Goal: Task Accomplishment & Management: Complete application form

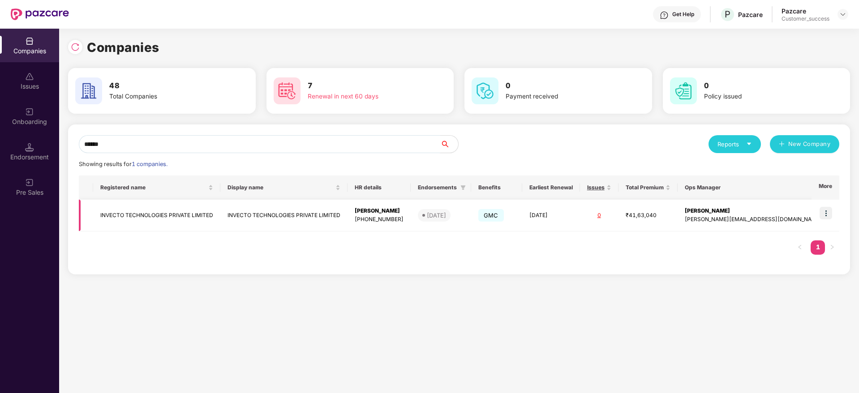
type input "******"
click at [827, 213] on img at bounding box center [826, 213] width 13 height 13
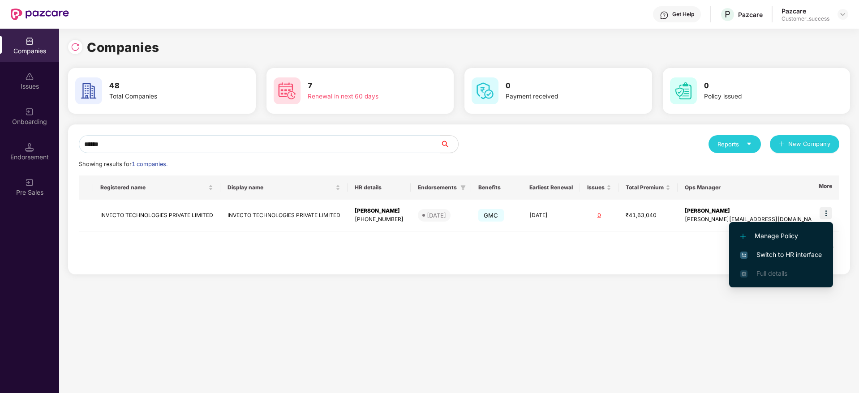
click at [774, 254] on span "Switch to HR interface" at bounding box center [781, 255] width 82 height 10
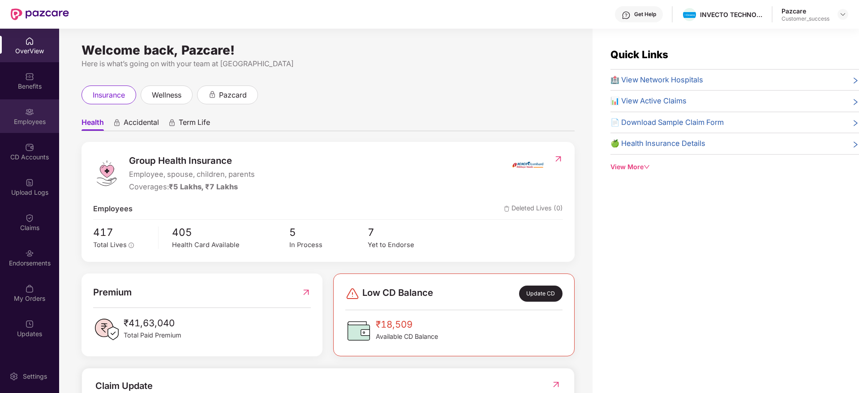
click at [30, 111] on img at bounding box center [29, 112] width 9 height 9
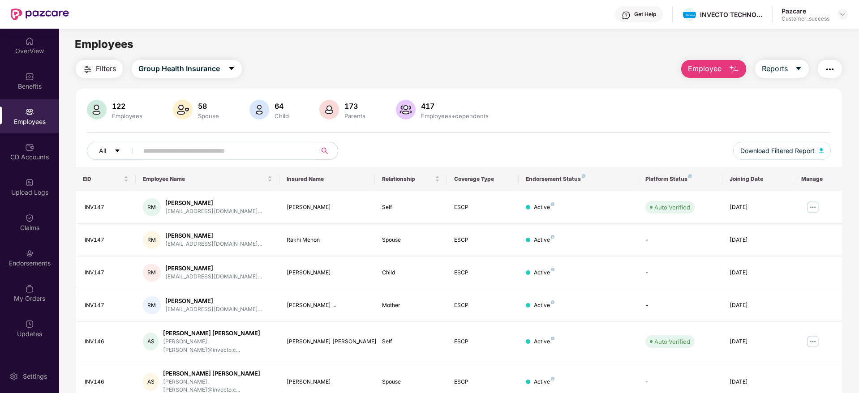
click at [103, 71] on span "Filters" at bounding box center [106, 68] width 20 height 11
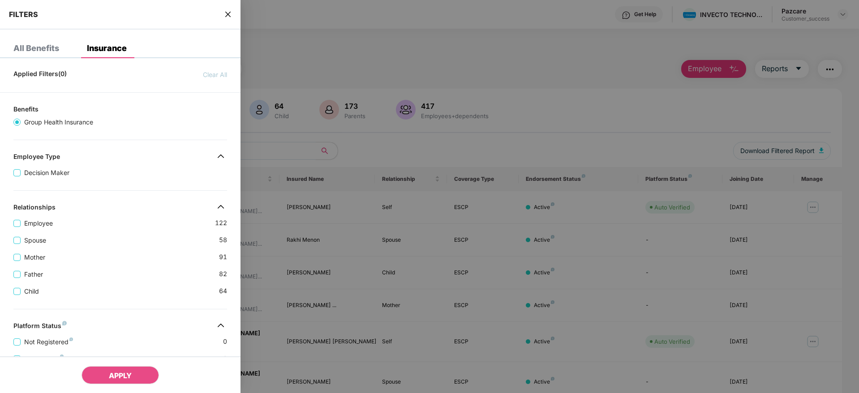
click at [162, 234] on div "Spouse 58" at bounding box center [120, 236] width 214 height 17
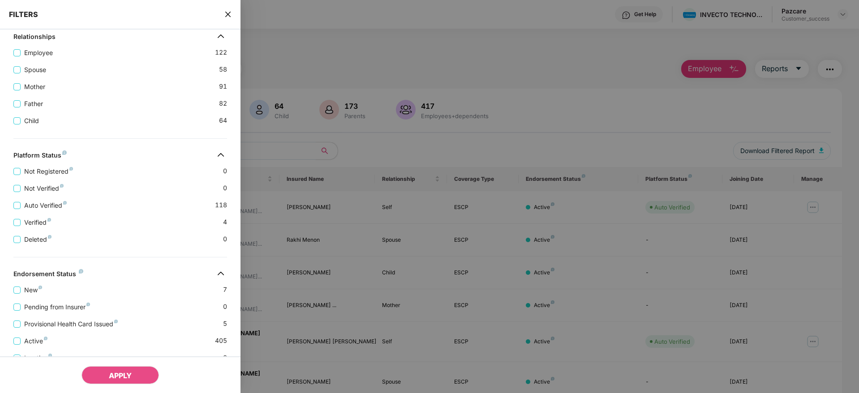
scroll to position [208, 0]
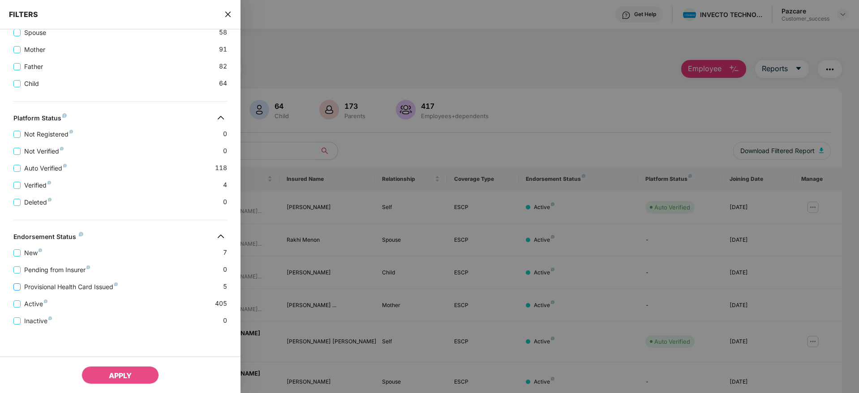
click at [44, 284] on span "Provisional Health Card Issued" at bounding box center [71, 287] width 101 height 10
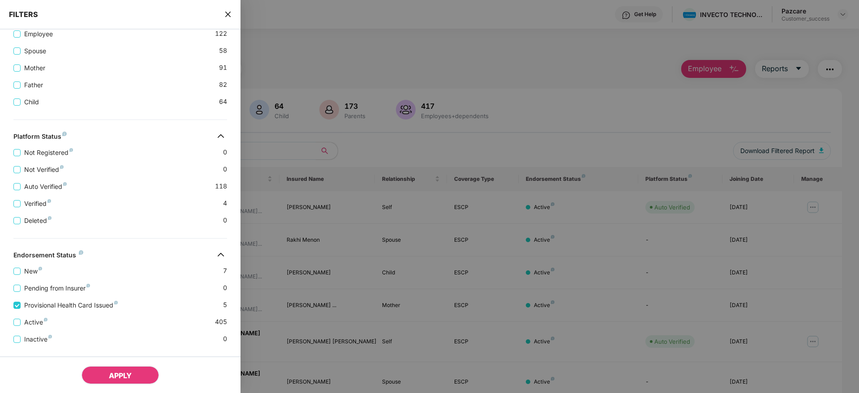
click at [112, 371] on span "APPLY" at bounding box center [120, 375] width 23 height 9
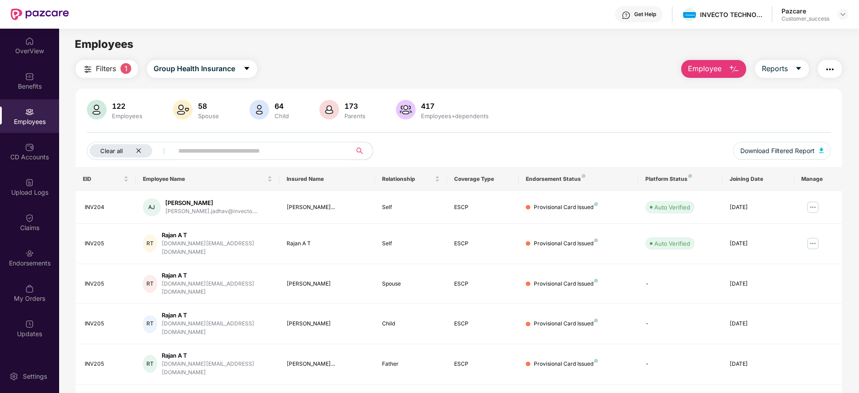
click at [139, 149] on icon "close" at bounding box center [139, 151] width 6 height 6
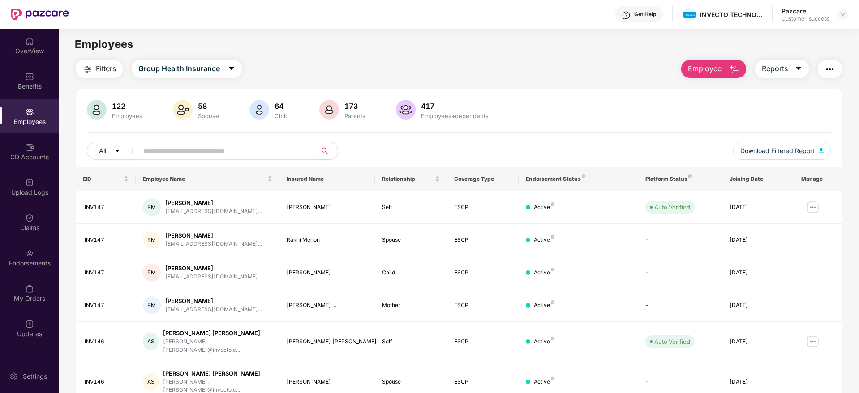
click at [93, 69] on img "button" at bounding box center [87, 69] width 11 height 11
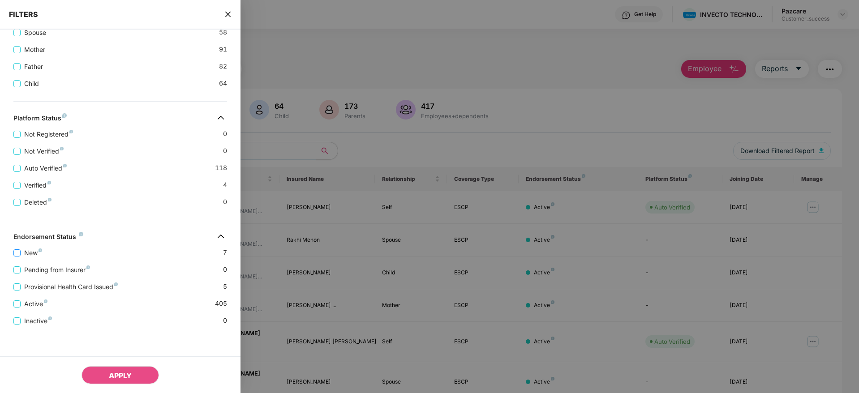
click at [25, 255] on span "New" at bounding box center [33, 253] width 25 height 10
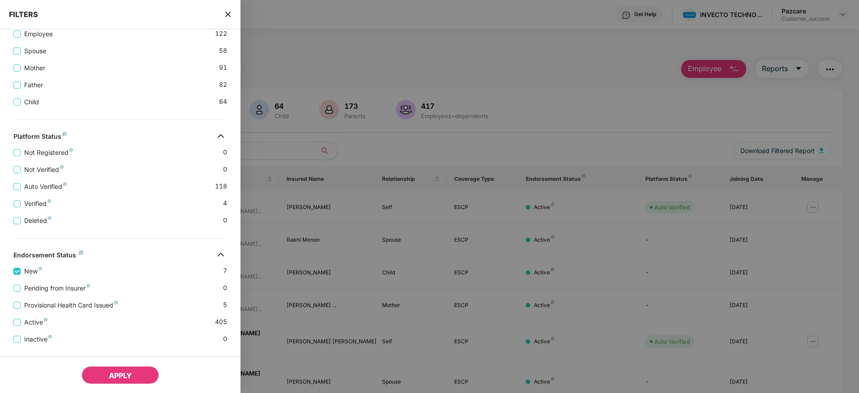
click at [116, 373] on span "APPLY" at bounding box center [120, 375] width 23 height 9
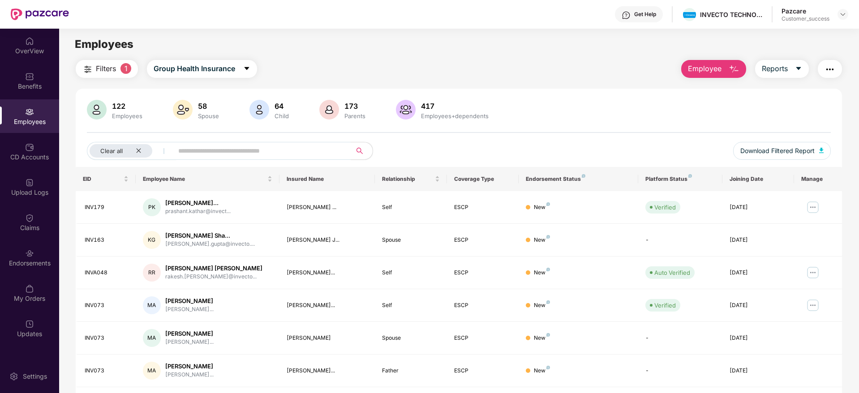
click at [560, 81] on div "Filters 1 Group Health Insurance Employee Reports 122 Employees 58 Spouse 64 Ch…" at bounding box center [459, 260] width 766 height 400
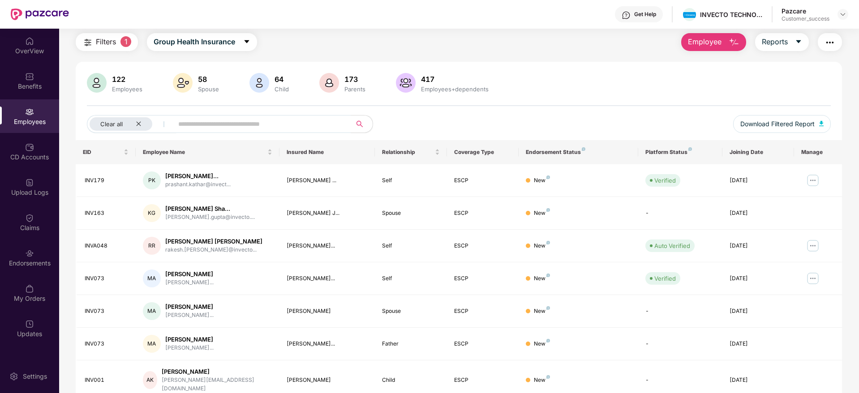
scroll to position [59, 0]
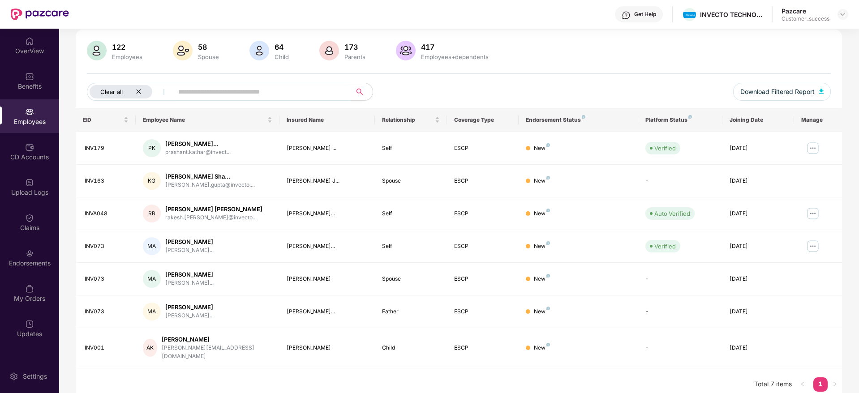
click at [136, 94] on icon "close" at bounding box center [139, 92] width 6 height 6
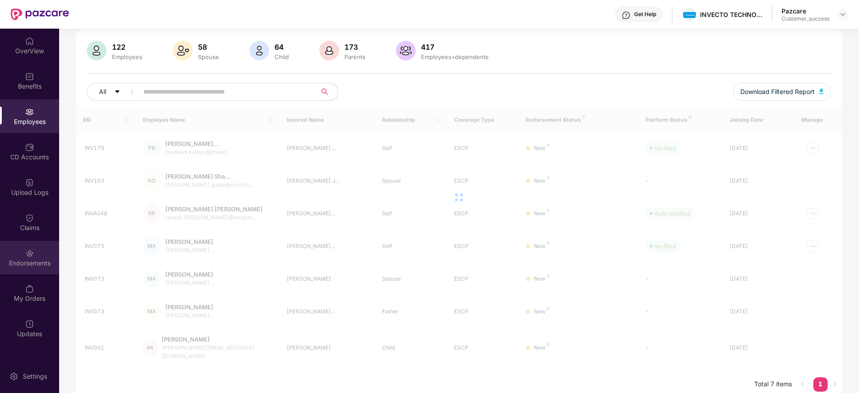
click at [26, 265] on div "Endorsements" at bounding box center [29, 263] width 59 height 9
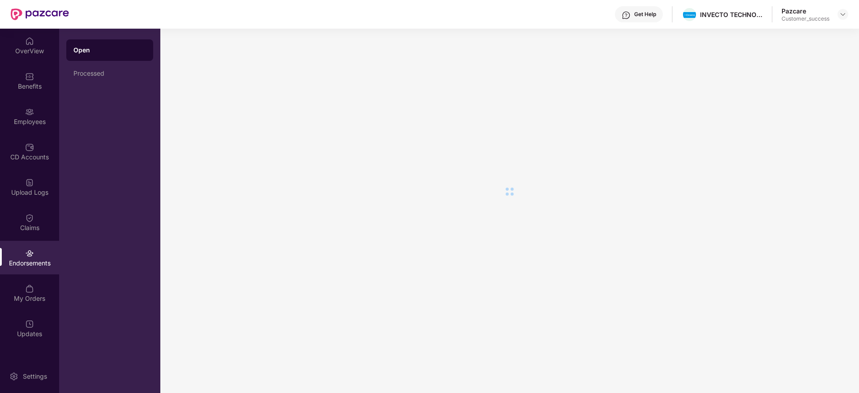
scroll to position [0, 0]
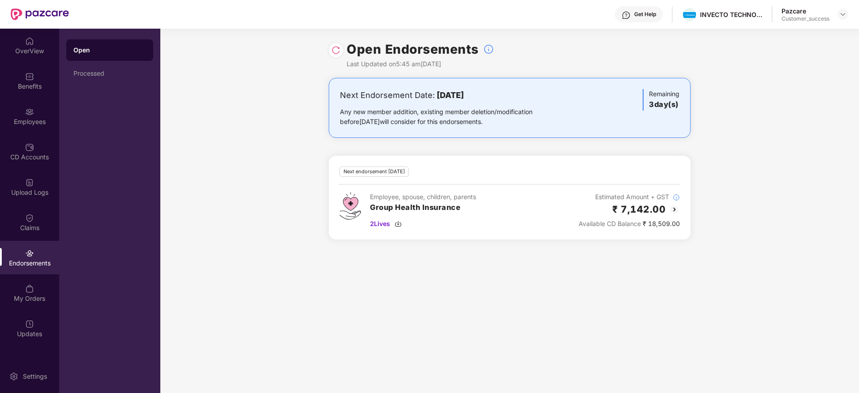
click at [336, 46] on img at bounding box center [335, 50] width 9 height 9
click at [841, 15] on img at bounding box center [842, 14] width 7 height 7
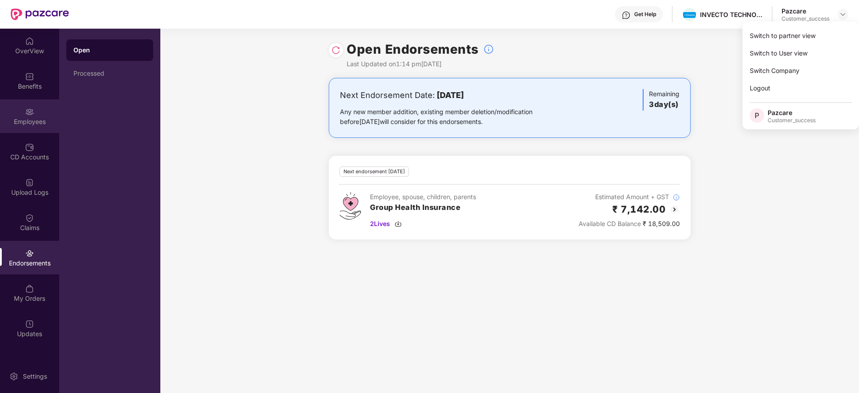
click at [27, 117] on div "Employees" at bounding box center [29, 121] width 59 height 9
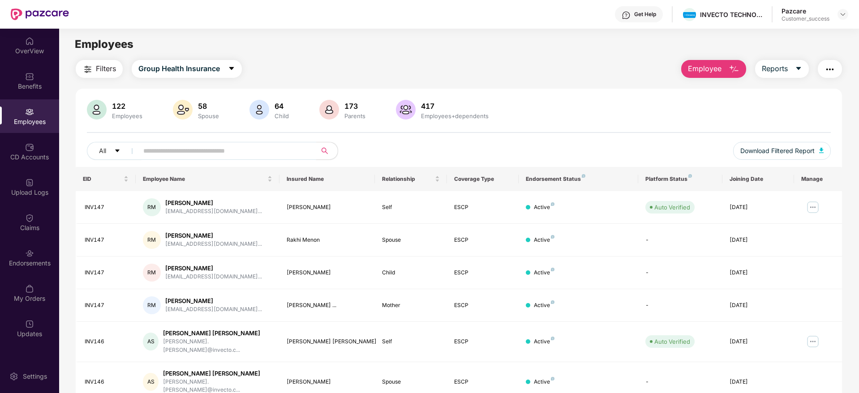
click at [273, 151] on input "text" at bounding box center [223, 150] width 161 height 13
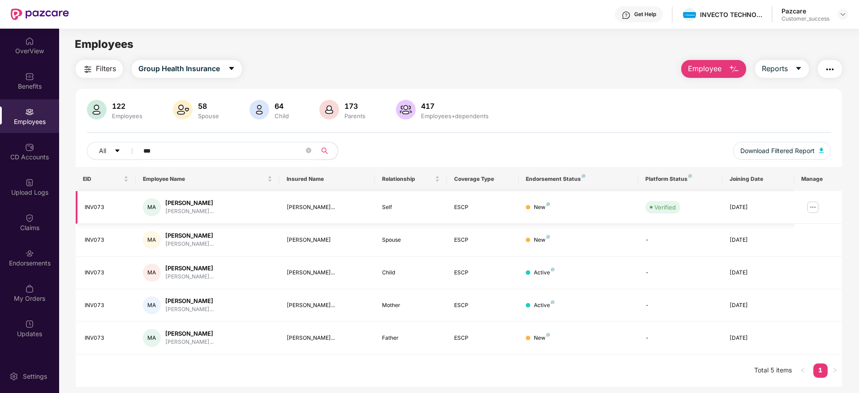
type input "***"
click at [817, 204] on img at bounding box center [813, 207] width 14 height 14
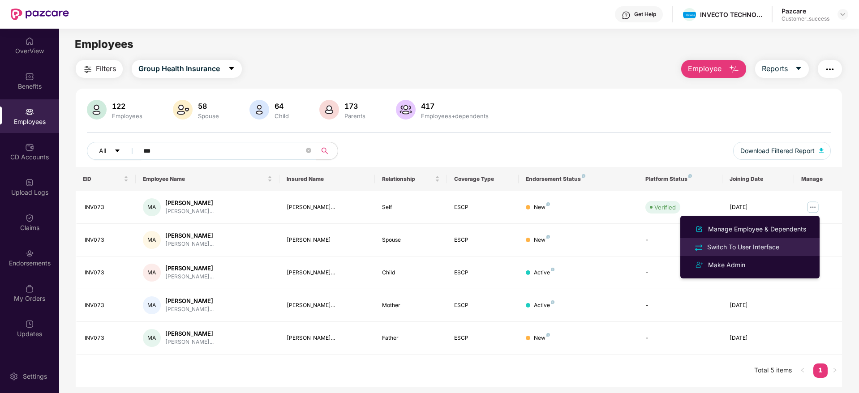
click at [726, 242] on div "Switch To User Interface" at bounding box center [744, 247] width 76 height 10
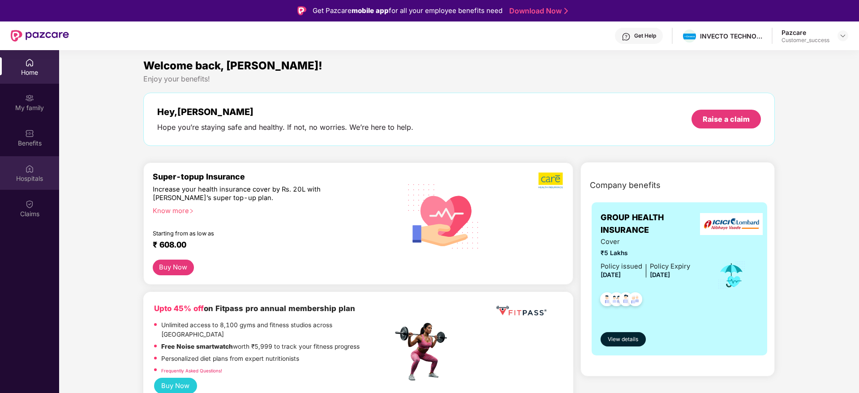
click at [21, 172] on div "Hospitals" at bounding box center [29, 173] width 59 height 34
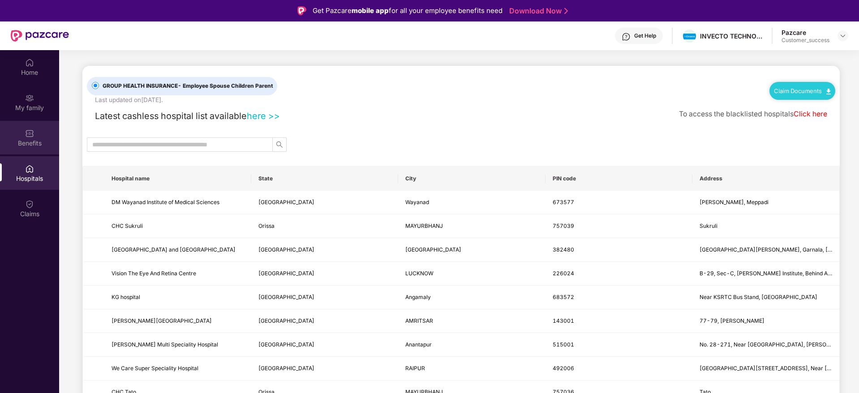
click at [27, 139] on div "Benefits" at bounding box center [29, 143] width 59 height 9
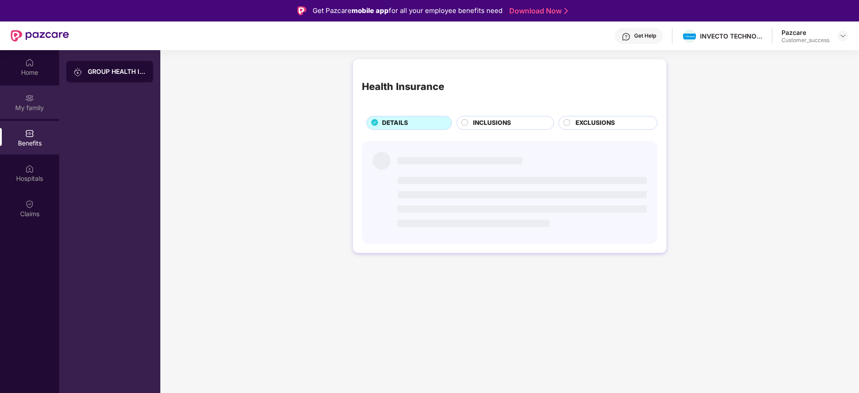
click at [27, 108] on div "My family" at bounding box center [29, 107] width 59 height 9
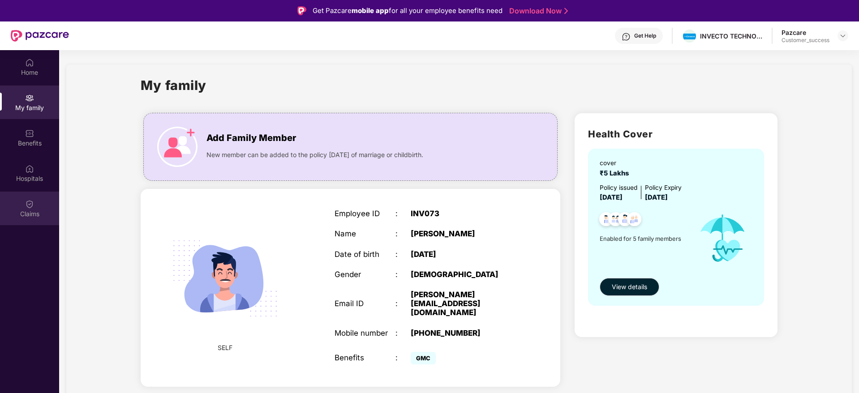
click at [29, 202] on img at bounding box center [29, 204] width 9 height 9
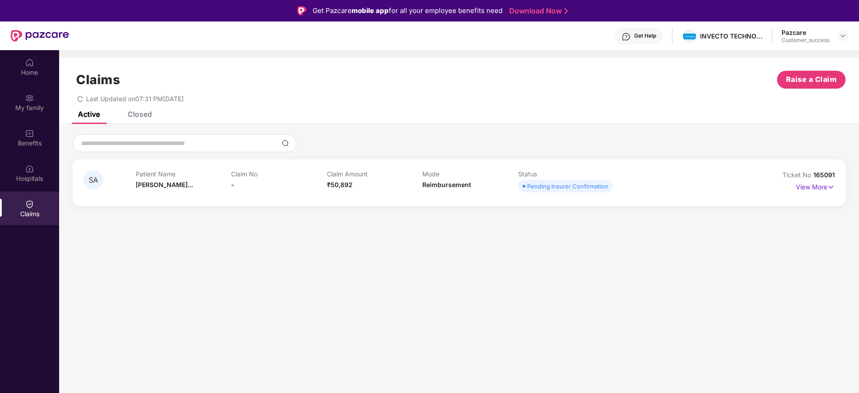
click at [142, 117] on div "Closed" at bounding box center [140, 114] width 24 height 9
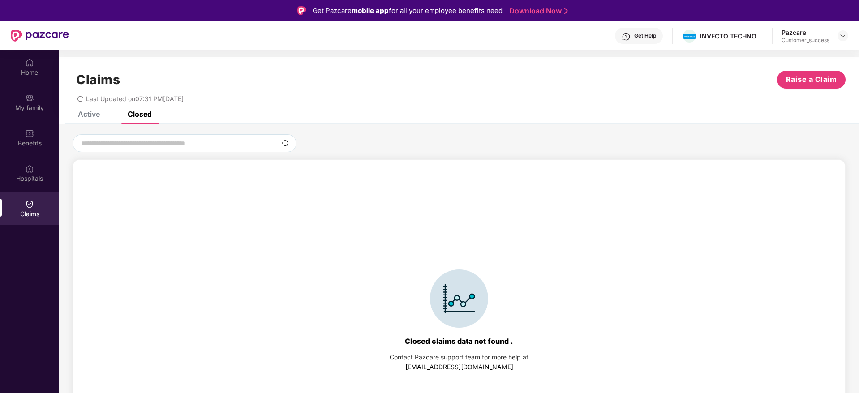
click at [98, 112] on div "Active" at bounding box center [89, 114] width 22 height 9
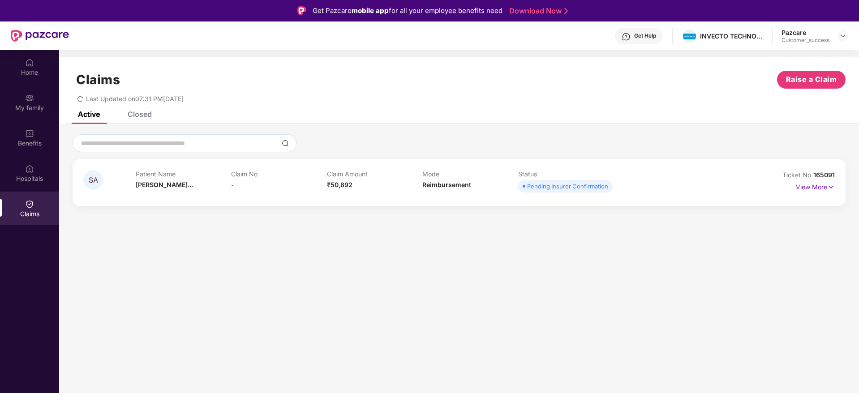
click at [357, 101] on div "Last Updated on 07:31 PM[DATE]" at bounding box center [459, 96] width 773 height 14
drag, startPoint x: 838, startPoint y: 173, endPoint x: 813, endPoint y: 173, distance: 24.6
click at [813, 173] on div "SA Patient Name [PERSON_NAME]... Claim No - Claim Amount ₹50,892 Mode Reimburse…" at bounding box center [459, 182] width 773 height 47
copy span "165091"
click at [843, 38] on img at bounding box center [842, 35] width 7 height 7
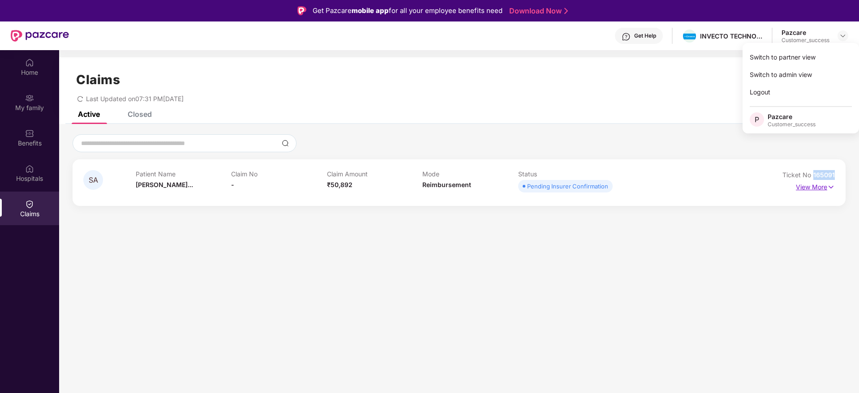
click at [831, 188] on img at bounding box center [831, 187] width 8 height 10
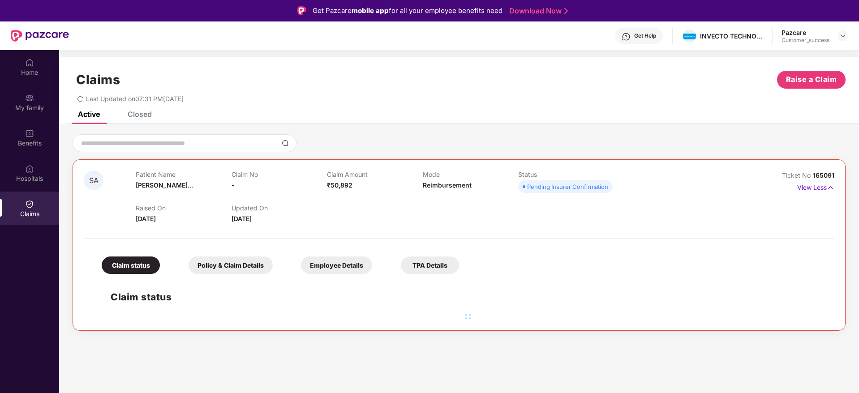
click at [487, 120] on div "Active Closed" at bounding box center [459, 118] width 800 height 13
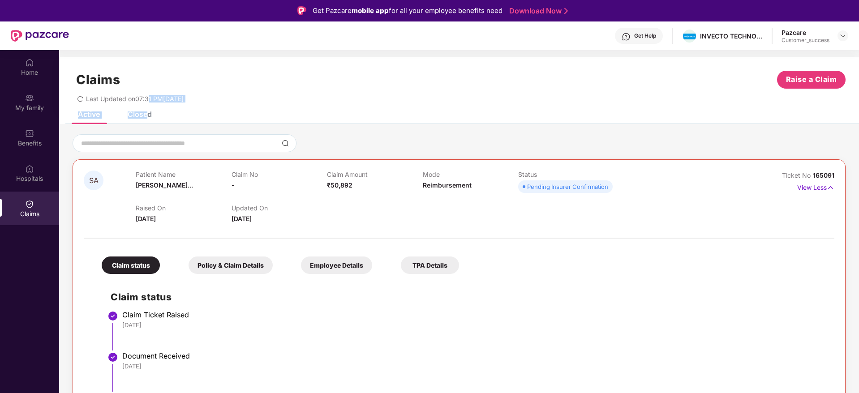
drag, startPoint x: 150, startPoint y: 108, endPoint x: 146, endPoint y: 115, distance: 7.6
click at [146, 115] on div "Claims Raise a Claim Last Updated on 07:31 PM[DATE] Active Closed SA Patient Na…" at bounding box center [459, 268] width 800 height 422
click at [146, 115] on div "Closed" at bounding box center [140, 114] width 24 height 9
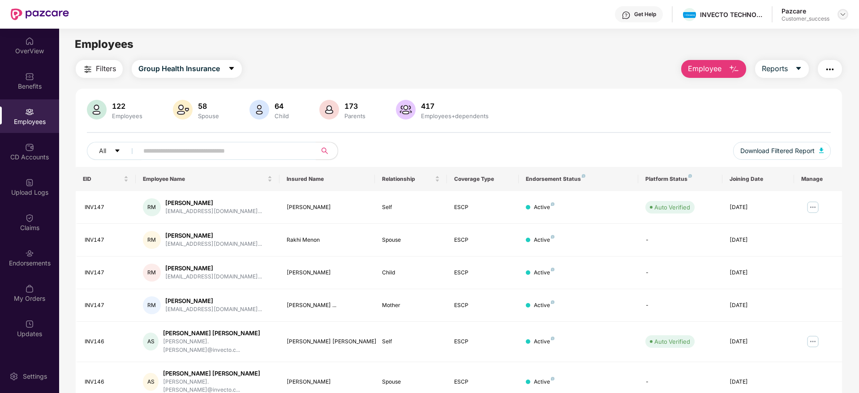
click at [846, 11] on img at bounding box center [842, 14] width 7 height 7
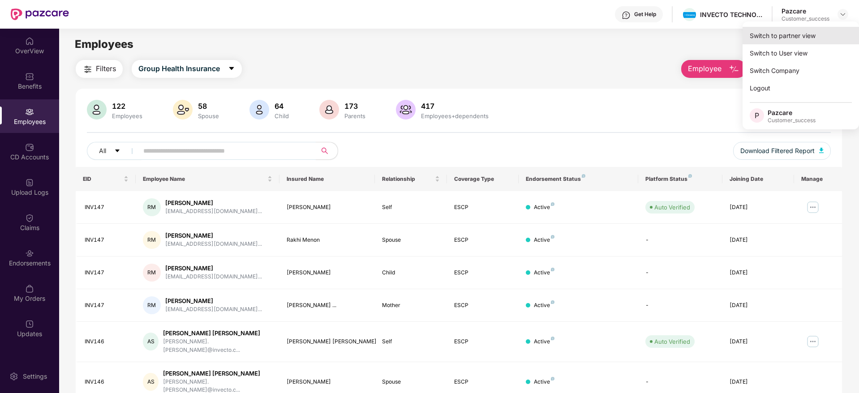
click at [779, 39] on div "Switch to partner view" at bounding box center [801, 35] width 116 height 17
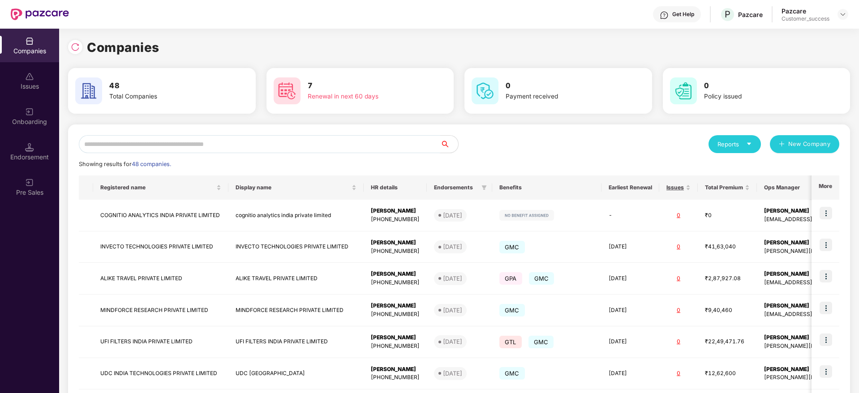
click at [373, 146] on input "text" at bounding box center [259, 144] width 361 height 18
paste input "**********"
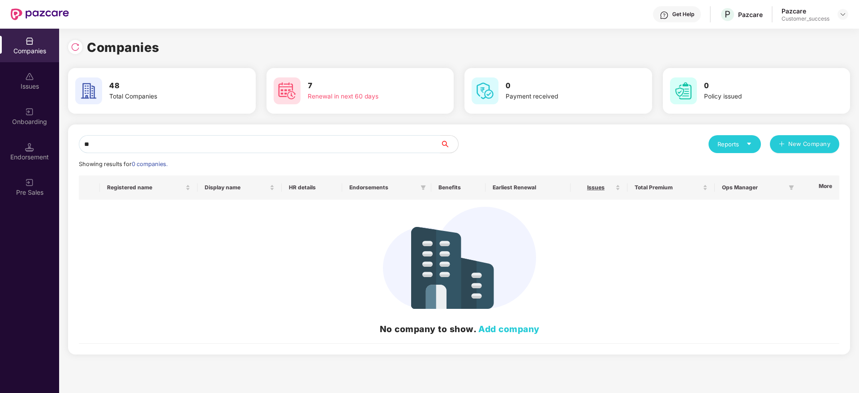
type input "*"
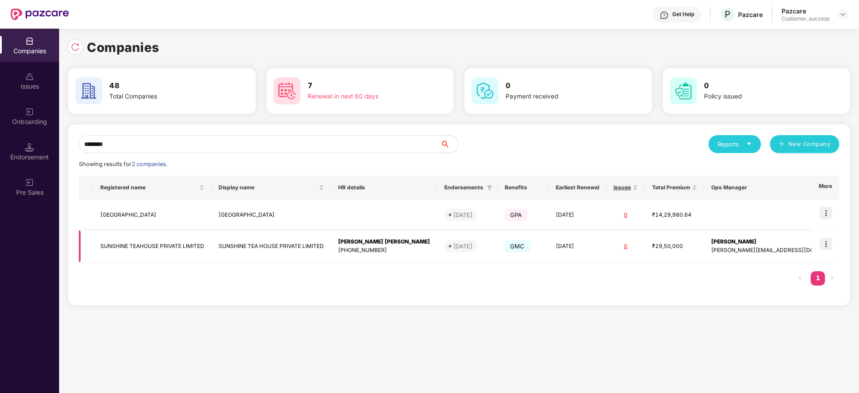
type input "********"
click at [830, 241] on img at bounding box center [826, 244] width 13 height 13
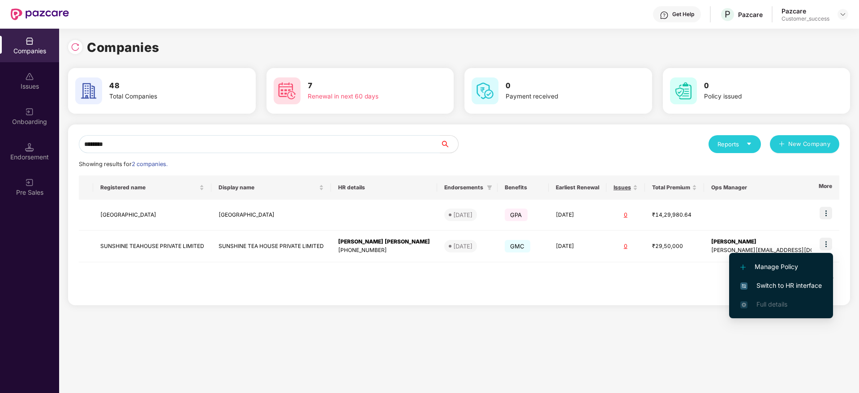
click at [793, 285] on span "Switch to HR interface" at bounding box center [781, 286] width 82 height 10
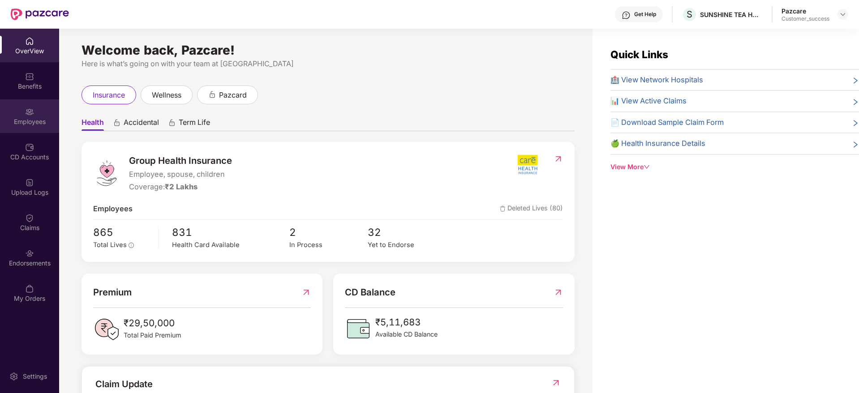
click at [40, 127] on div "Employees" at bounding box center [29, 116] width 59 height 34
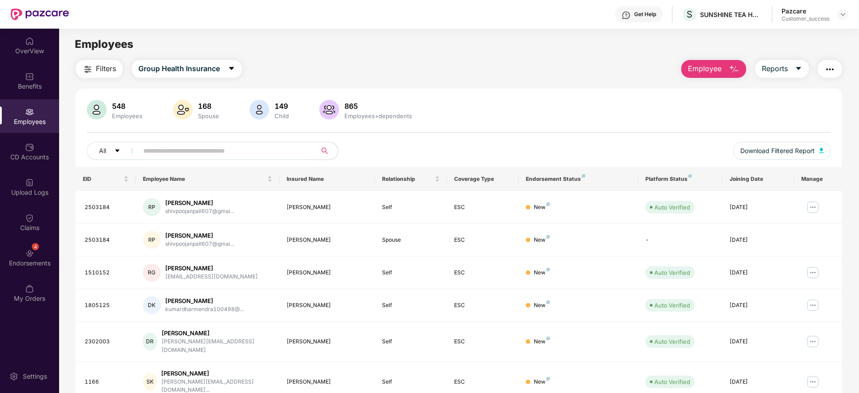
click at [208, 150] on input "text" at bounding box center [223, 150] width 161 height 13
paste input "**********"
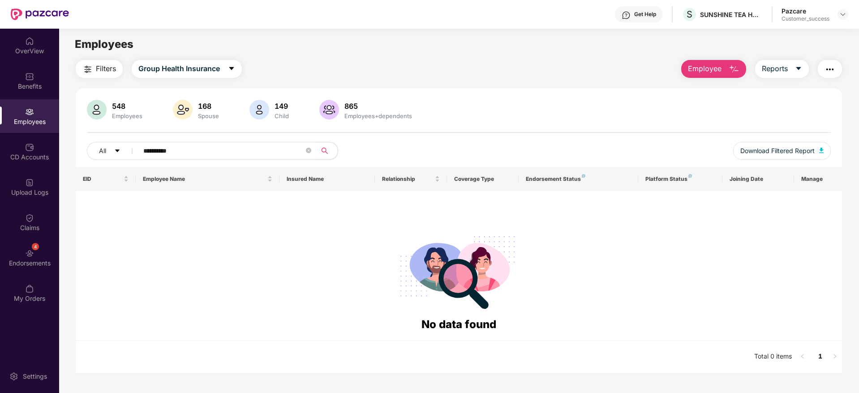
click at [155, 148] on input "**********" at bounding box center [223, 150] width 161 height 13
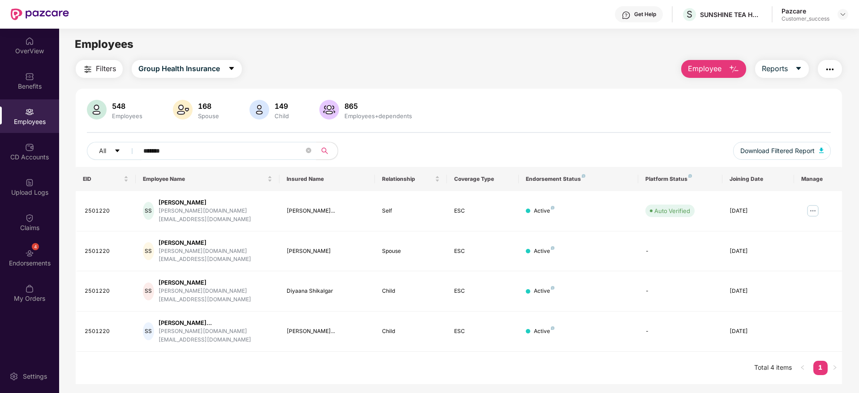
drag, startPoint x: 177, startPoint y: 148, endPoint x: 141, endPoint y: 150, distance: 36.8
click at [141, 150] on span "*******" at bounding box center [225, 151] width 184 height 18
paste input "***"
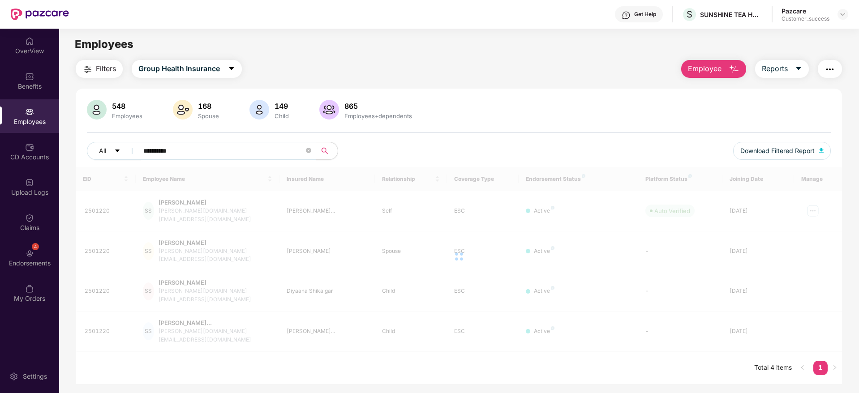
click at [158, 150] on input "**********" at bounding box center [223, 150] width 161 height 13
click at [157, 150] on input "**********" at bounding box center [223, 150] width 161 height 13
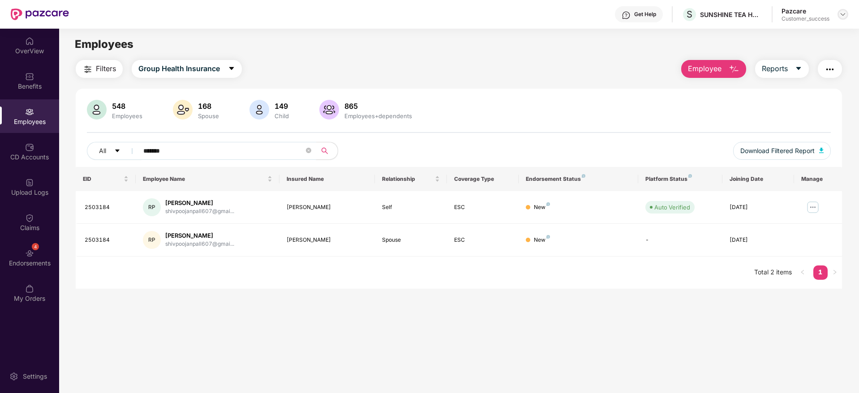
type input "*******"
click at [841, 12] on img at bounding box center [842, 14] width 7 height 7
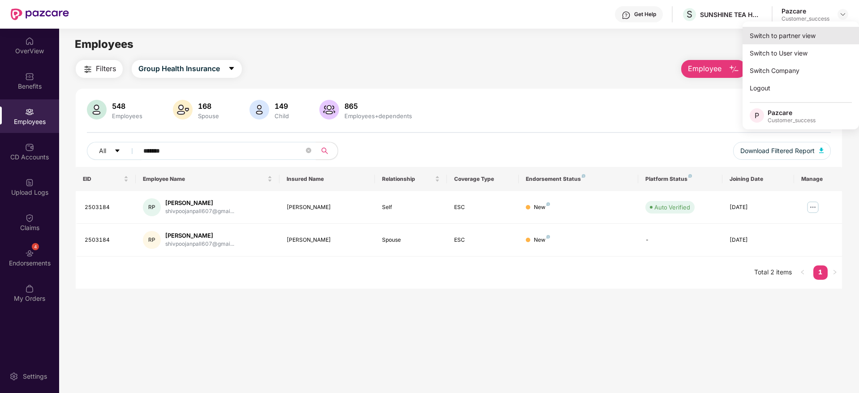
click at [793, 37] on div "Switch to partner view" at bounding box center [801, 35] width 116 height 17
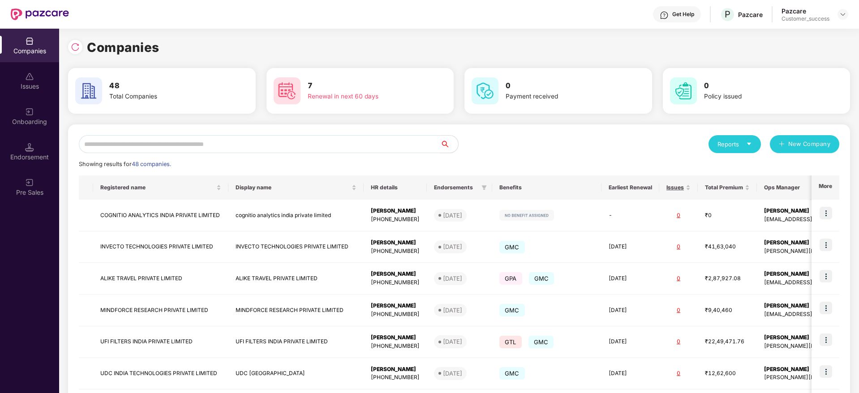
click at [190, 146] on input "text" at bounding box center [259, 144] width 361 height 18
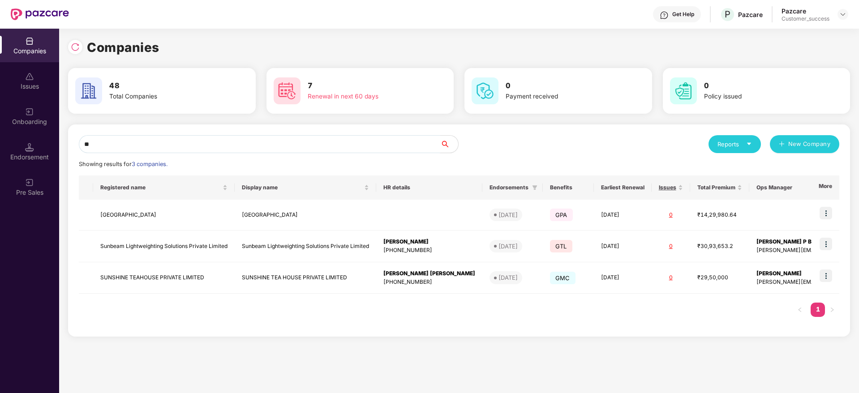
type input "*"
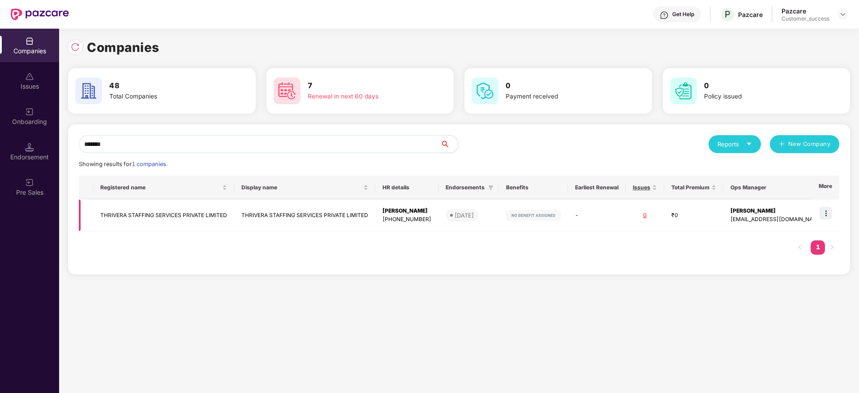
type input "*******"
click at [830, 214] on img at bounding box center [826, 213] width 13 height 13
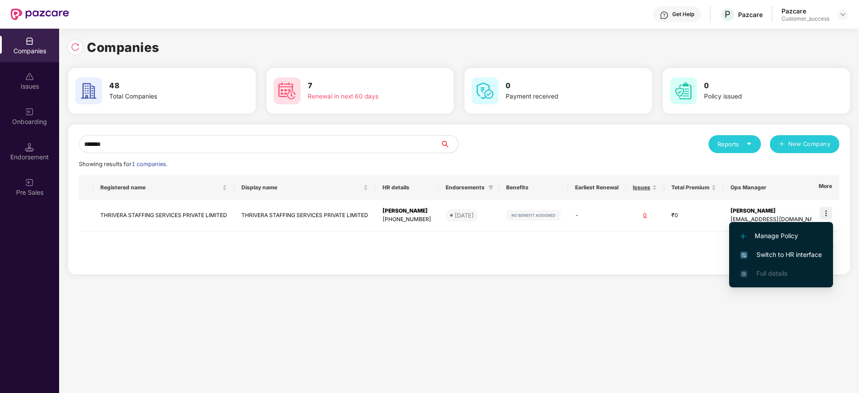
click at [771, 250] on span "Switch to HR interface" at bounding box center [781, 255] width 82 height 10
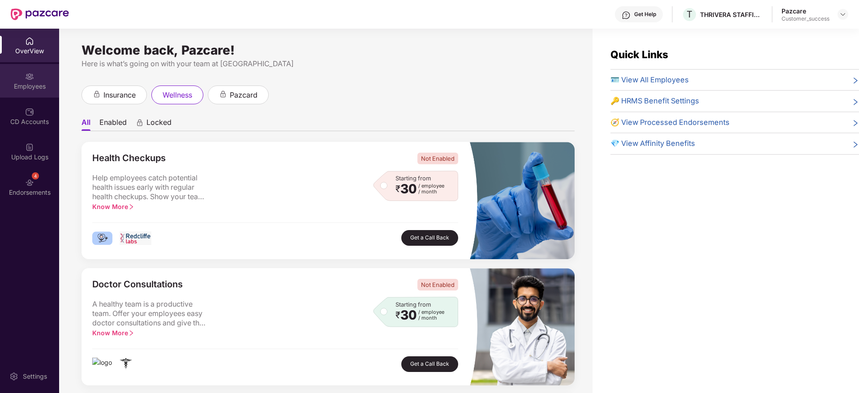
click at [19, 85] on div "Employees" at bounding box center [29, 86] width 59 height 9
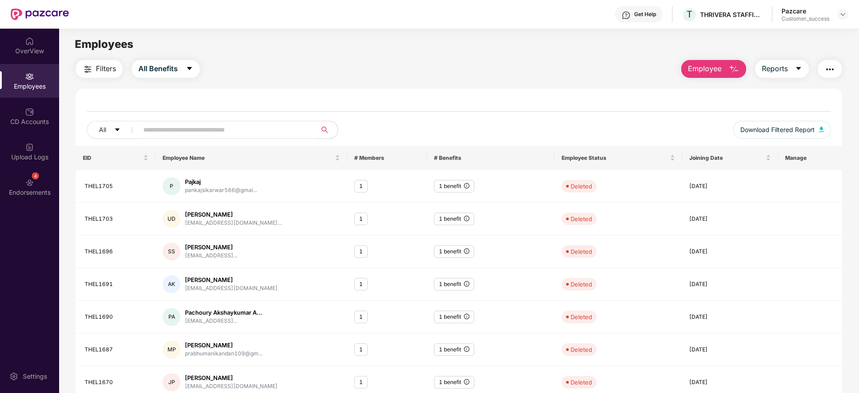
click at [205, 129] on input "text" at bounding box center [223, 129] width 161 height 13
paste input "**********"
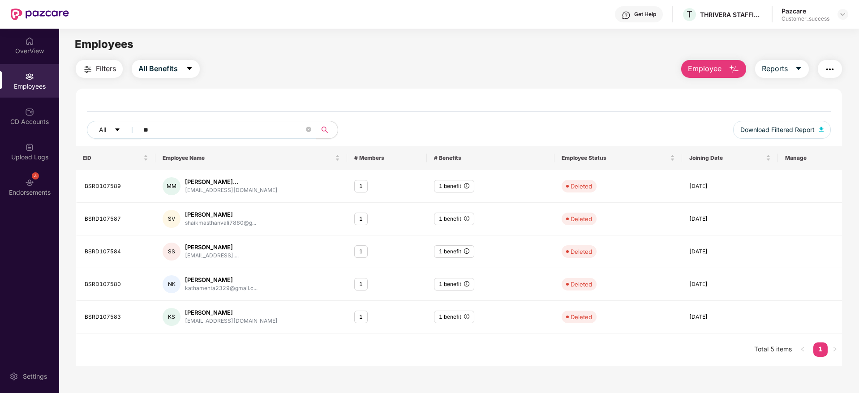
type input "*"
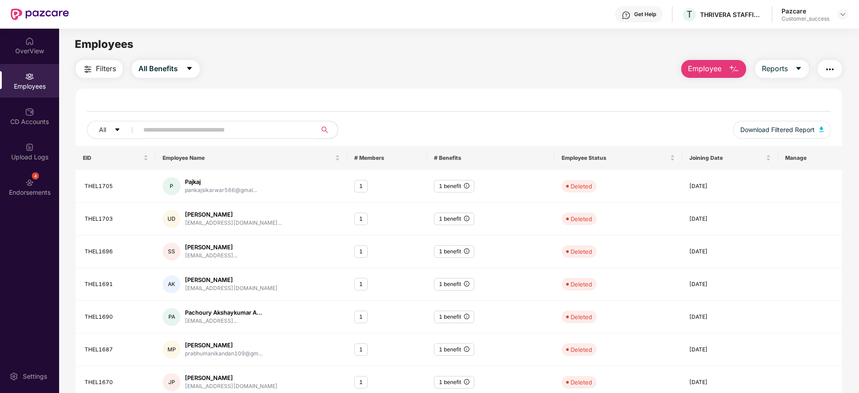
paste input "**********"
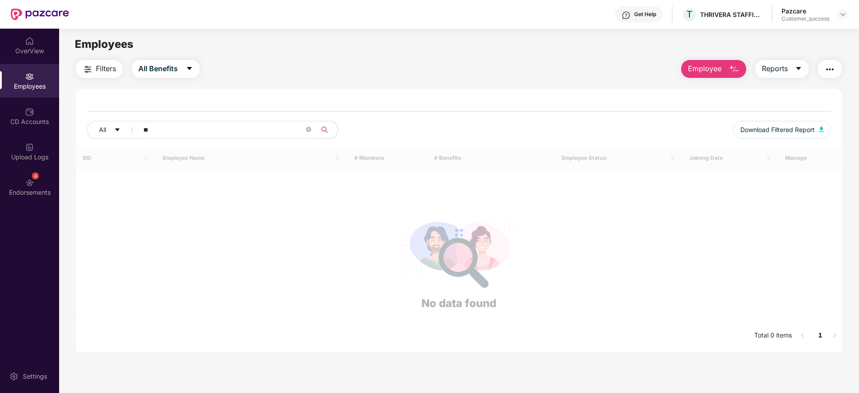
type input "*"
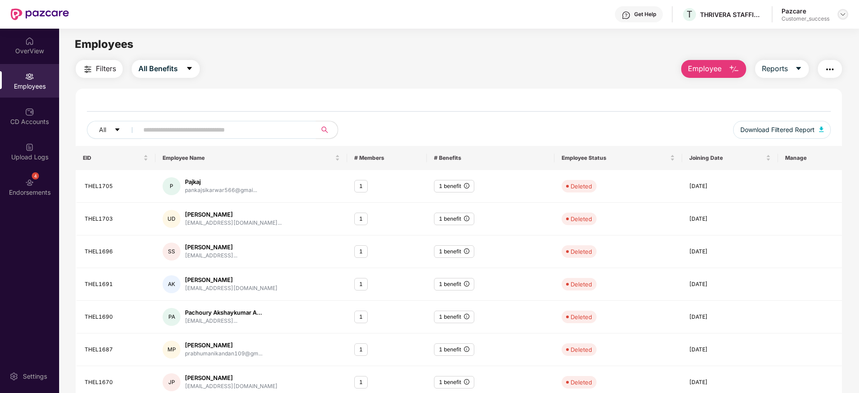
click at [846, 13] on img at bounding box center [842, 14] width 7 height 7
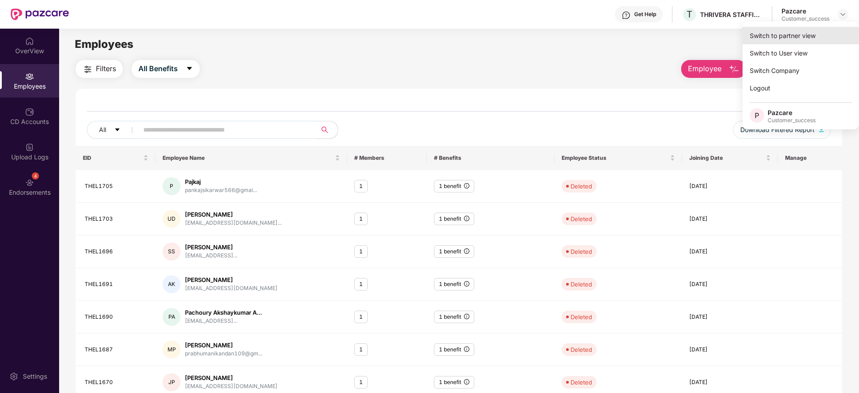
click at [787, 36] on div "Switch to partner view" at bounding box center [801, 35] width 116 height 17
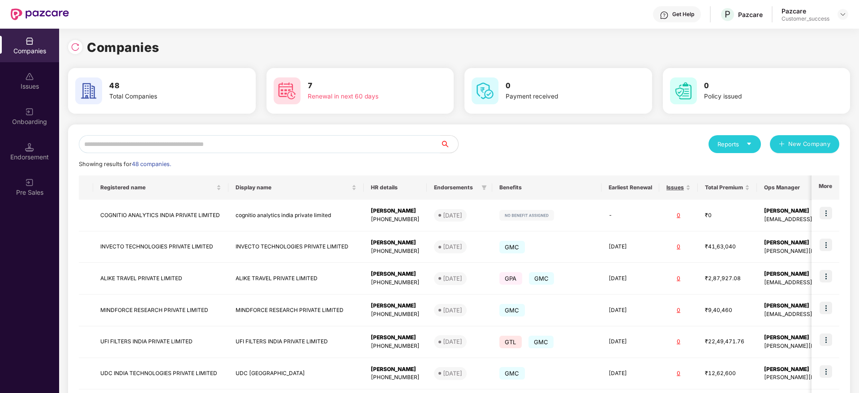
click at [180, 143] on input "text" at bounding box center [259, 144] width 361 height 18
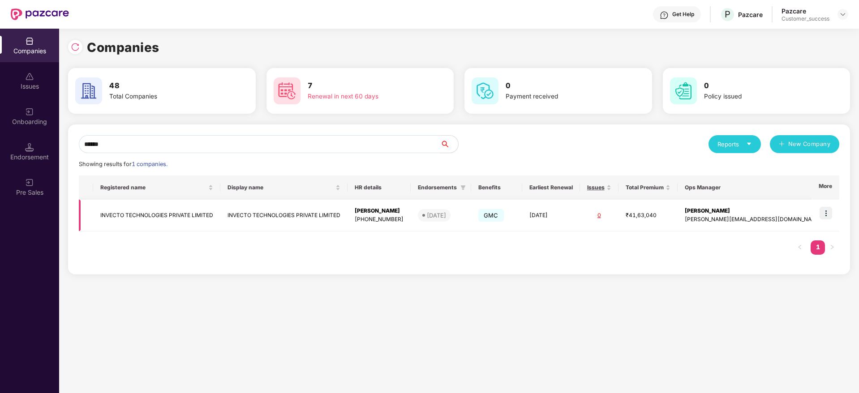
type input "******"
click at [831, 211] on img at bounding box center [826, 213] width 13 height 13
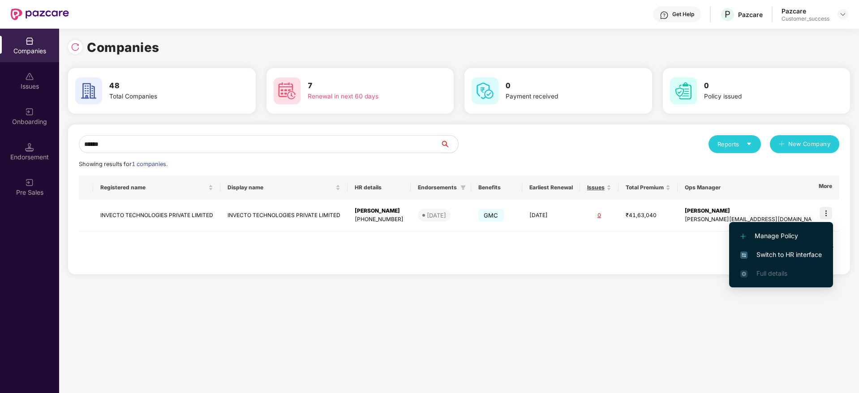
click at [800, 251] on span "Switch to HR interface" at bounding box center [781, 255] width 82 height 10
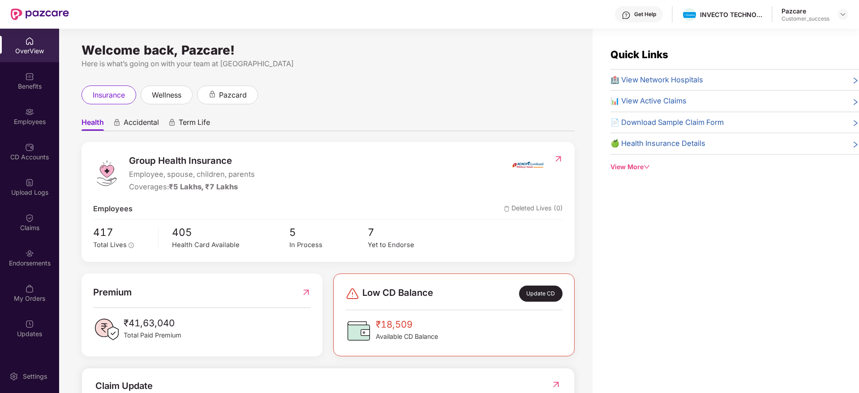
click at [24, 118] on div "Employees" at bounding box center [29, 121] width 59 height 9
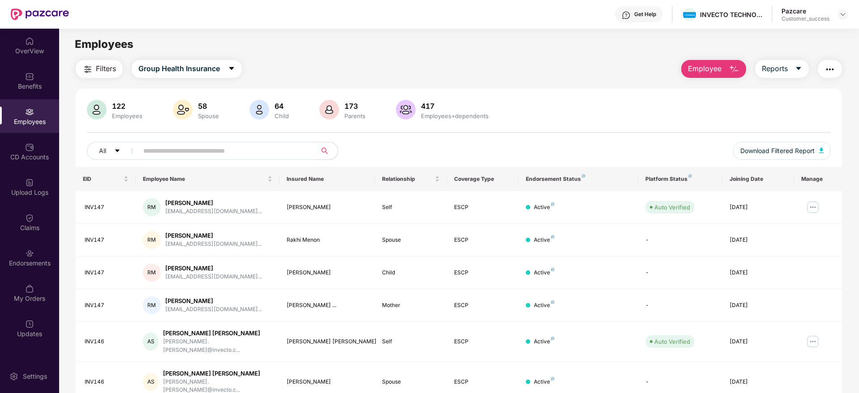
click at [156, 152] on input "text" at bounding box center [223, 150] width 161 height 13
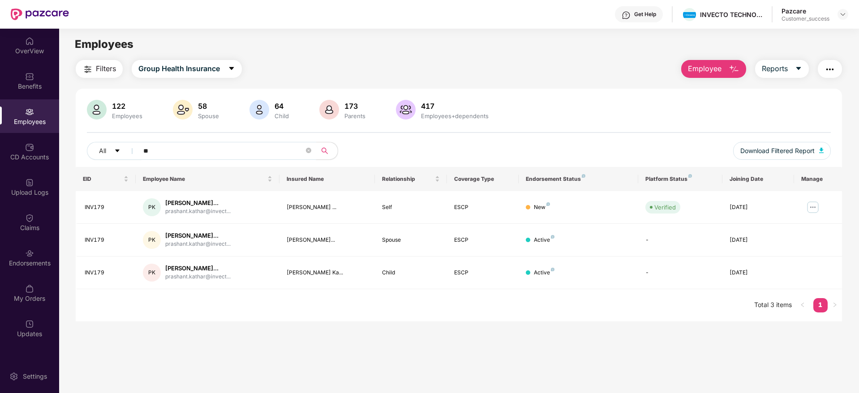
type input "*"
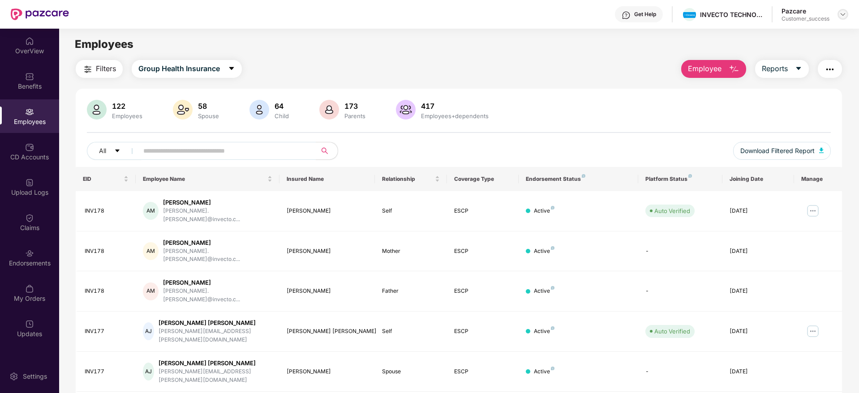
click at [839, 14] on div at bounding box center [843, 14] width 11 height 11
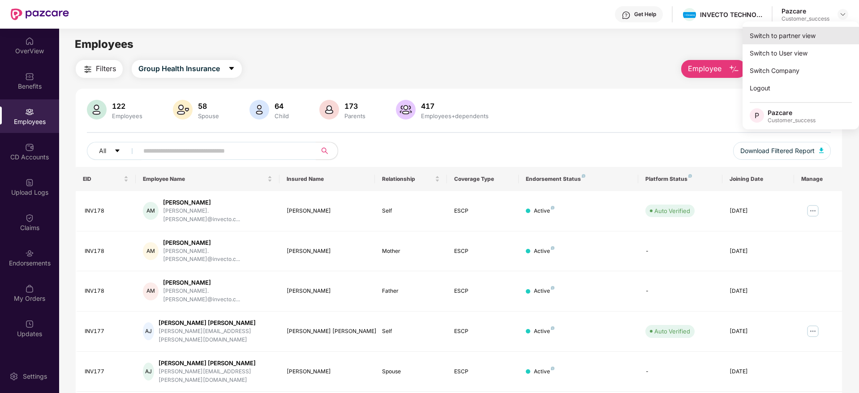
click at [795, 36] on div "Switch to partner view" at bounding box center [801, 35] width 116 height 17
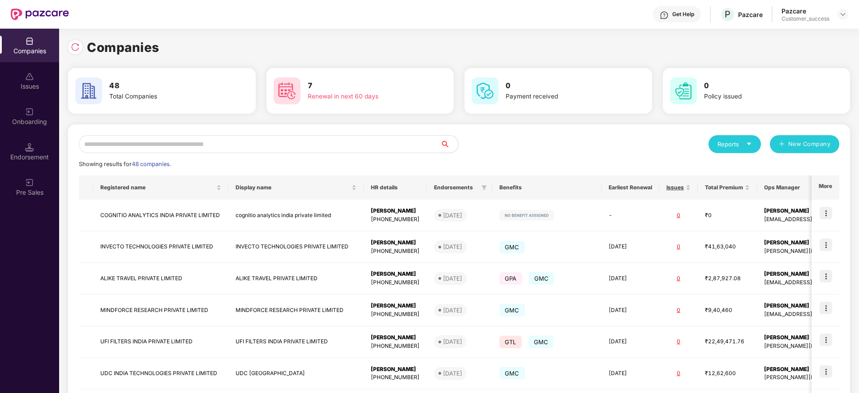
click at [244, 146] on input "text" at bounding box center [259, 144] width 361 height 18
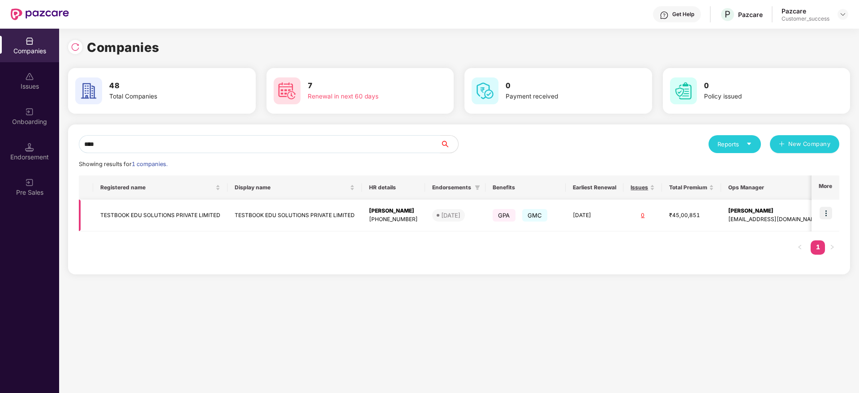
type input "****"
click at [826, 210] on img at bounding box center [826, 213] width 13 height 13
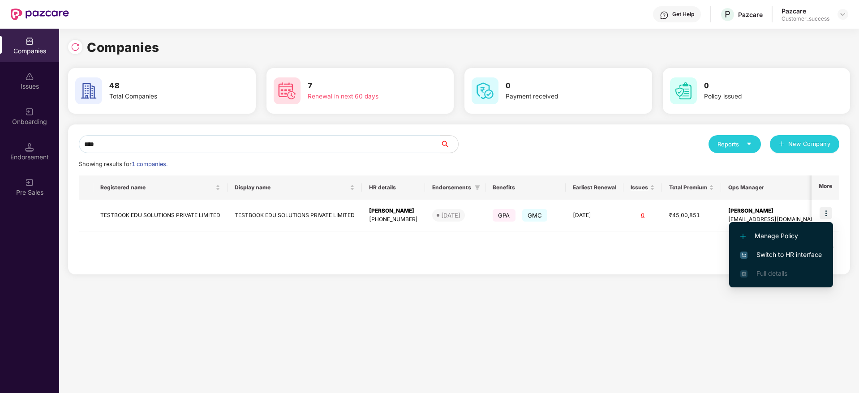
click at [796, 250] on span "Switch to HR interface" at bounding box center [781, 255] width 82 height 10
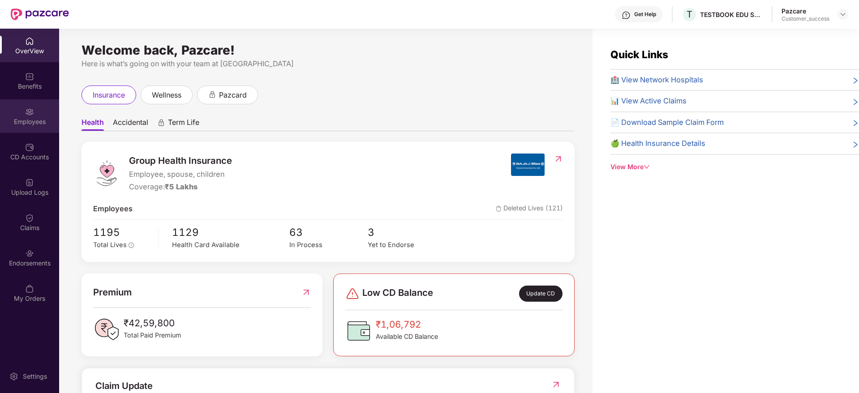
click at [30, 126] on div "Employees" at bounding box center [29, 116] width 59 height 34
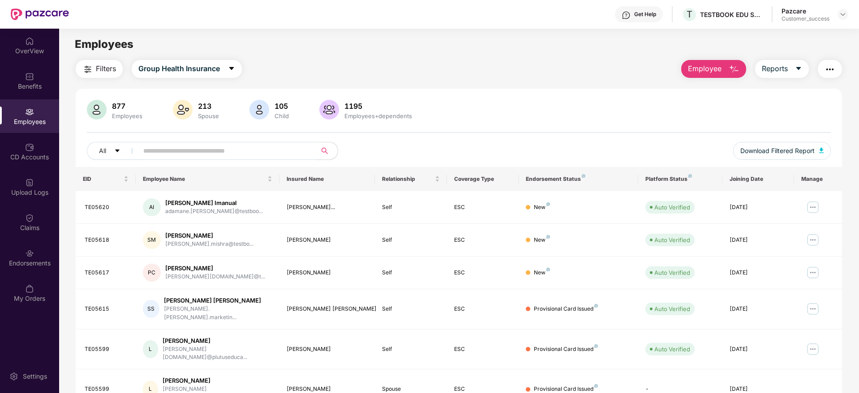
click at [200, 156] on input "text" at bounding box center [223, 150] width 161 height 13
paste input "**********"
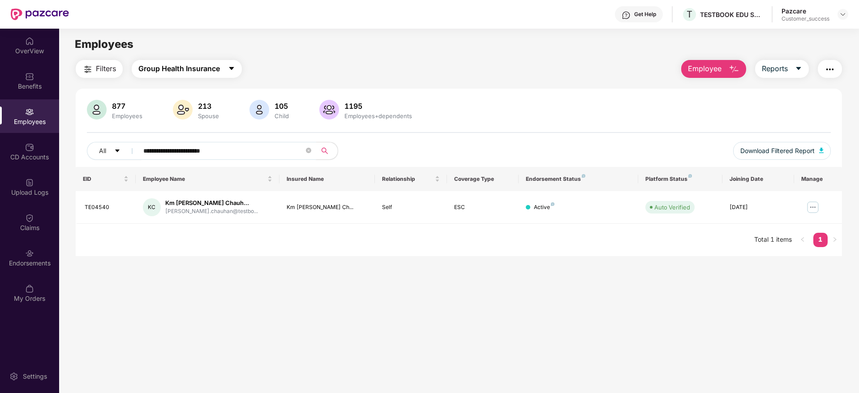
type input "**********"
click at [214, 73] on span "Group Health Insurance" at bounding box center [179, 68] width 82 height 11
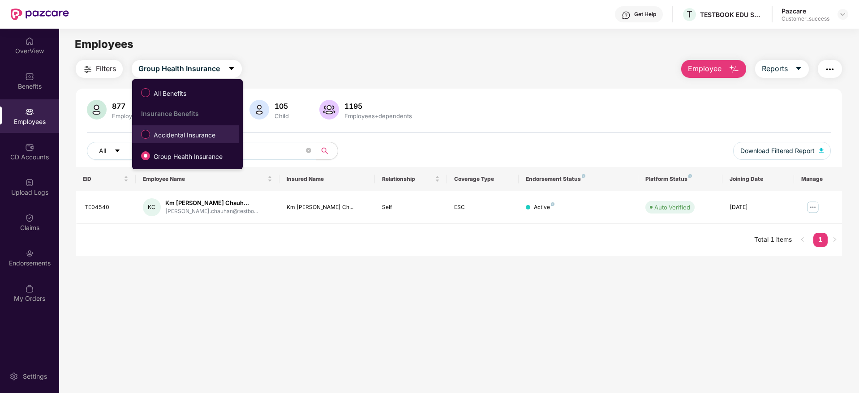
click at [190, 132] on span "Accidental Insurance" at bounding box center [184, 135] width 69 height 10
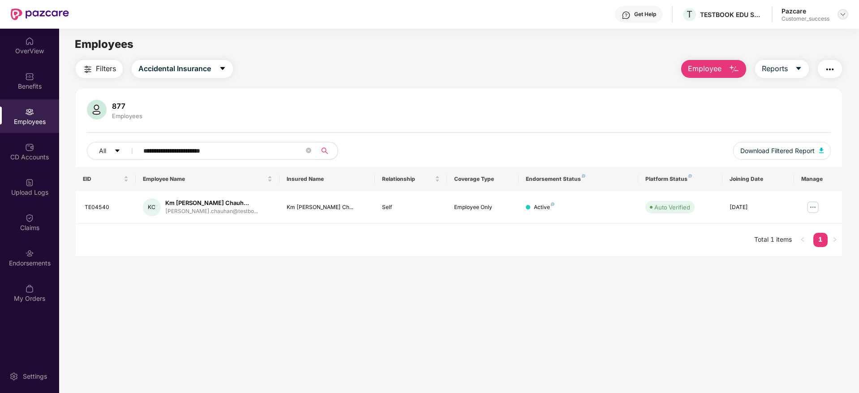
click at [843, 14] on img at bounding box center [842, 14] width 7 height 7
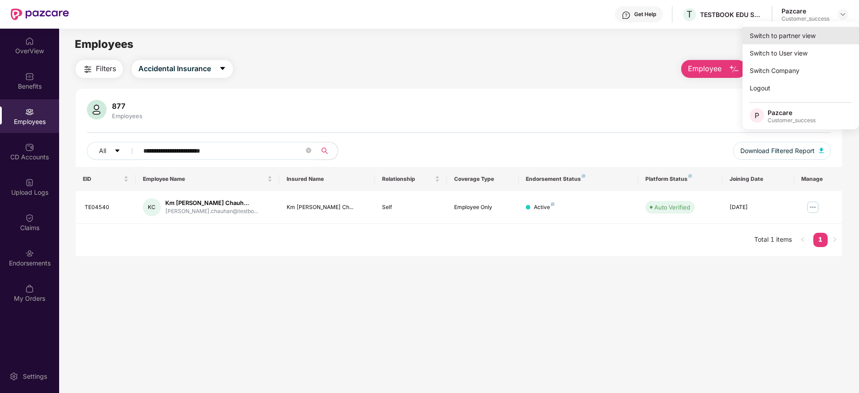
click at [802, 34] on div "Switch to partner view" at bounding box center [801, 35] width 116 height 17
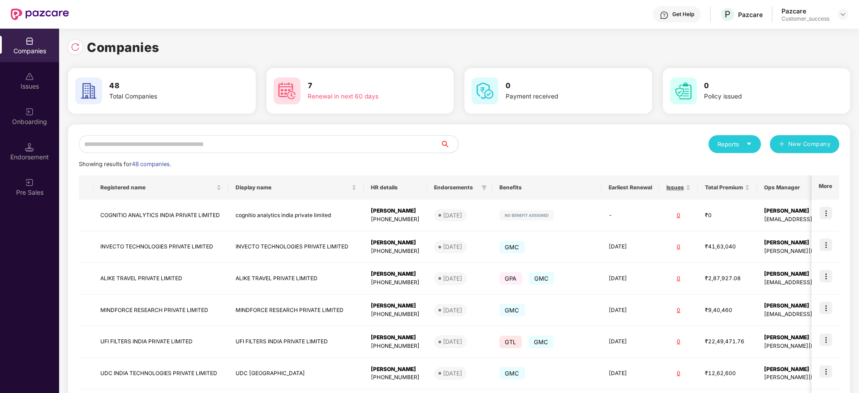
click at [199, 136] on input "text" at bounding box center [259, 144] width 361 height 18
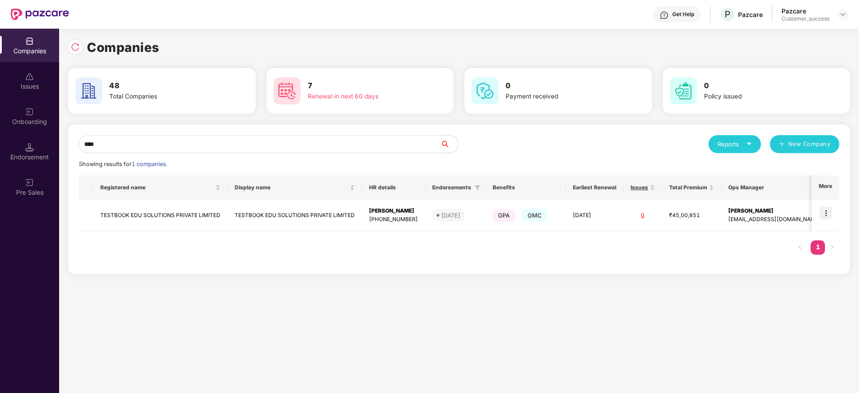
type input "****"
click at [832, 213] on img at bounding box center [826, 213] width 13 height 13
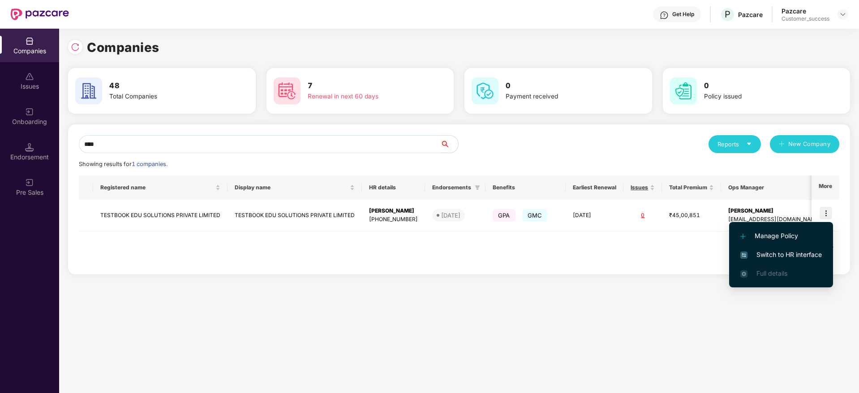
click at [768, 249] on li "Switch to HR interface" at bounding box center [781, 254] width 104 height 19
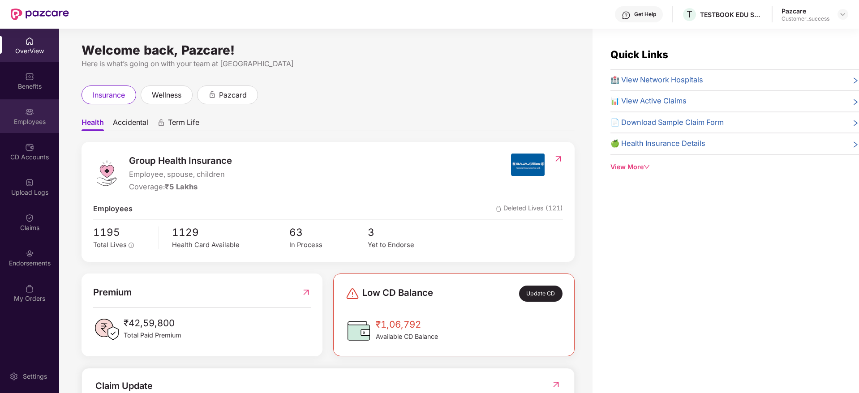
click at [24, 120] on div "Employees" at bounding box center [29, 121] width 59 height 9
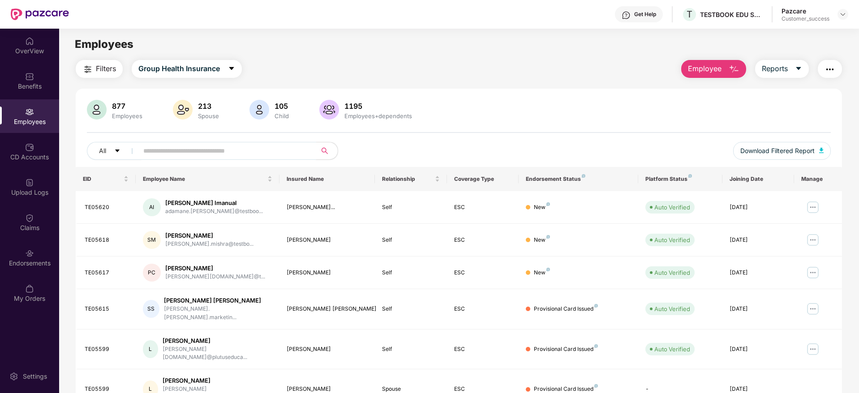
click at [192, 149] on input "text" at bounding box center [223, 150] width 161 height 13
paste input "**********"
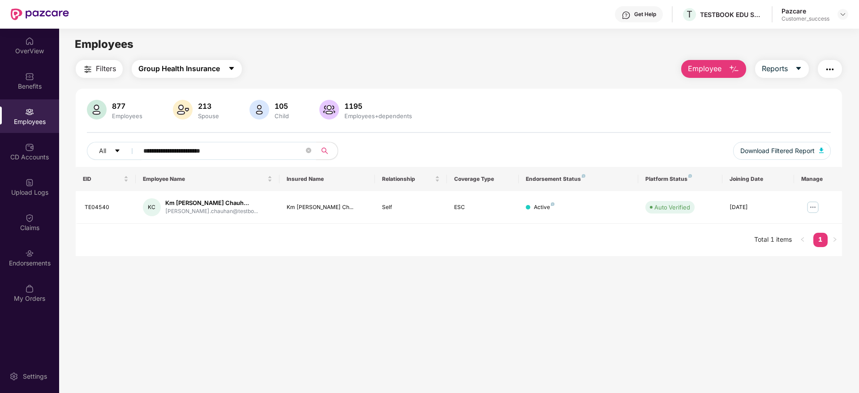
type input "**********"
click at [211, 71] on span "Group Health Insurance" at bounding box center [179, 68] width 82 height 11
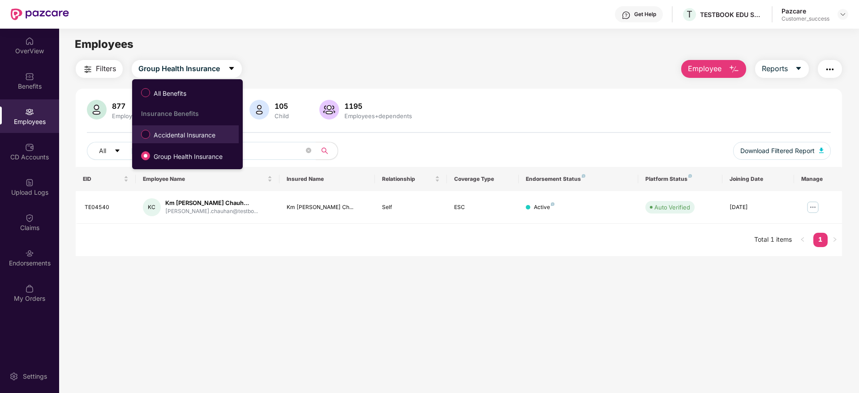
click at [184, 138] on span "Accidental Insurance" at bounding box center [184, 135] width 69 height 10
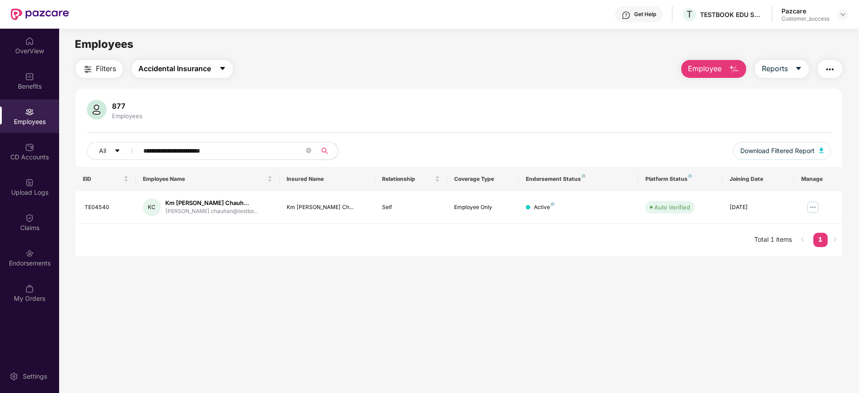
click at [189, 65] on span "Accidental Insurance" at bounding box center [174, 68] width 73 height 11
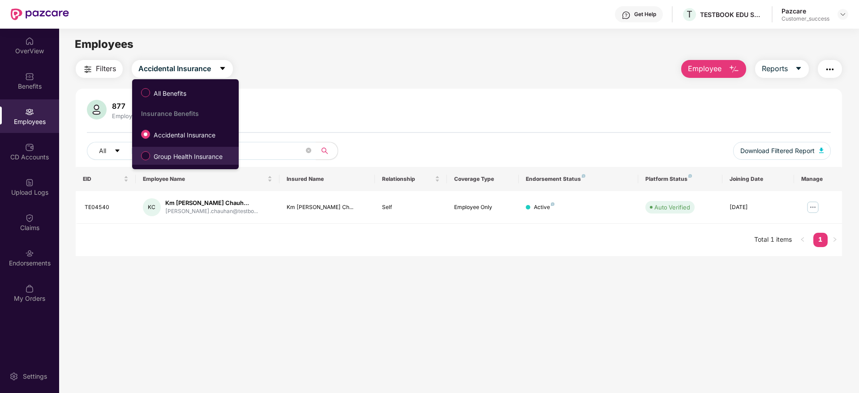
click at [182, 154] on span "Group Health Insurance" at bounding box center [188, 157] width 76 height 10
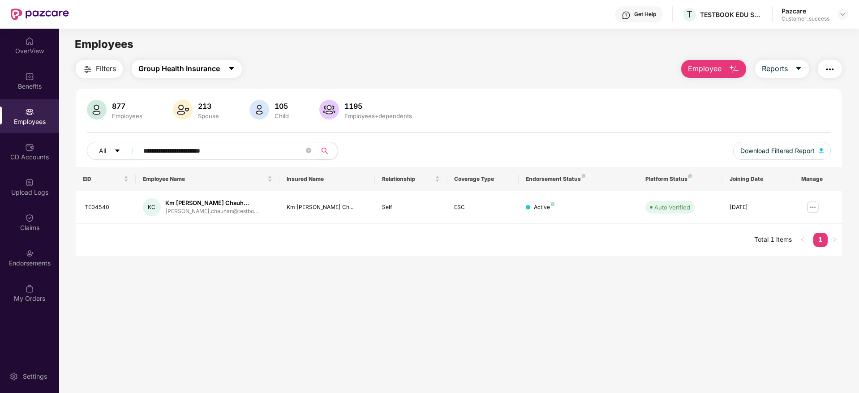
click at [204, 66] on span "Group Health Insurance" at bounding box center [179, 68] width 82 height 11
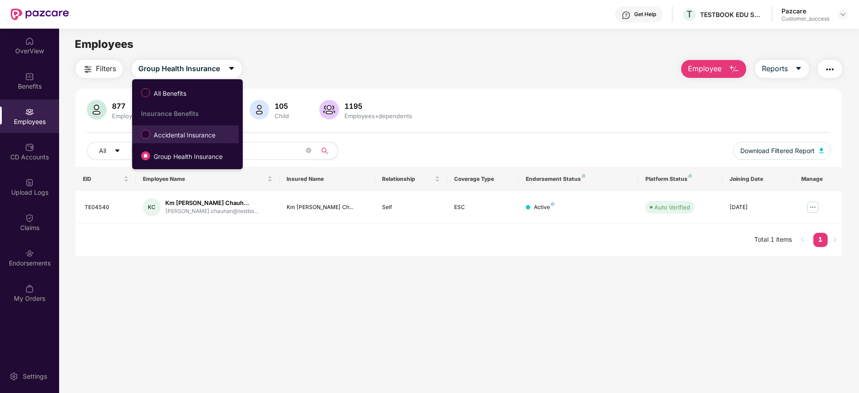
click at [181, 135] on span "Accidental Insurance" at bounding box center [184, 135] width 69 height 10
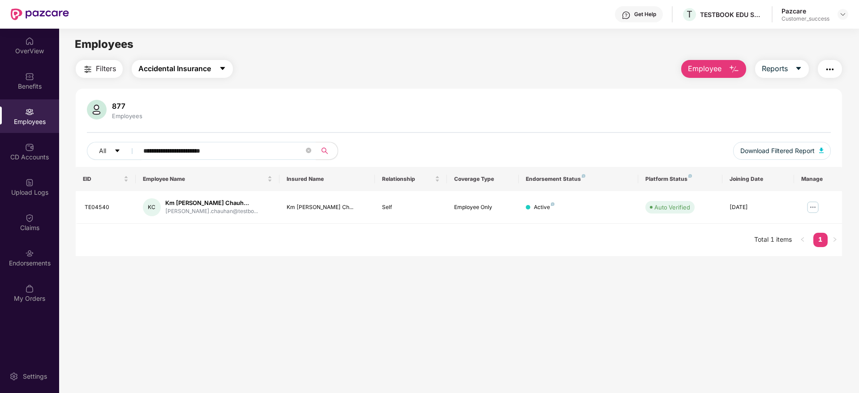
click at [189, 73] on span "Accidental Insurance" at bounding box center [174, 68] width 73 height 11
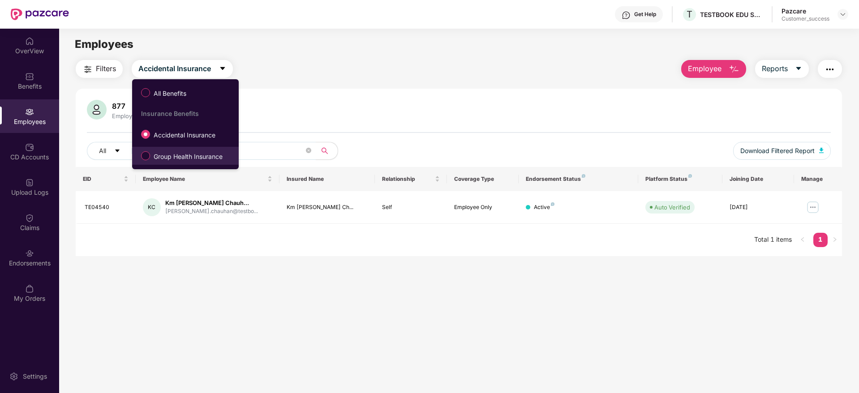
click at [168, 157] on span "Group Health Insurance" at bounding box center [188, 157] width 76 height 10
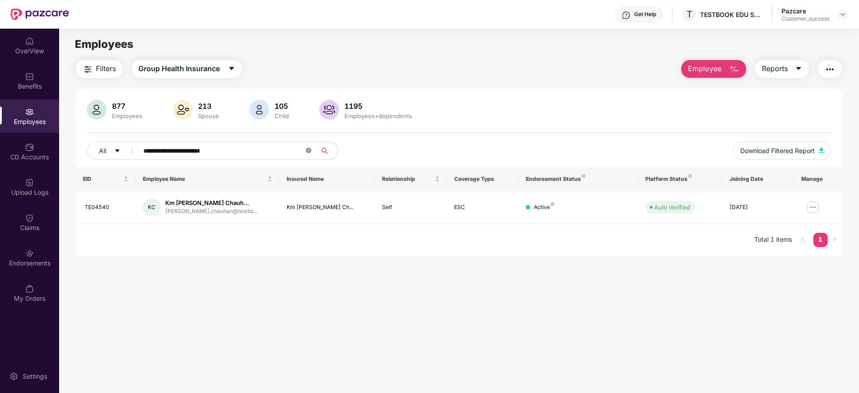
click at [309, 148] on icon "close-circle" at bounding box center [308, 150] width 5 height 5
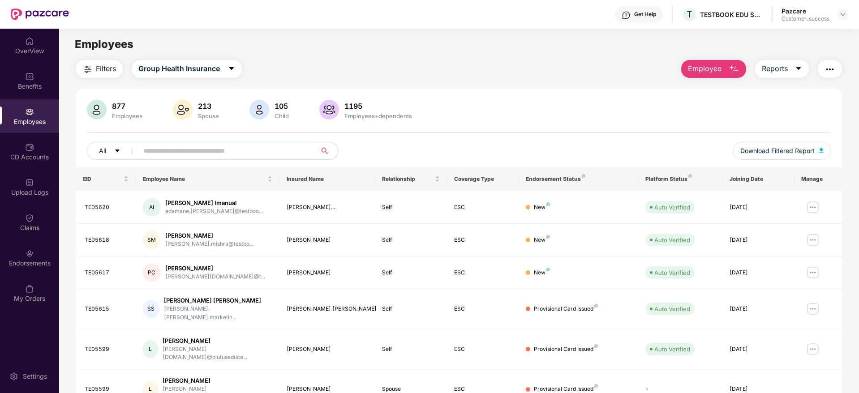
click at [709, 68] on span "Employee" at bounding box center [705, 68] width 34 height 11
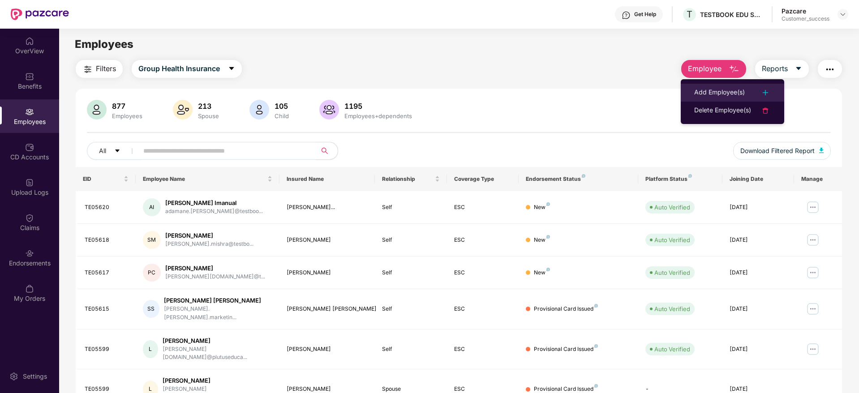
click at [708, 94] on div "Add Employee(s)" at bounding box center [719, 92] width 51 height 11
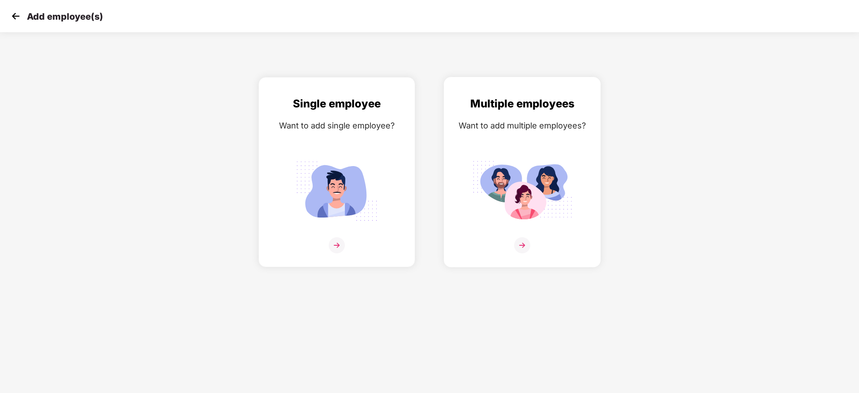
click at [522, 247] on img at bounding box center [522, 245] width 16 height 16
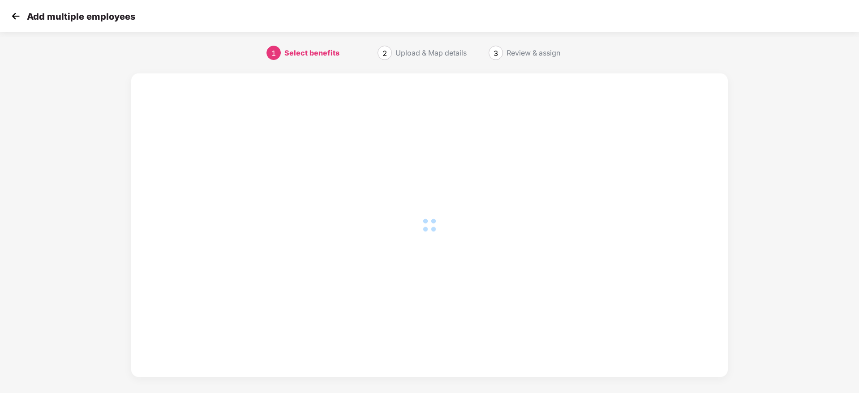
click at [17, 16] on img at bounding box center [15, 15] width 13 height 13
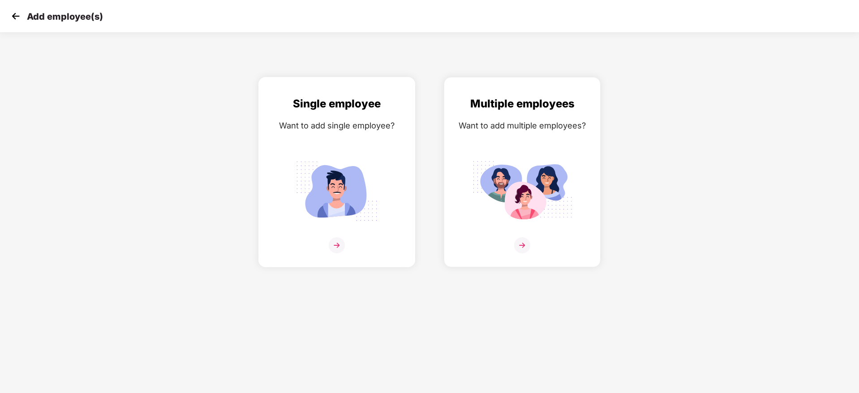
click at [336, 241] on img at bounding box center [337, 245] width 16 height 16
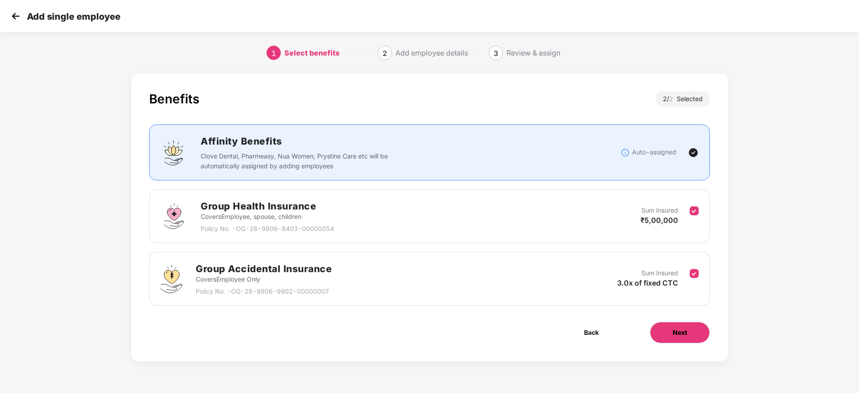
click at [680, 334] on span "Next" at bounding box center [680, 333] width 14 height 10
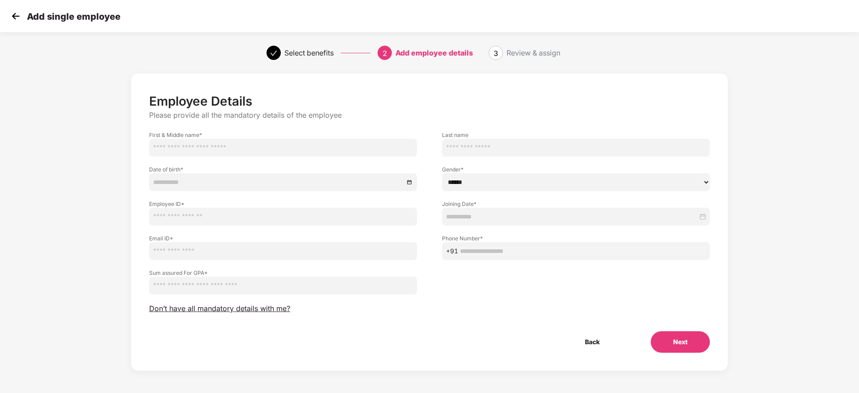
click at [189, 146] on input "text" at bounding box center [283, 148] width 268 height 18
click at [205, 251] on input "email" at bounding box center [283, 251] width 268 height 18
paste input "*******"
type input "*******"
click at [230, 148] on input "text" at bounding box center [283, 148] width 268 height 18
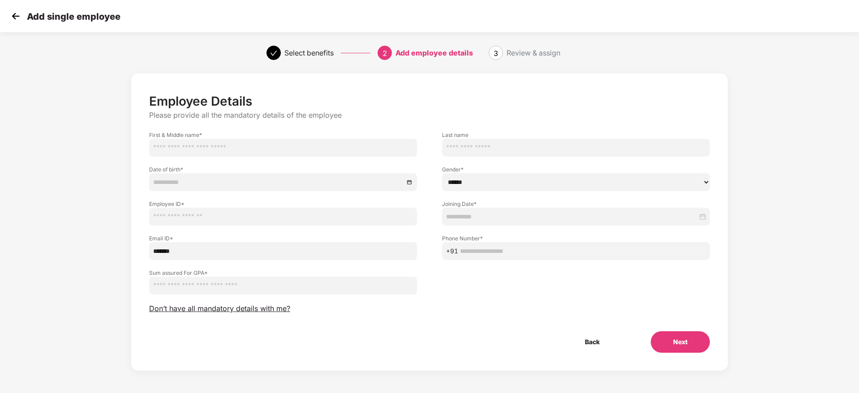
paste input "**********"
type input "**********"
click at [468, 186] on select "****** **** ******" at bounding box center [576, 182] width 268 height 18
select select "******"
click at [442, 173] on select "****** **** ******" at bounding box center [576, 182] width 268 height 18
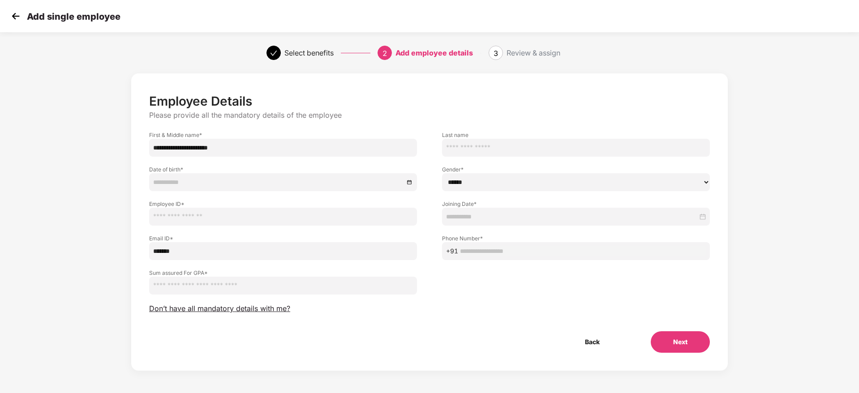
click at [331, 221] on input "text" at bounding box center [283, 217] width 268 height 18
drag, startPoint x: 191, startPoint y: 251, endPoint x: 130, endPoint y: 246, distance: 61.1
click at [130, 246] on div "**********" at bounding box center [430, 231] width 716 height 324
click at [177, 218] on input "text" at bounding box center [283, 217] width 268 height 18
paste input "*******"
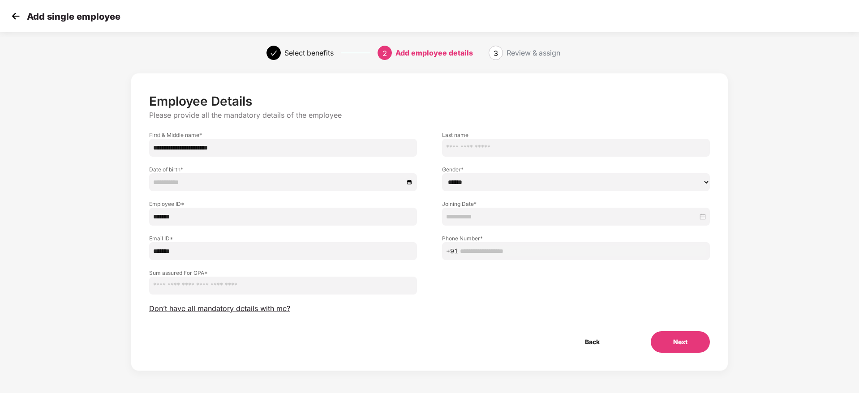
type input "*******"
click at [189, 247] on input "*******" at bounding box center [283, 251] width 268 height 18
type input "*"
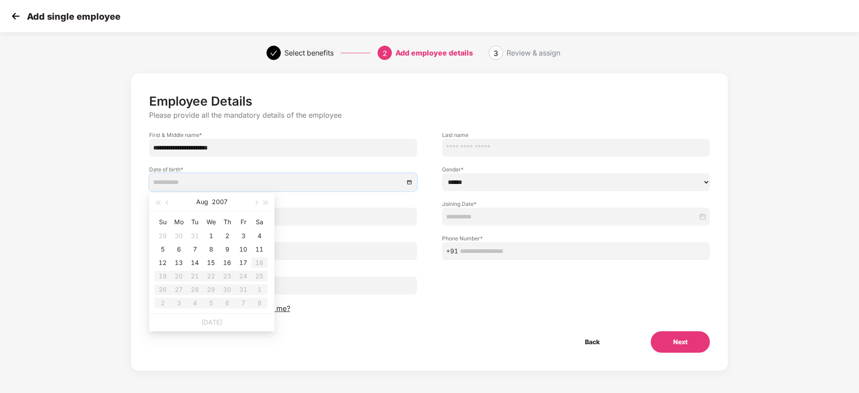
click at [215, 183] on input at bounding box center [278, 182] width 251 height 10
click at [159, 202] on span "button" at bounding box center [157, 203] width 4 height 4
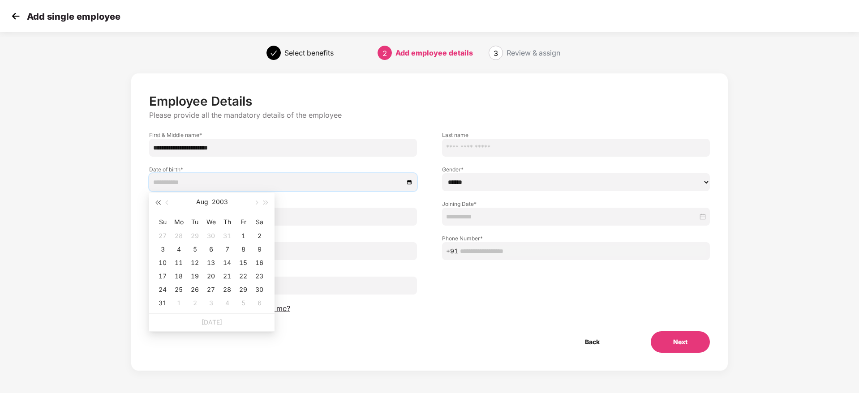
click at [159, 202] on span "button" at bounding box center [157, 203] width 4 height 4
click at [266, 206] on button "button" at bounding box center [266, 202] width 10 height 18
click at [169, 202] on span "button" at bounding box center [168, 203] width 4 height 4
type input "**********"
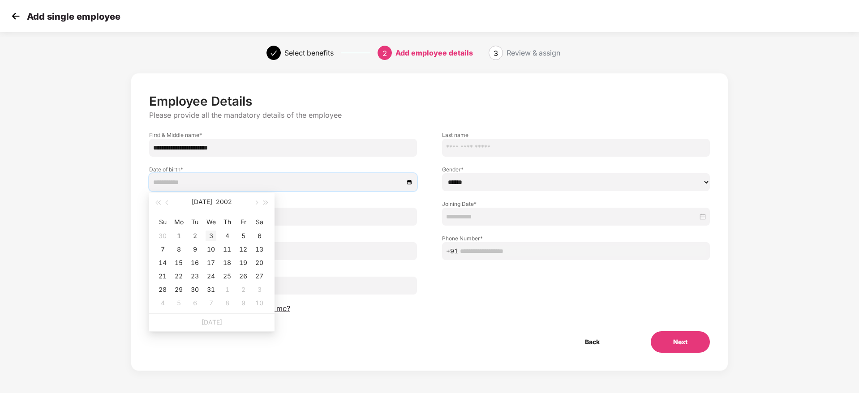
click at [212, 232] on div "3" at bounding box center [211, 236] width 11 height 11
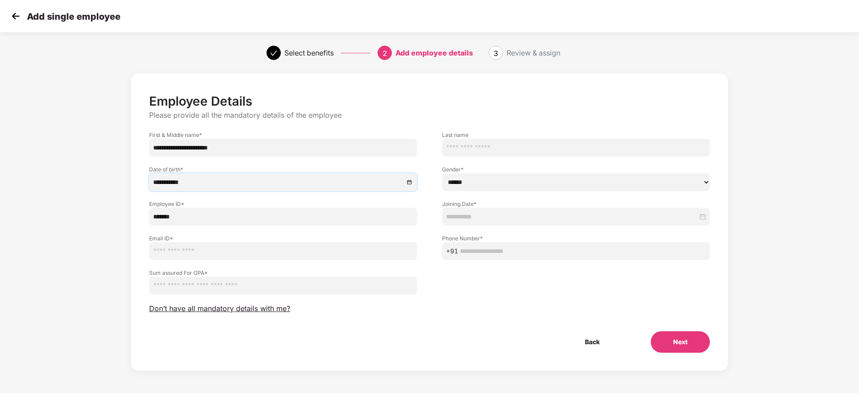
click at [320, 188] on div "**********" at bounding box center [283, 182] width 268 height 18
click at [357, 219] on input "*******" at bounding box center [283, 217] width 268 height 18
click at [316, 254] on input "email" at bounding box center [283, 251] width 268 height 18
paste input "**********"
type input "**********"
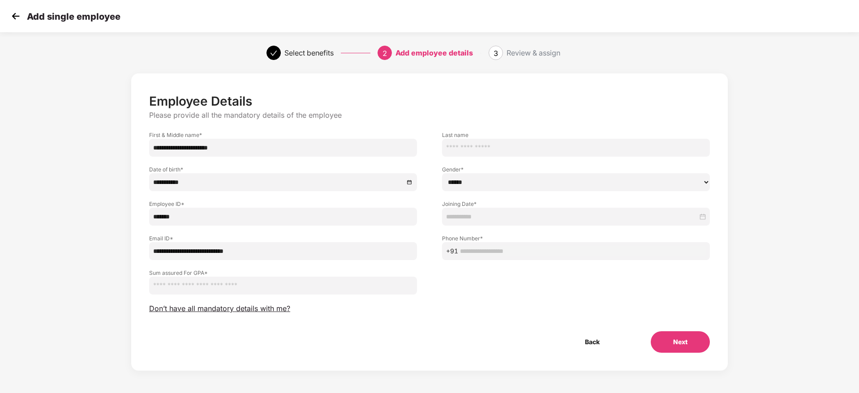
click at [211, 287] on input "number" at bounding box center [283, 286] width 268 height 18
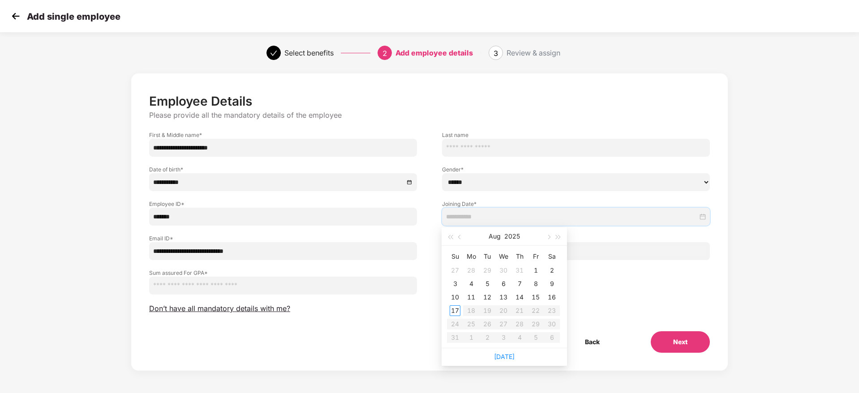
click at [471, 219] on input at bounding box center [572, 217] width 252 height 10
type input "**********"
click at [534, 283] on div "8" at bounding box center [535, 284] width 11 height 11
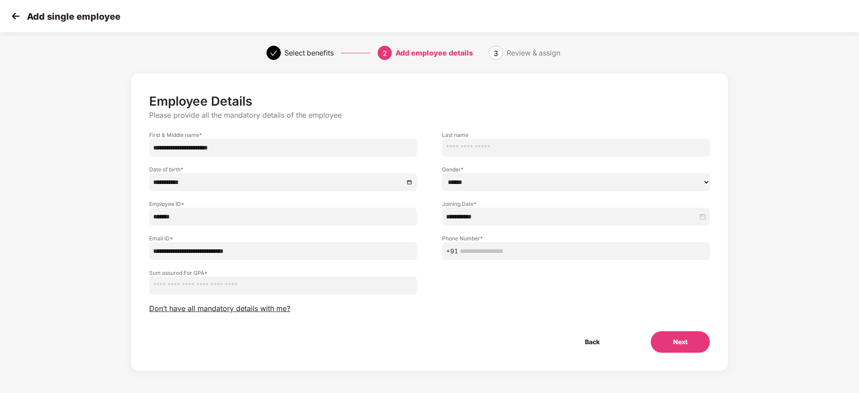
click at [318, 285] on input "number" at bounding box center [283, 286] width 268 height 18
type input "*******"
click at [489, 250] on input "text" at bounding box center [583, 251] width 246 height 10
paste input "**********"
click at [464, 252] on input "**********" at bounding box center [583, 251] width 246 height 10
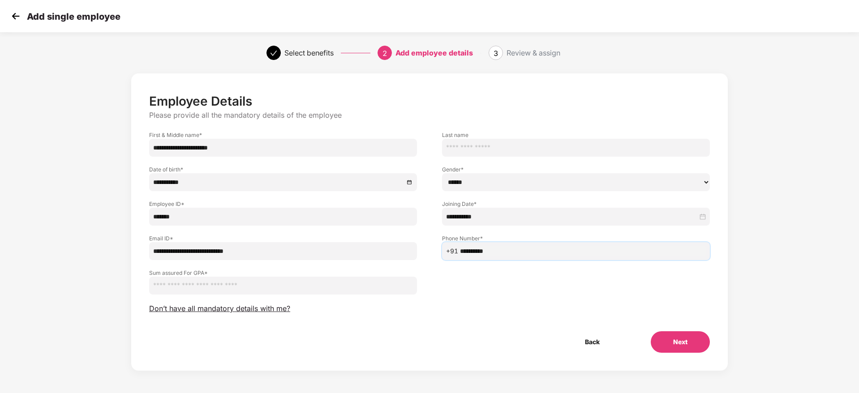
type input "**********"
click at [665, 340] on button "Next" at bounding box center [680, 342] width 59 height 22
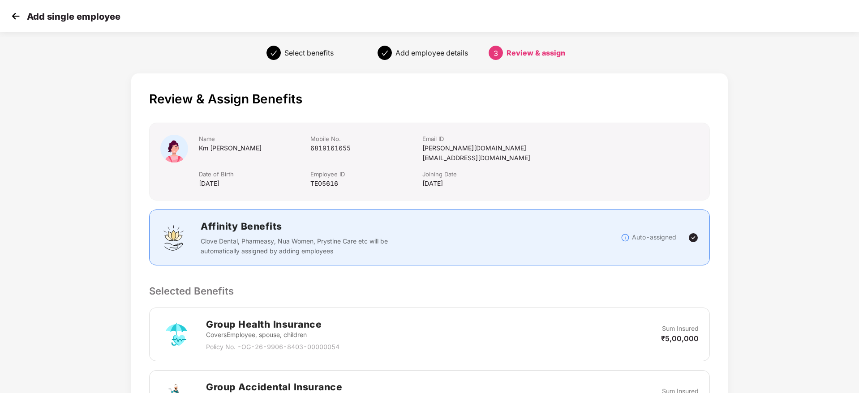
click at [732, 270] on div "Review & Assign Benefits Name Km [PERSON_NAME] Chauhan Mobile No. [PHONE_NUMBER…" at bounding box center [430, 329] width 716 height 520
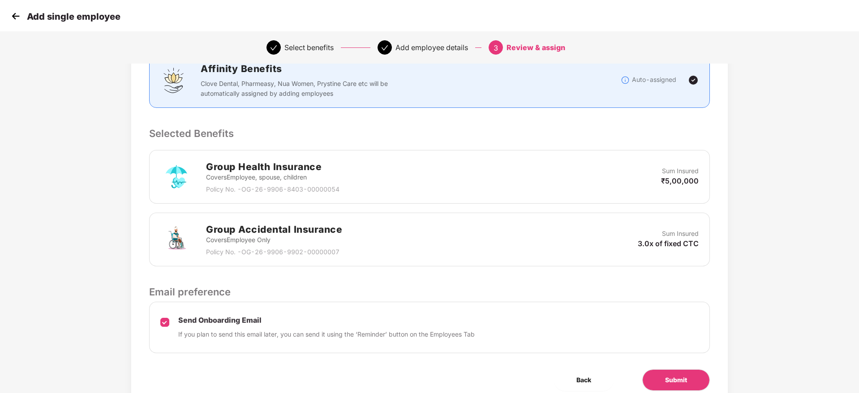
scroll to position [186, 0]
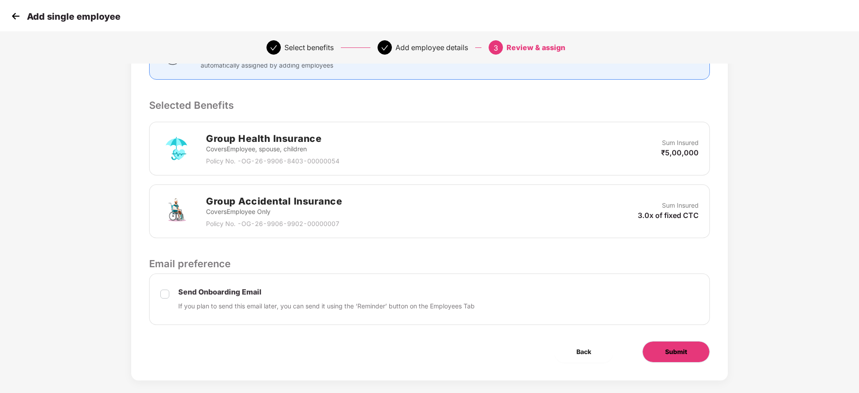
click at [658, 341] on button "Submit" at bounding box center [676, 352] width 68 height 22
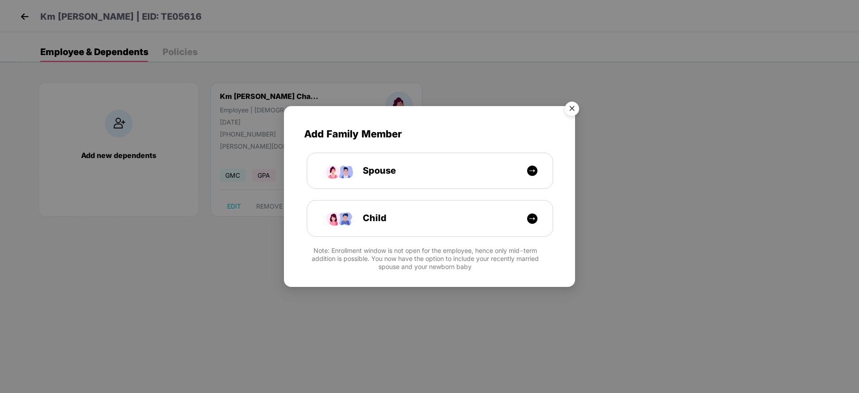
click at [577, 109] on img "Close" at bounding box center [571, 110] width 25 height 25
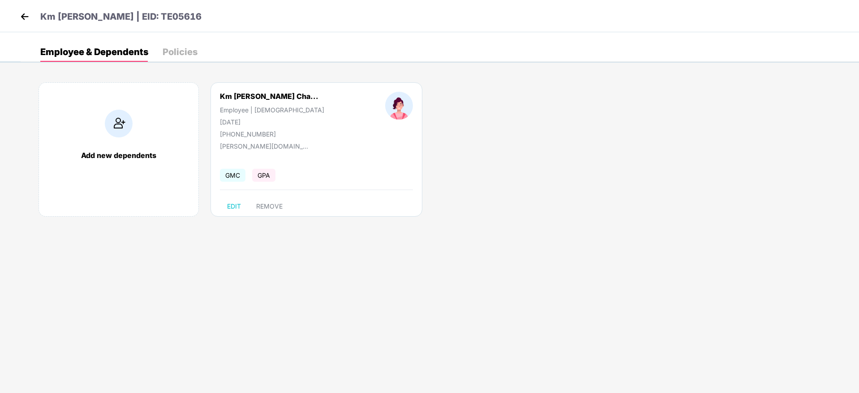
click at [23, 12] on img at bounding box center [24, 16] width 13 height 13
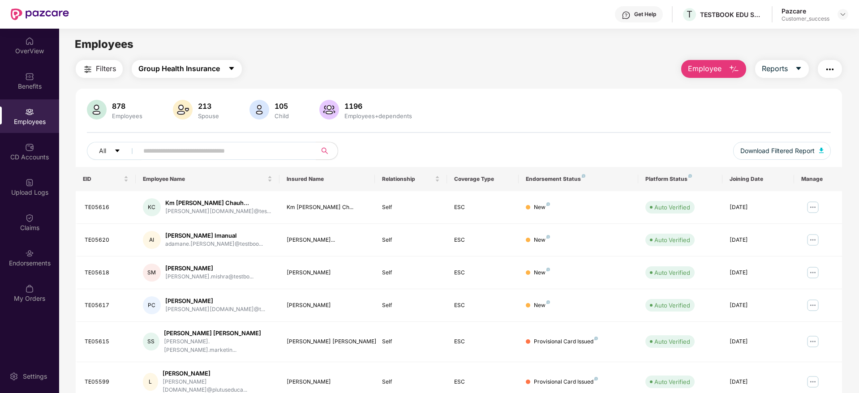
click at [208, 74] on button "Group Health Insurance" at bounding box center [187, 69] width 110 height 18
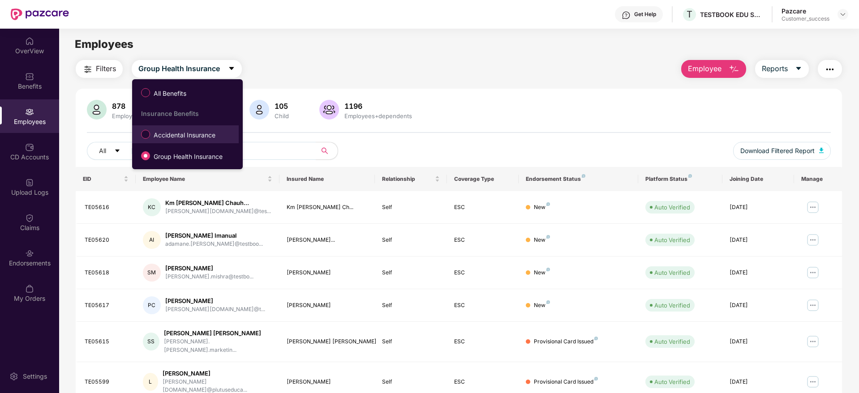
click at [200, 130] on span "Accidental Insurance" at bounding box center [184, 135] width 69 height 10
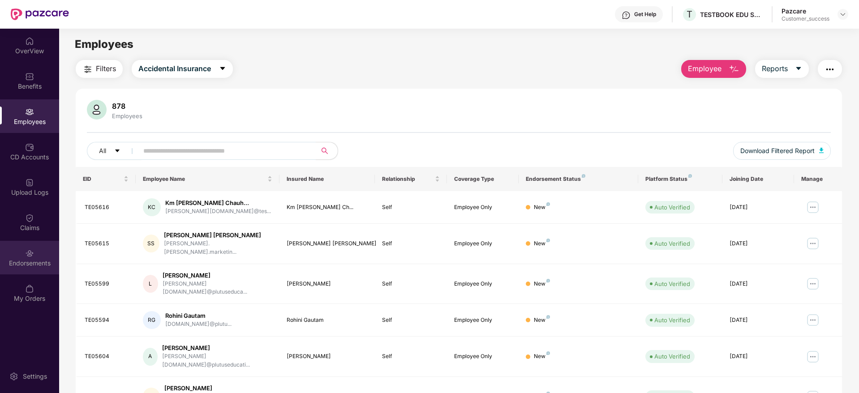
click at [32, 257] on img at bounding box center [29, 253] width 9 height 9
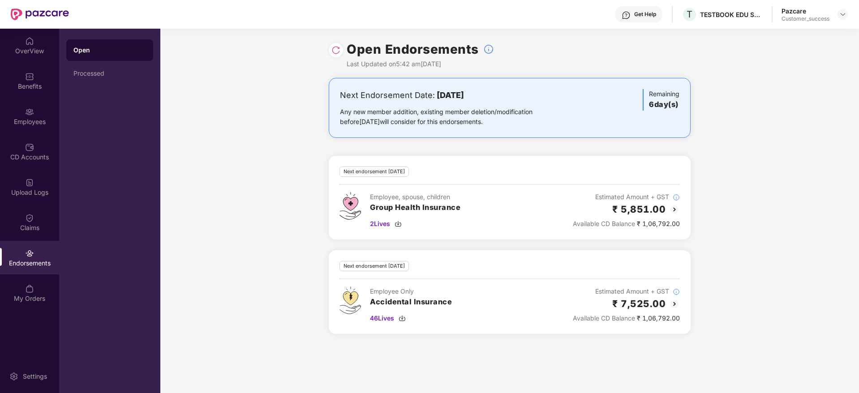
click at [334, 53] on img at bounding box center [335, 50] width 9 height 9
click at [30, 111] on img at bounding box center [29, 112] width 9 height 9
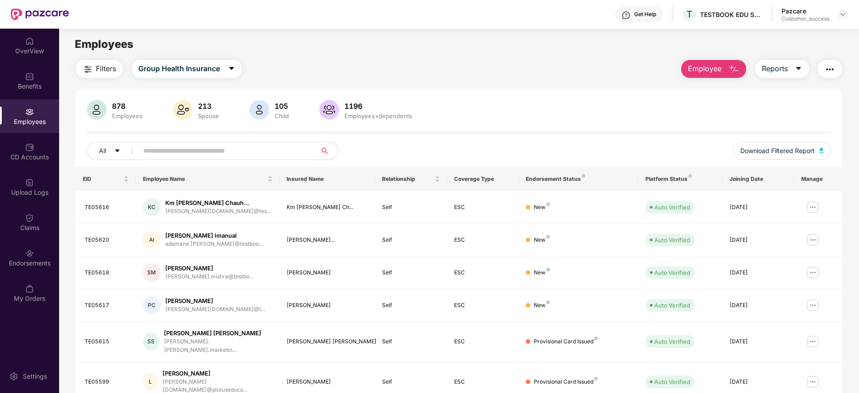
click at [240, 151] on input "text" at bounding box center [223, 150] width 161 height 13
click at [847, 14] on div at bounding box center [843, 14] width 11 height 11
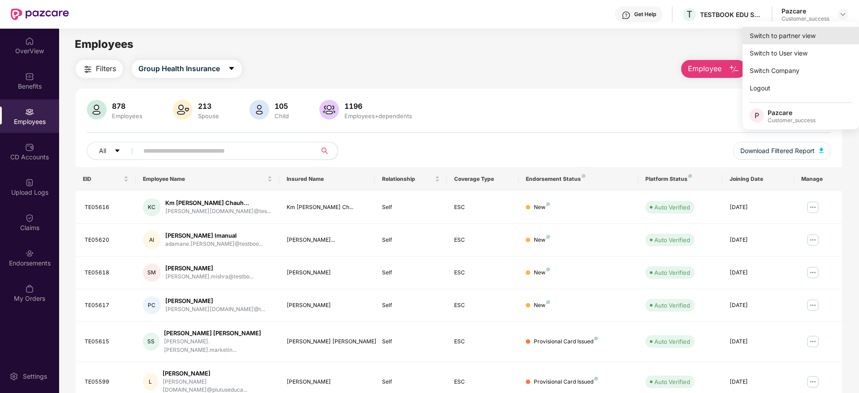
click at [809, 35] on div "Switch to partner view" at bounding box center [801, 35] width 116 height 17
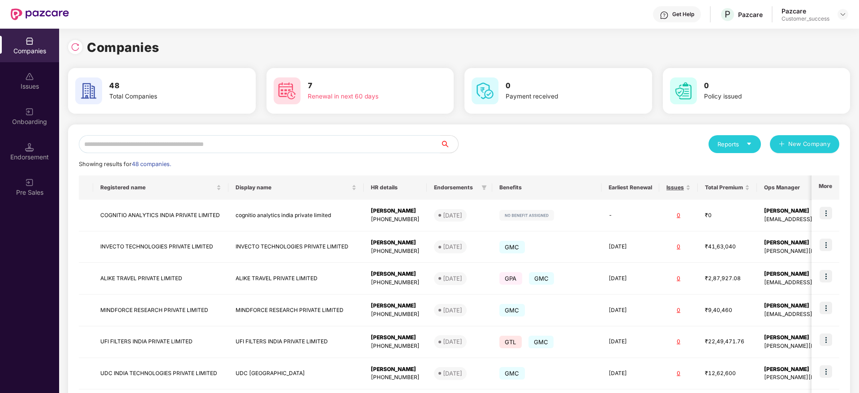
click at [305, 144] on input "text" at bounding box center [259, 144] width 361 height 18
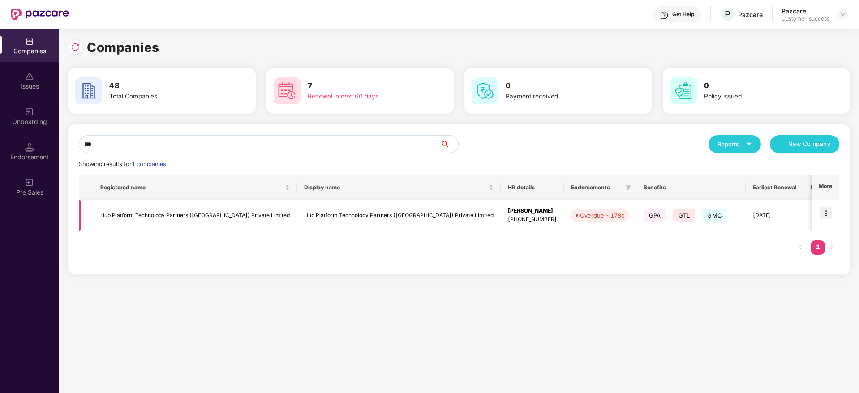
type input "***"
click at [822, 208] on img at bounding box center [826, 213] width 13 height 13
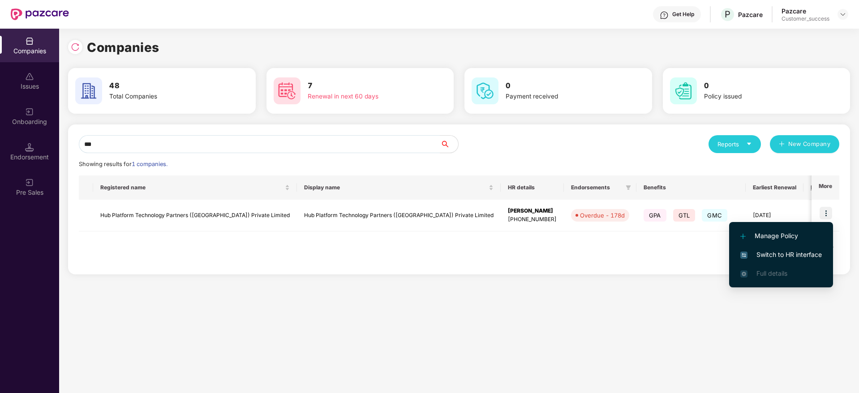
click at [785, 259] on span "Switch to HR interface" at bounding box center [781, 255] width 82 height 10
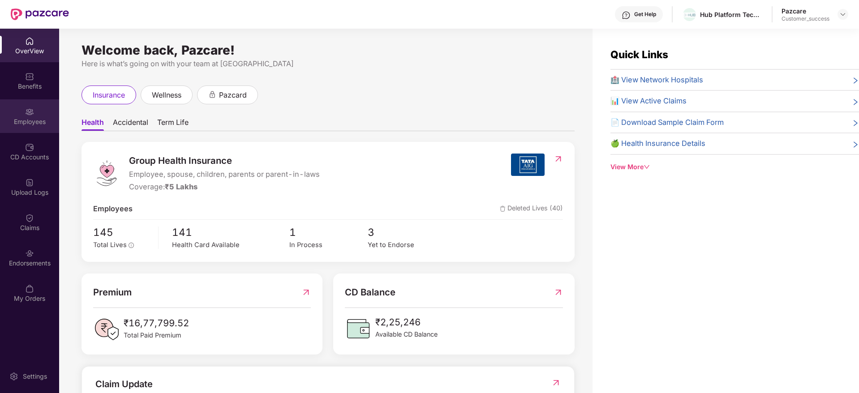
click at [31, 116] on img at bounding box center [29, 112] width 9 height 9
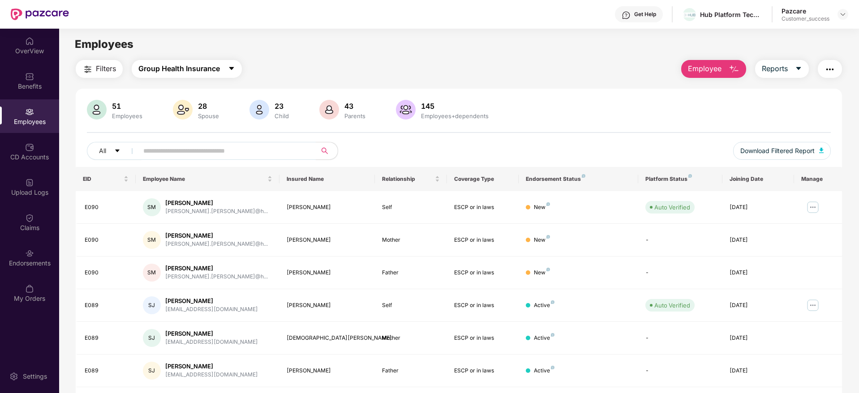
click at [201, 76] on button "Group Health Insurance" at bounding box center [187, 69] width 110 height 18
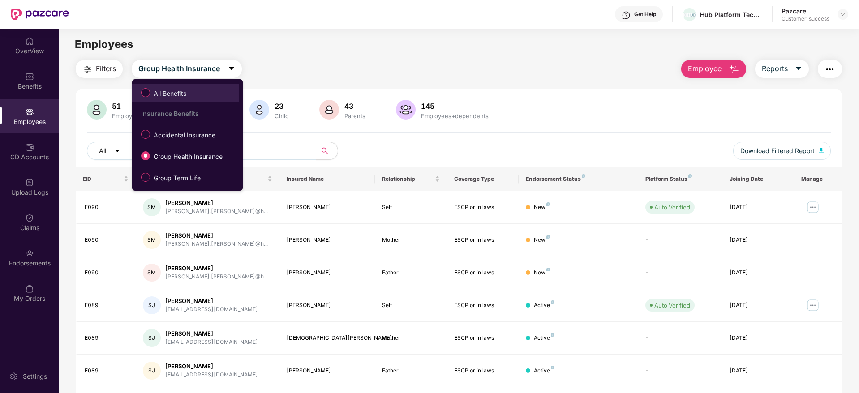
click at [174, 95] on span "All Benefits" at bounding box center [170, 94] width 40 height 10
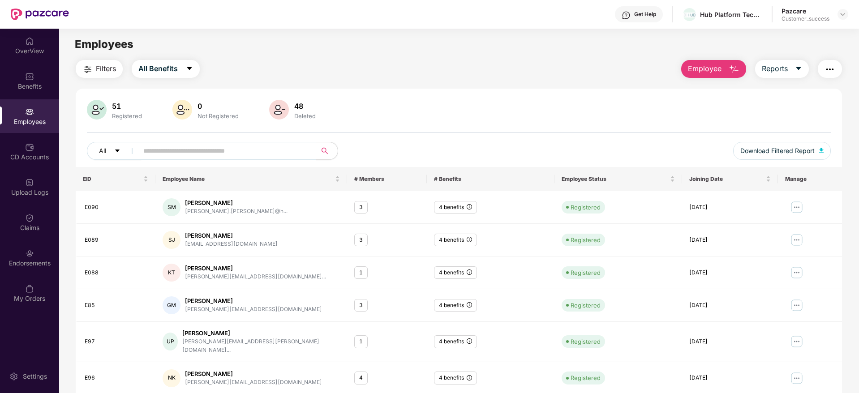
click at [200, 152] on input "text" at bounding box center [223, 150] width 161 height 13
type input "*"
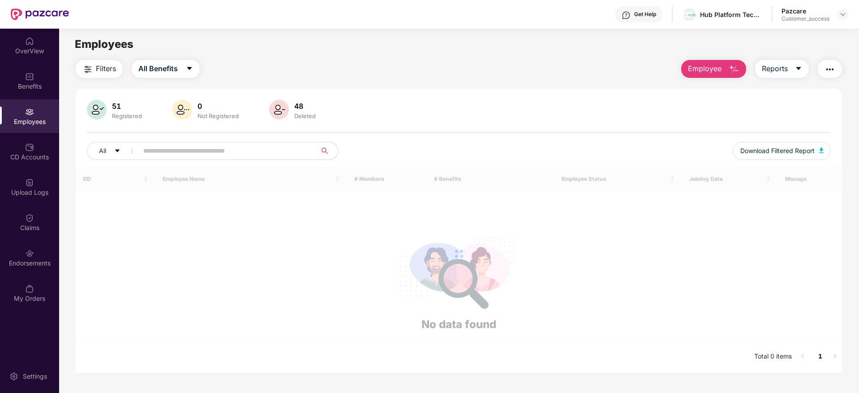
type input "*"
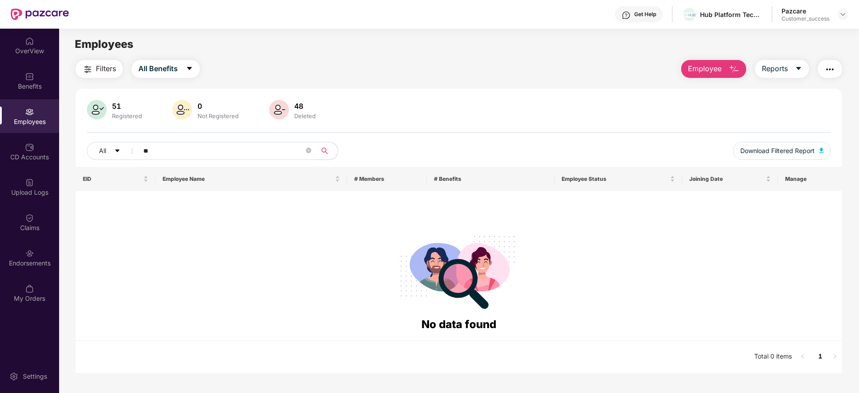
type input "*"
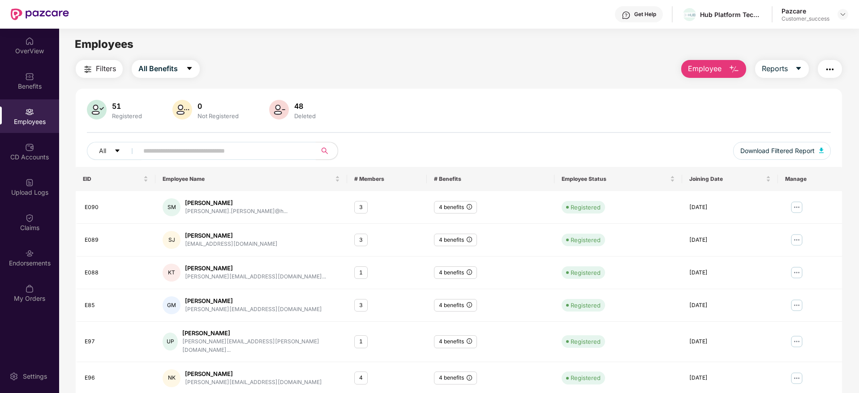
click at [446, 149] on div "All" at bounding box center [304, 151] width 434 height 18
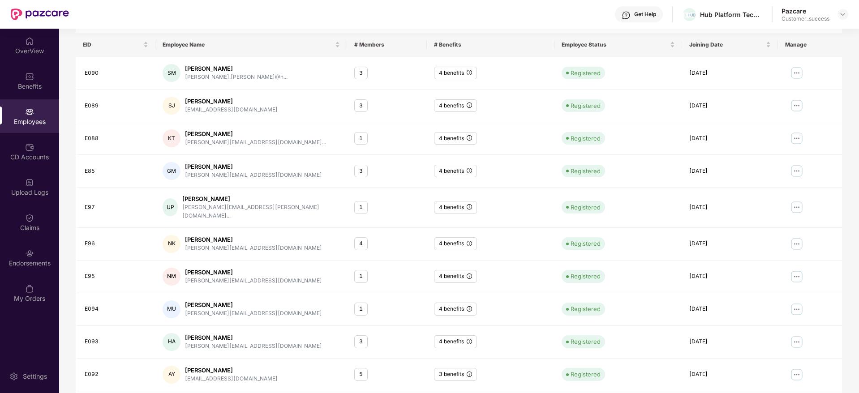
scroll to position [157, 0]
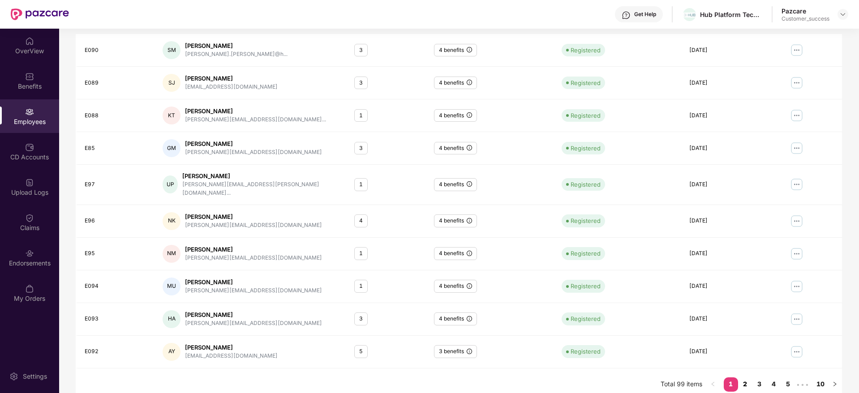
click at [746, 378] on link "2" at bounding box center [745, 384] width 14 height 13
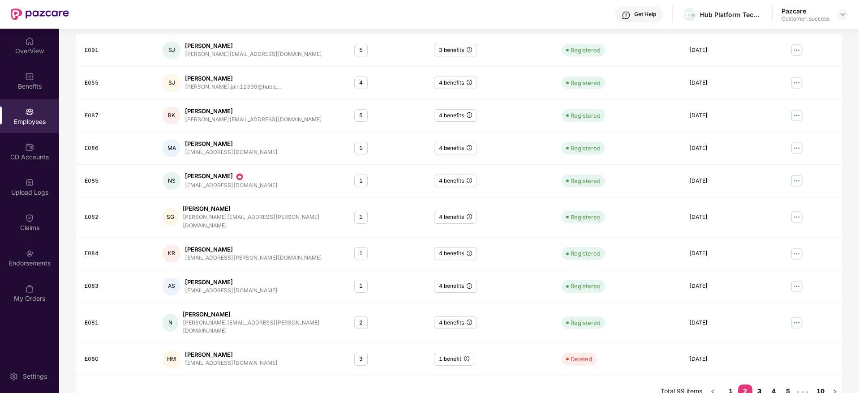
click at [759, 385] on link "3" at bounding box center [760, 391] width 14 height 13
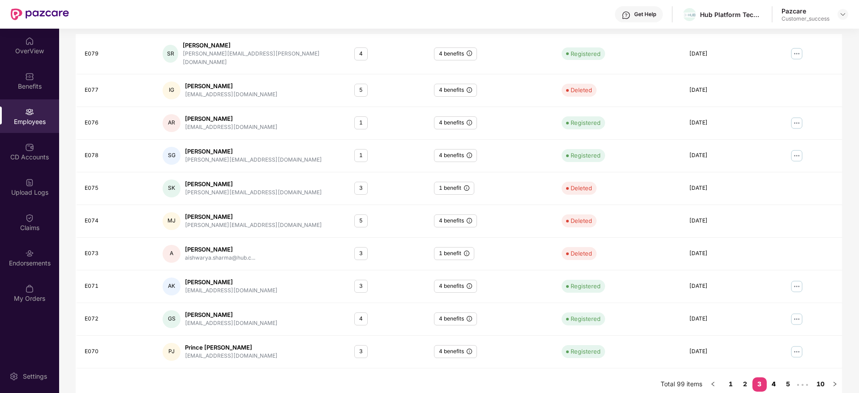
click at [776, 378] on link "4" at bounding box center [774, 384] width 14 height 13
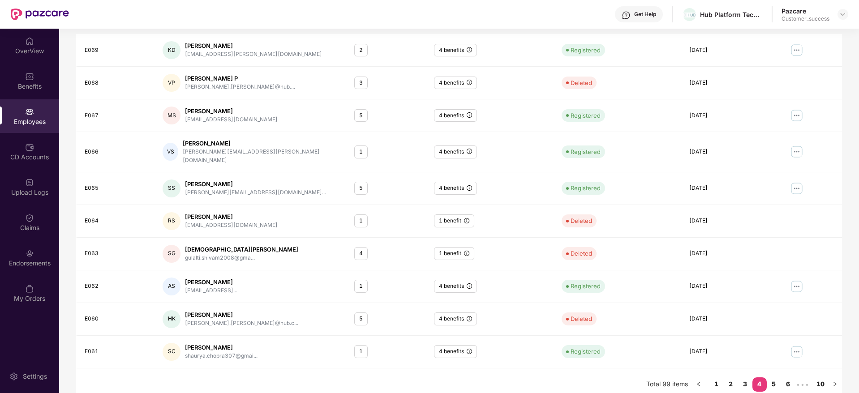
click at [846, 336] on div "Filters All Benefits Employee Reports 51 Registered 0 Not Registered 48 Deleted…" at bounding box center [459, 152] width 800 height 498
click at [777, 378] on link "5" at bounding box center [774, 384] width 14 height 13
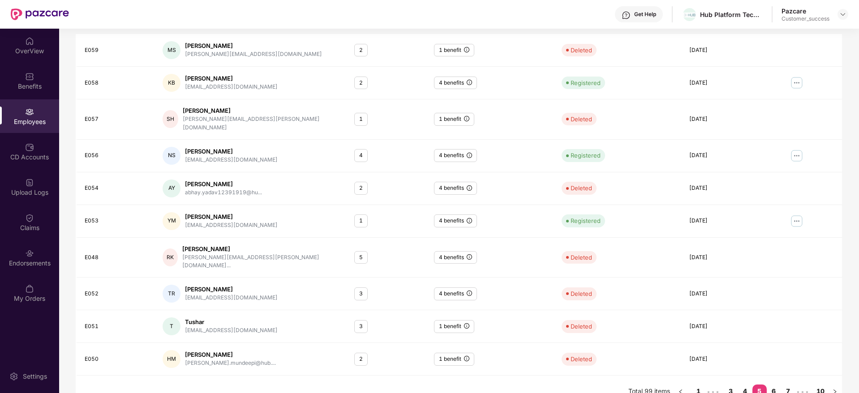
click at [843, 317] on div "Filters All Benefits Employee Reports 51 Registered 0 Not Registered 48 Deleted…" at bounding box center [459, 156] width 800 height 506
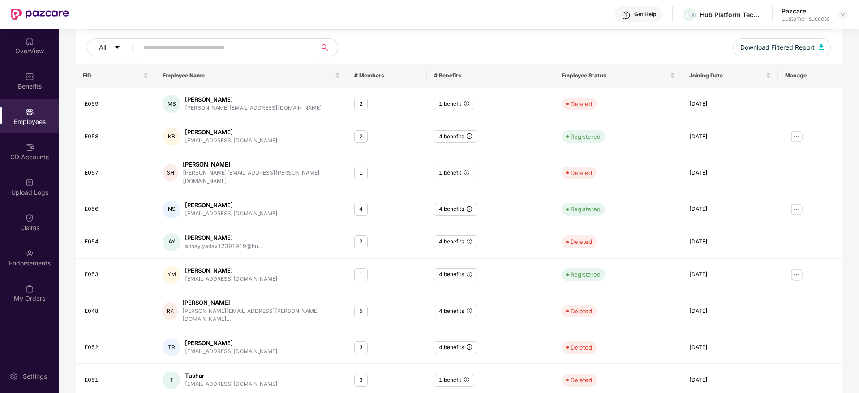
scroll to position [77, 0]
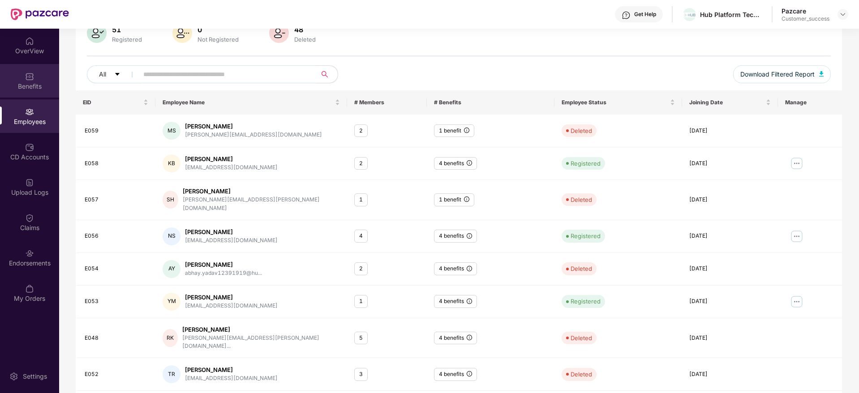
click at [26, 74] on img at bounding box center [29, 76] width 9 height 9
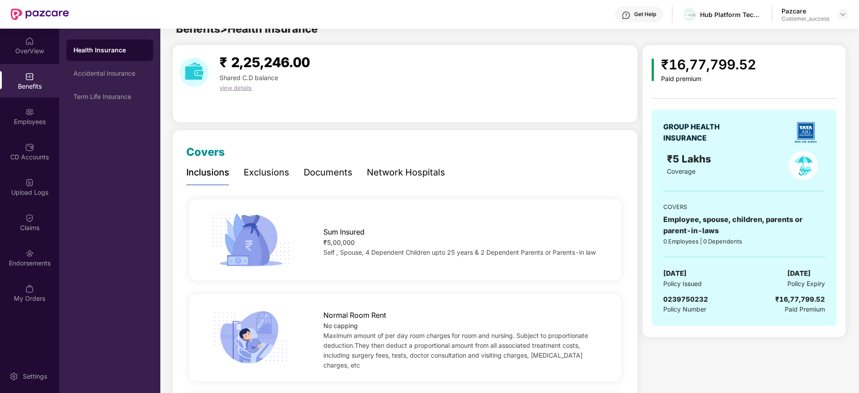
scroll to position [0, 0]
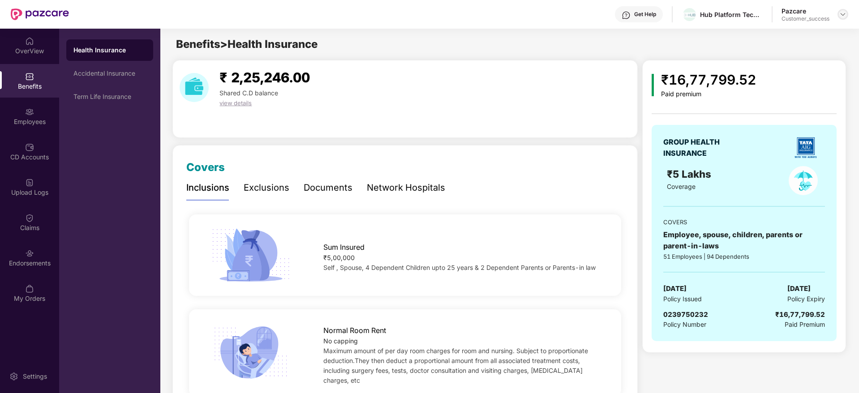
click at [843, 14] on img at bounding box center [842, 14] width 7 height 7
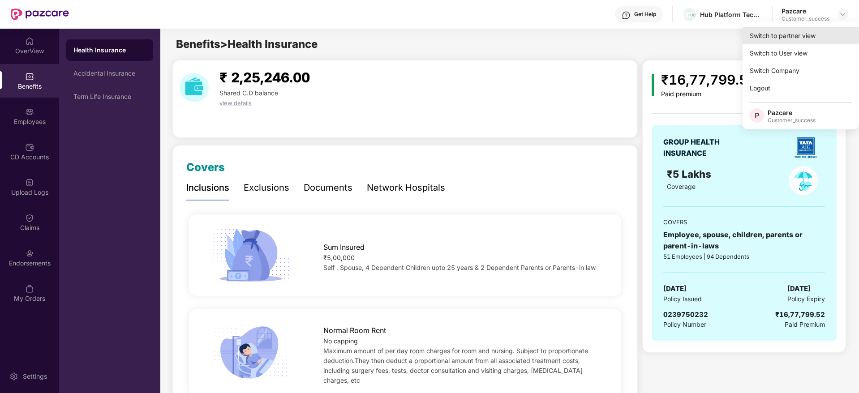
click at [783, 36] on div "Switch to partner view" at bounding box center [801, 35] width 116 height 17
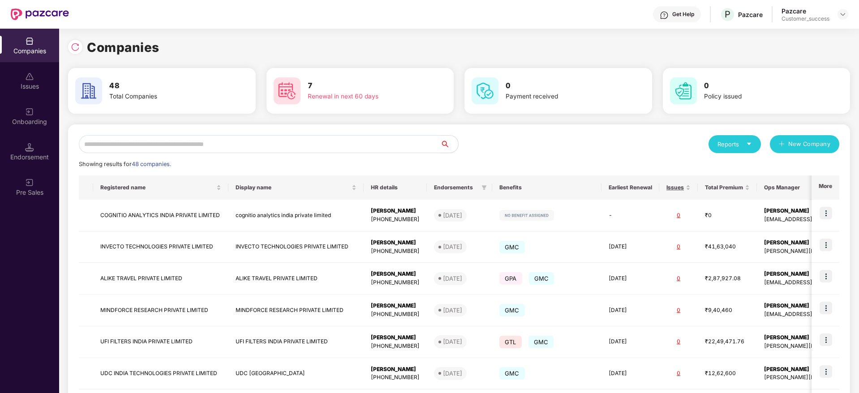
click at [297, 149] on input "text" at bounding box center [259, 144] width 361 height 18
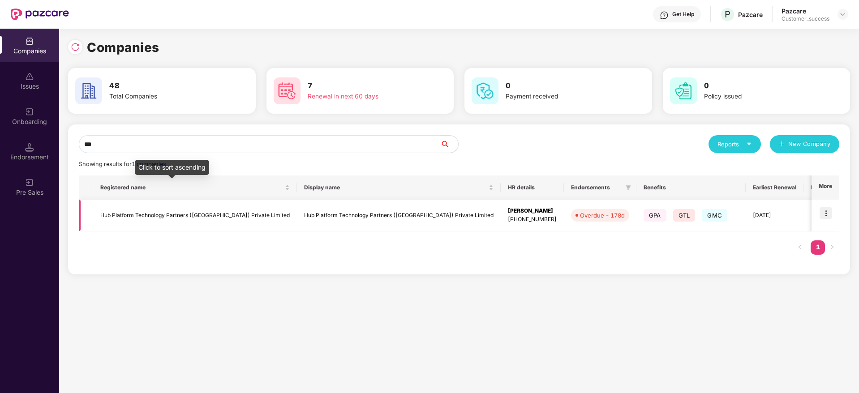
type input "***"
click at [222, 211] on td "Hub Platform Technology Partners ([GEOGRAPHIC_DATA]) Private Limited" at bounding box center [195, 216] width 204 height 32
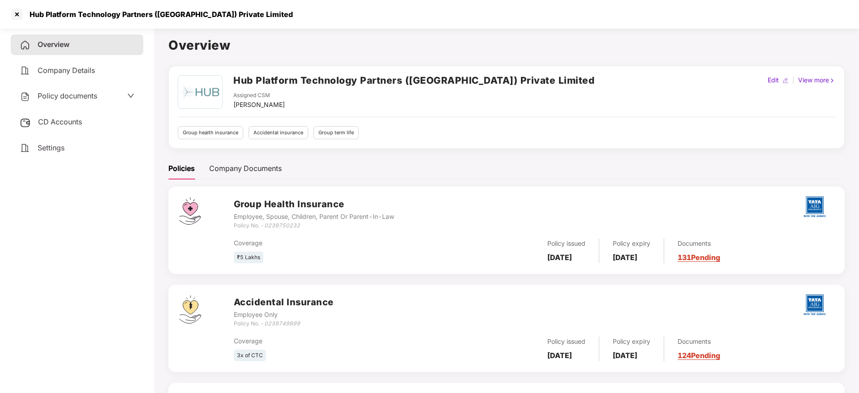
click at [713, 257] on link "131 Pending" at bounding box center [699, 257] width 43 height 9
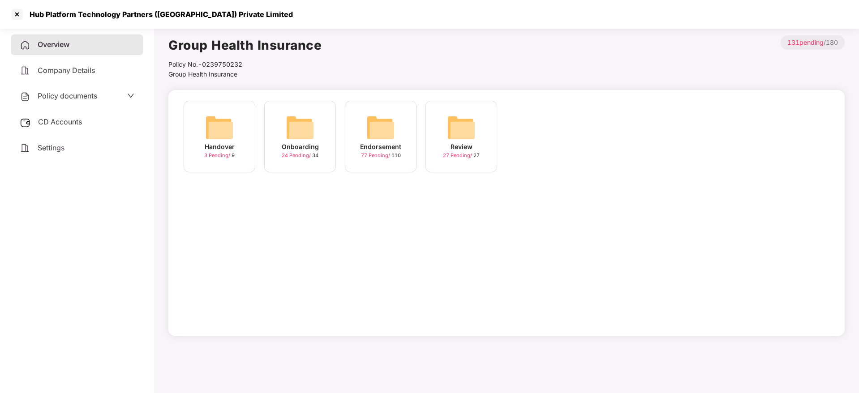
click at [301, 129] on img at bounding box center [300, 127] width 29 height 29
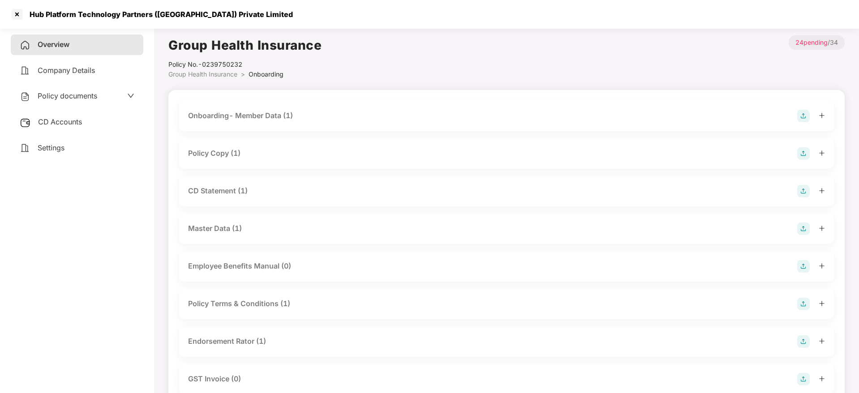
click at [266, 116] on div "Onboarding- Member Data (1)" at bounding box center [240, 115] width 105 height 11
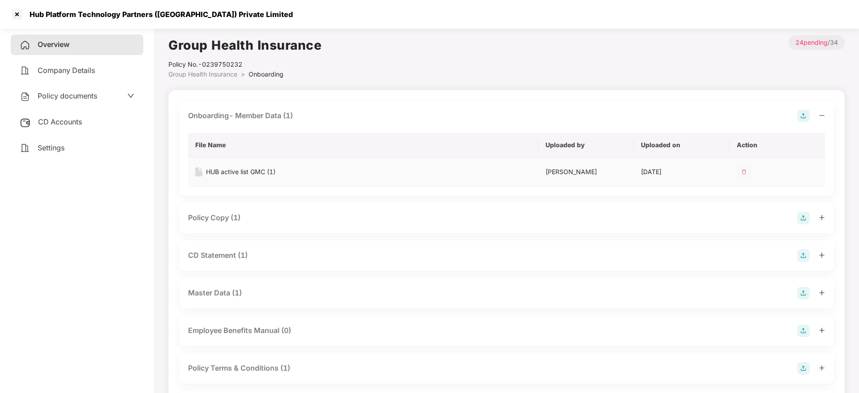
click at [257, 173] on div "HUB active list GMC (1)" at bounding box center [240, 172] width 69 height 10
click at [18, 9] on div at bounding box center [17, 14] width 14 height 14
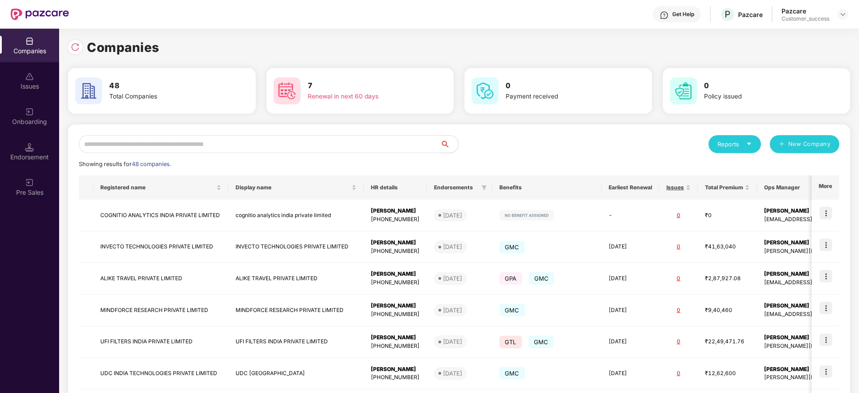
click at [193, 146] on input "text" at bounding box center [259, 144] width 361 height 18
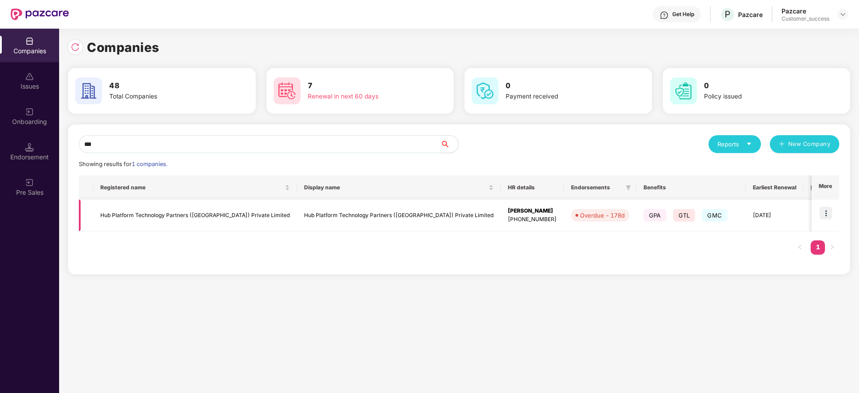
type input "***"
click at [823, 208] on img at bounding box center [826, 213] width 13 height 13
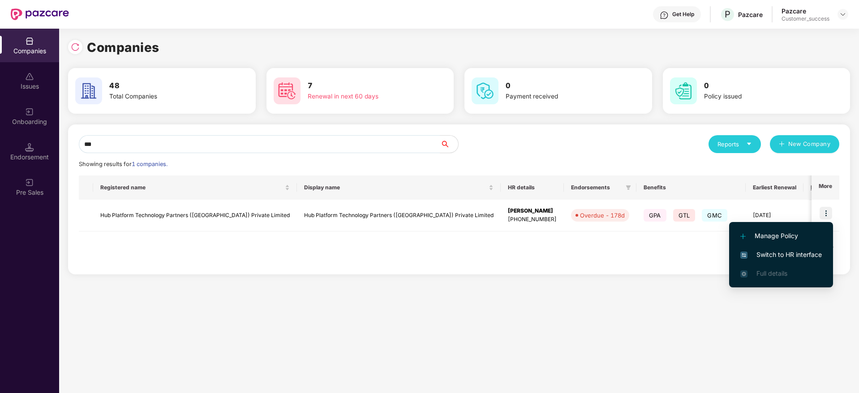
click at [777, 249] on li "Switch to HR interface" at bounding box center [781, 254] width 104 height 19
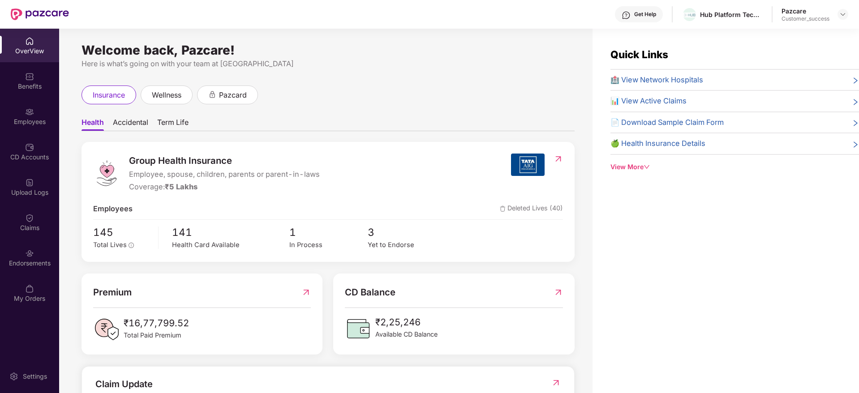
click at [28, 126] on div "Employees" at bounding box center [29, 116] width 59 height 34
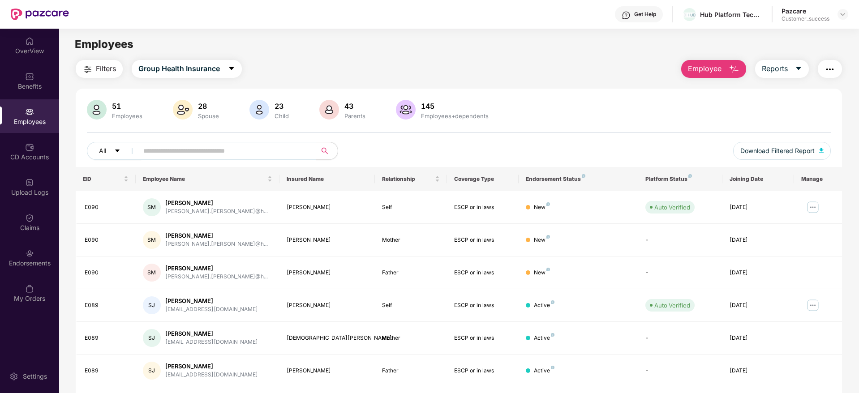
click at [200, 155] on input "text" at bounding box center [223, 150] width 161 height 13
paste input "**********"
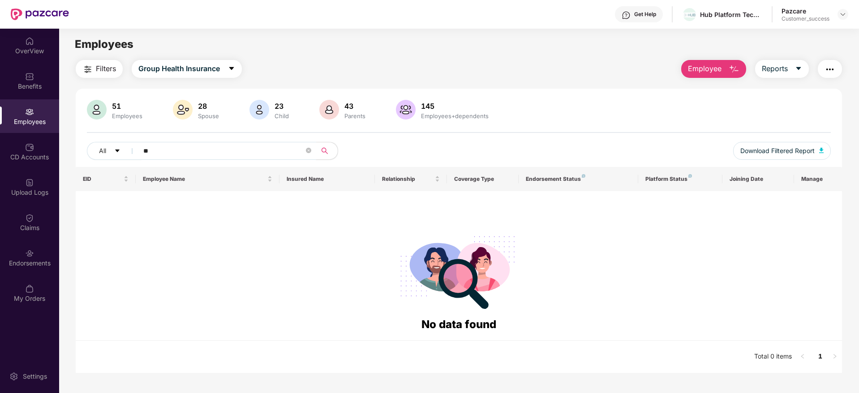
type input "*"
click at [216, 70] on span "Group Health Insurance" at bounding box center [179, 68] width 82 height 11
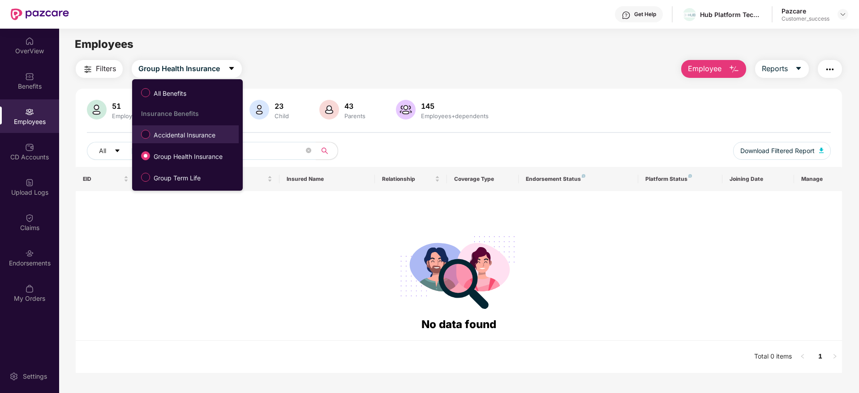
click at [195, 142] on li "Accidental Insurance" at bounding box center [185, 134] width 107 height 18
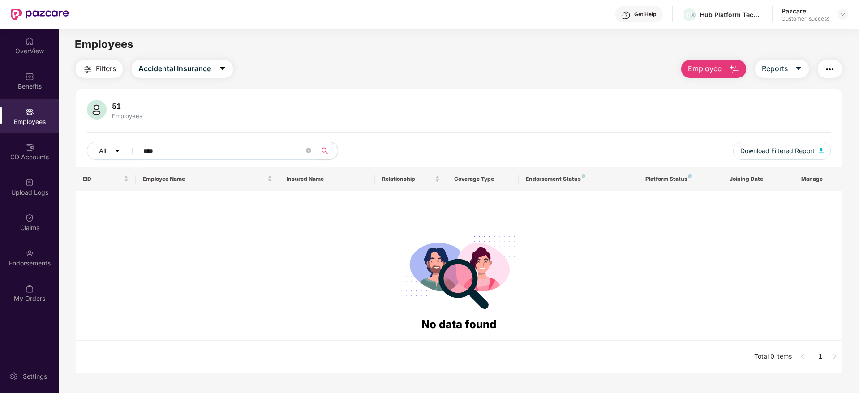
click at [194, 155] on input "****" at bounding box center [223, 150] width 161 height 13
type input "*"
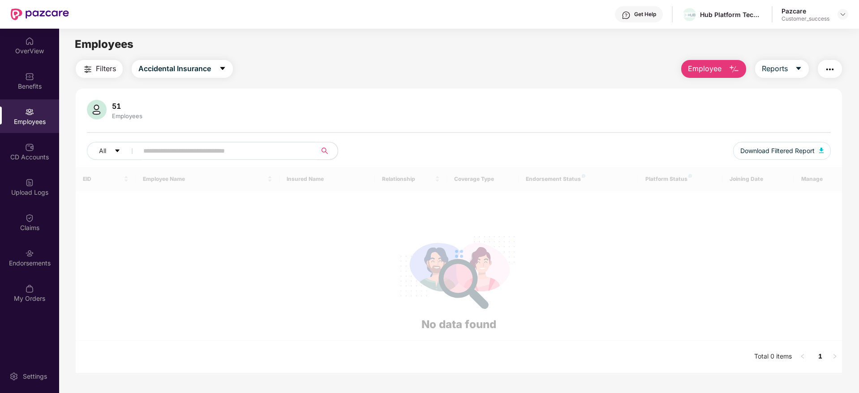
paste input "**********"
type input "**********"
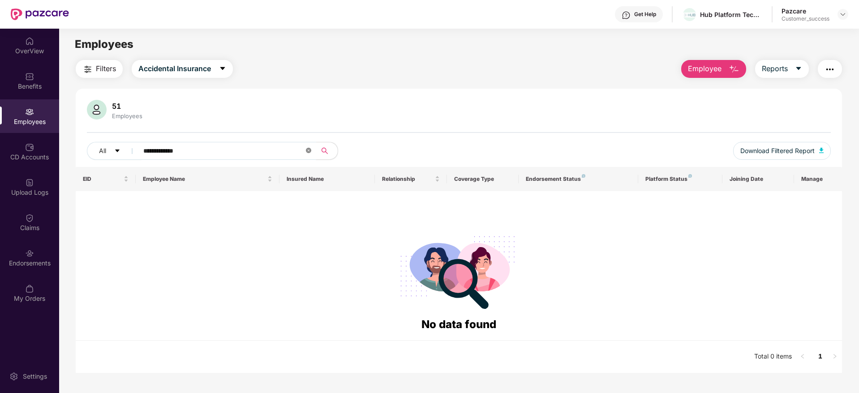
click at [309, 151] on icon "close-circle" at bounding box center [308, 150] width 5 height 5
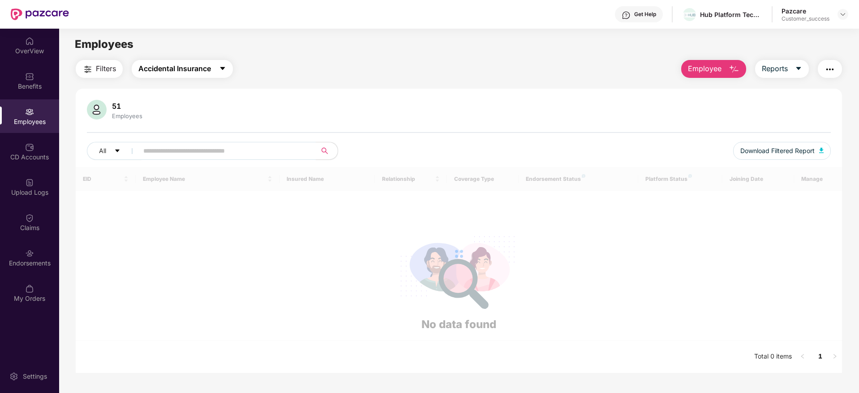
click at [208, 73] on span "Accidental Insurance" at bounding box center [174, 68] width 73 height 11
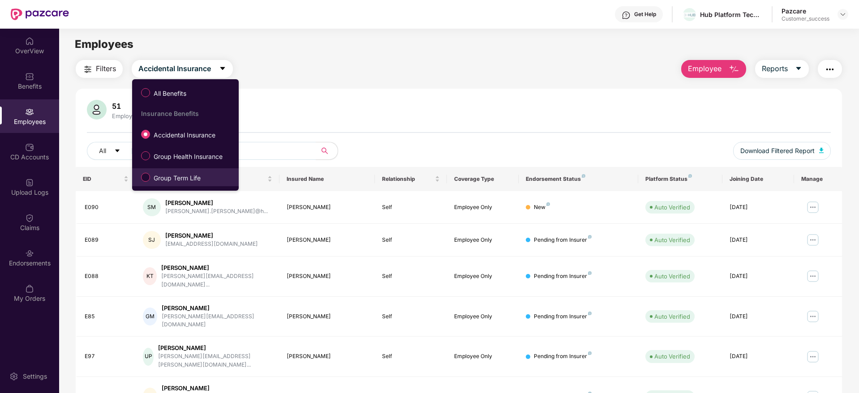
click at [169, 179] on span "Group Term Life" at bounding box center [177, 178] width 54 height 10
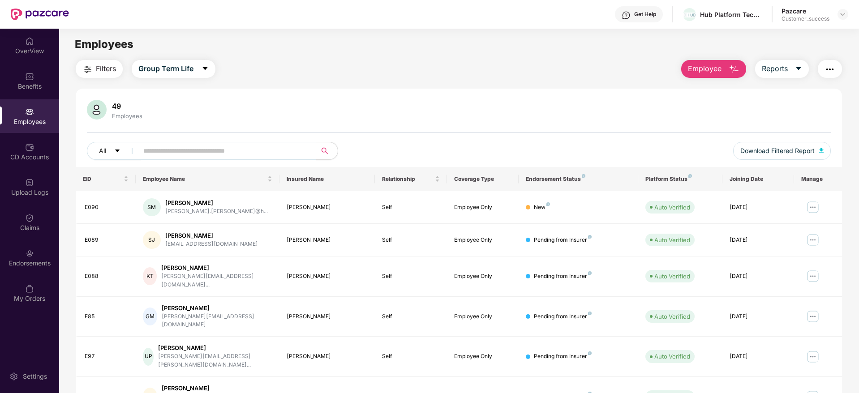
click at [178, 157] on input "text" at bounding box center [223, 150] width 161 height 13
paste input "**********"
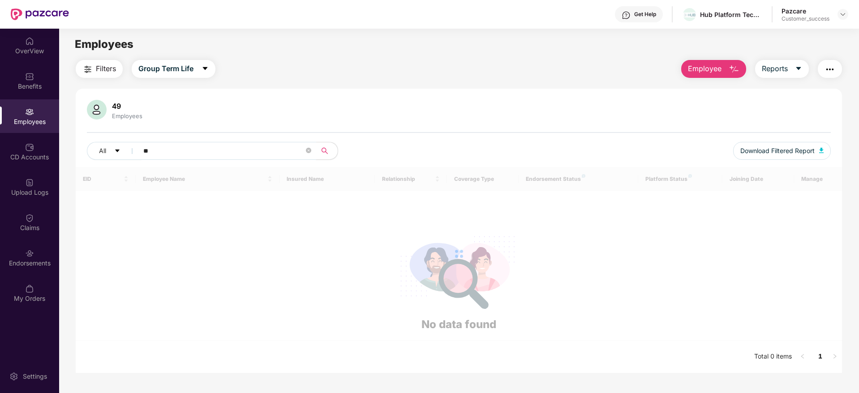
type input "*"
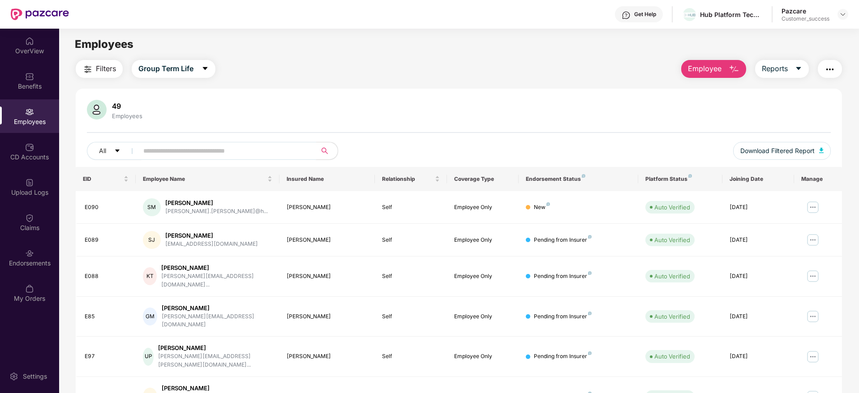
paste input "*"
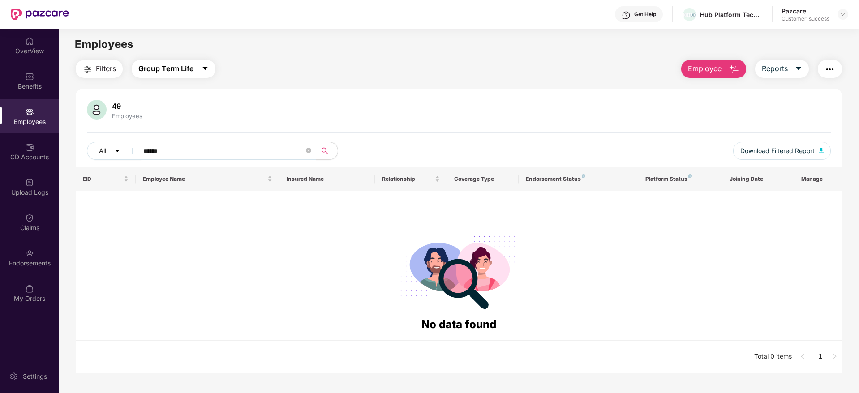
click at [184, 67] on span "Group Term Life" at bounding box center [165, 68] width 55 height 11
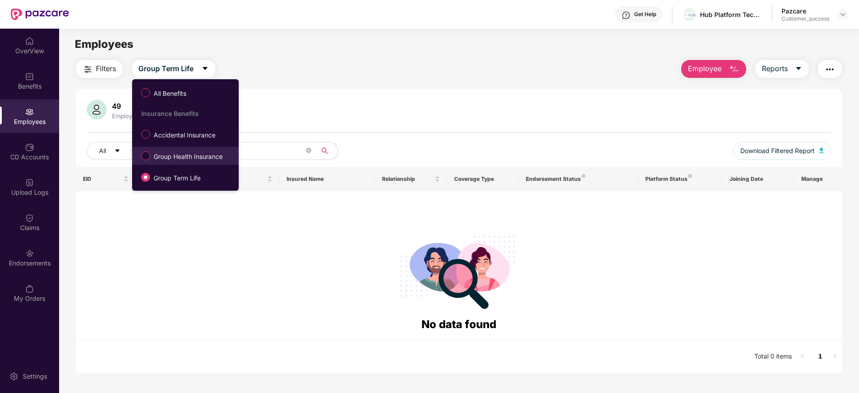
click at [169, 159] on span "Group Health Insurance" at bounding box center [188, 157] width 76 height 10
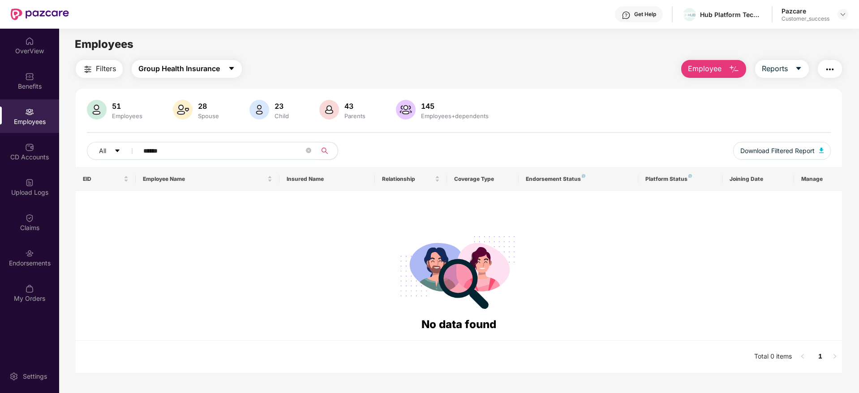
click at [185, 73] on span "Group Health Insurance" at bounding box center [179, 68] width 82 height 11
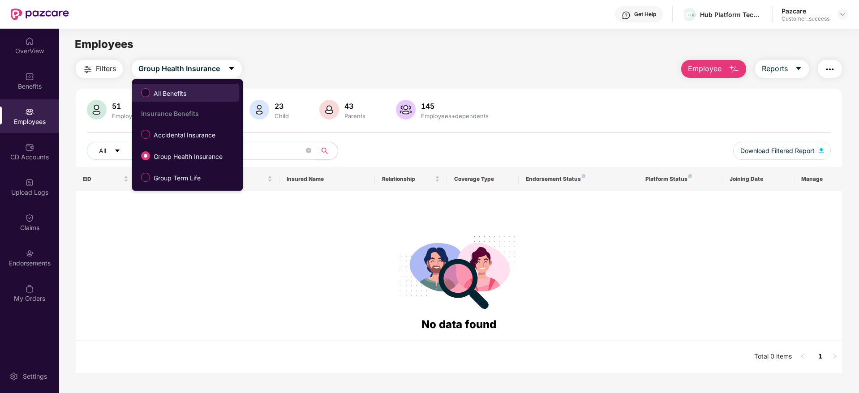
click at [166, 96] on span "All Benefits" at bounding box center [170, 94] width 40 height 10
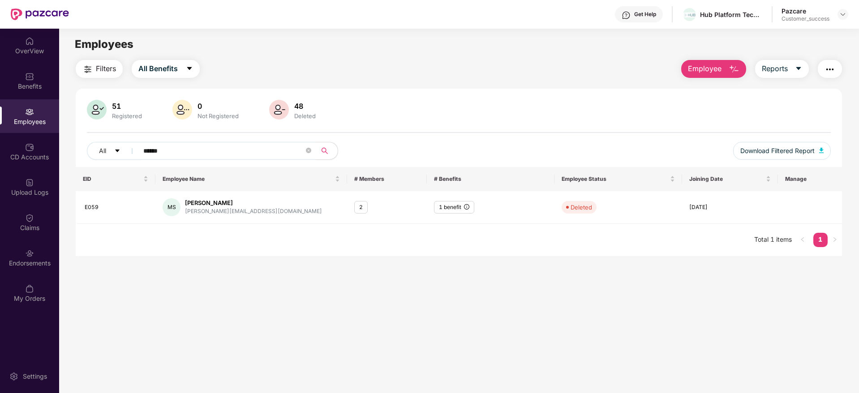
click at [95, 67] on button "Filters" at bounding box center [99, 69] width 47 height 18
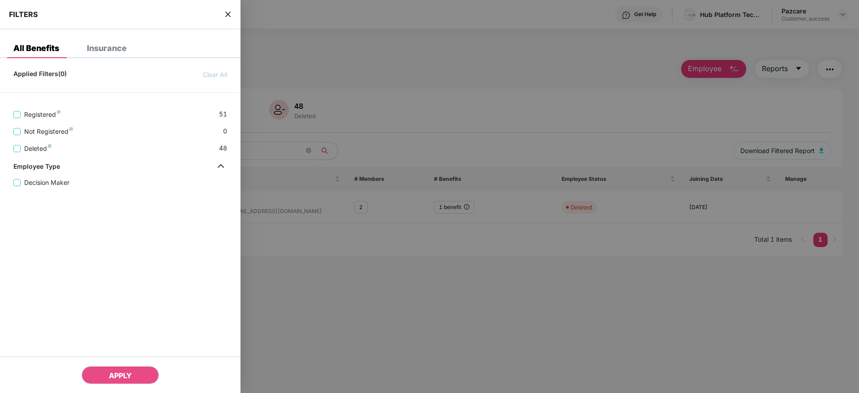
click at [228, 16] on icon "close" at bounding box center [227, 14] width 7 height 7
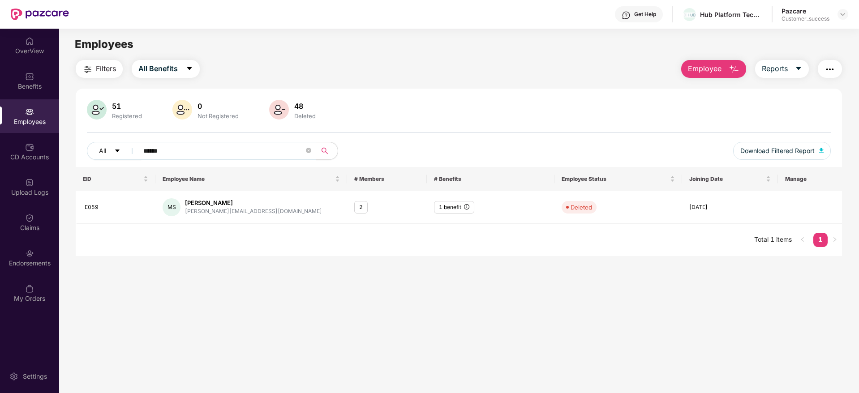
click at [235, 159] on span "******" at bounding box center [225, 151] width 184 height 18
type input "*"
type input "****"
click at [842, 16] on img at bounding box center [842, 14] width 7 height 7
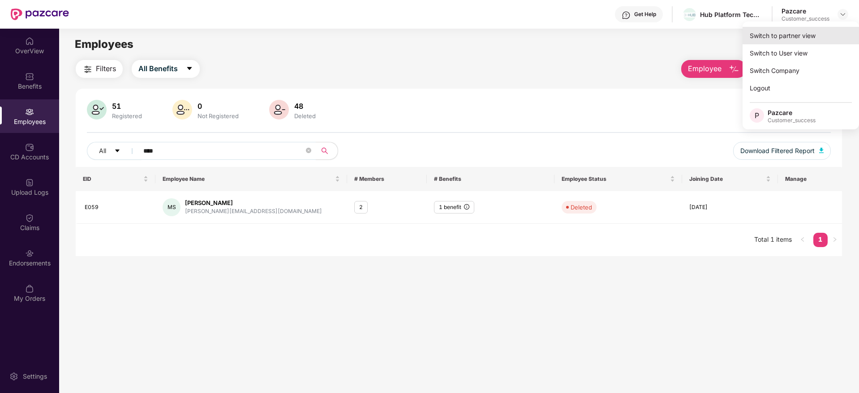
click at [796, 34] on div "Switch to partner view" at bounding box center [801, 35] width 116 height 17
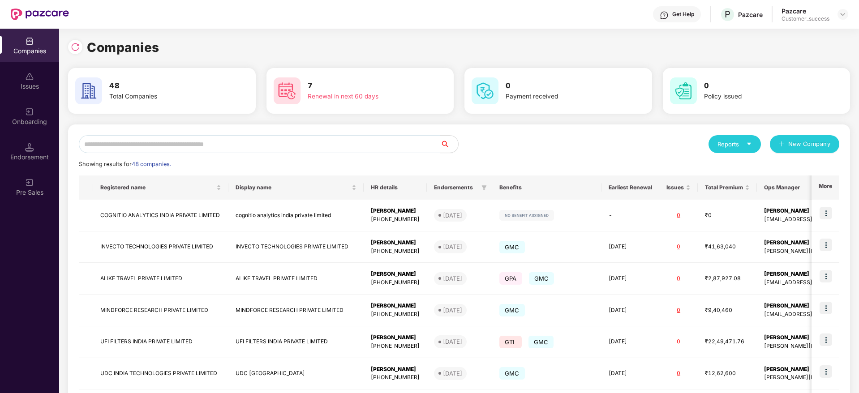
click at [146, 145] on input "text" at bounding box center [259, 144] width 361 height 18
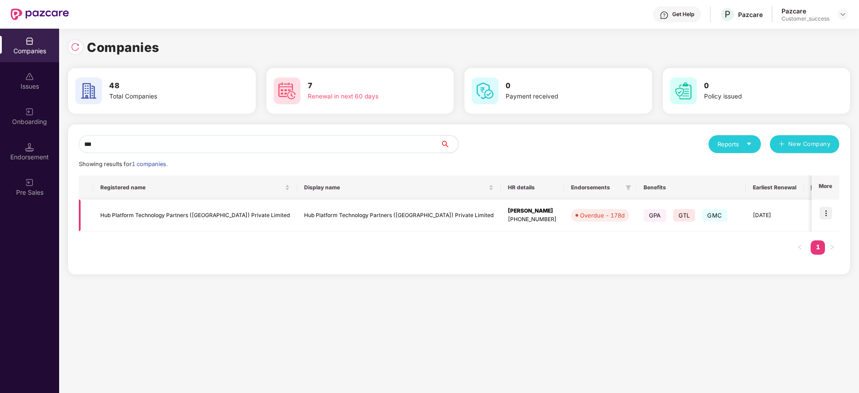
type input "***"
click at [826, 211] on img at bounding box center [826, 213] width 13 height 13
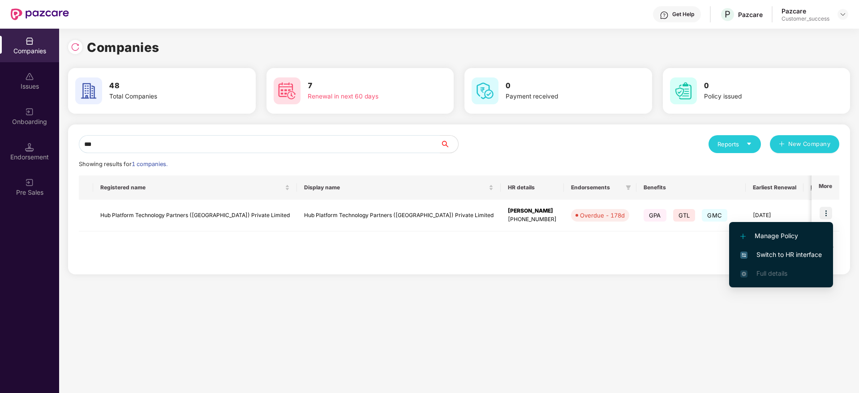
click at [781, 255] on span "Switch to HR interface" at bounding box center [781, 255] width 82 height 10
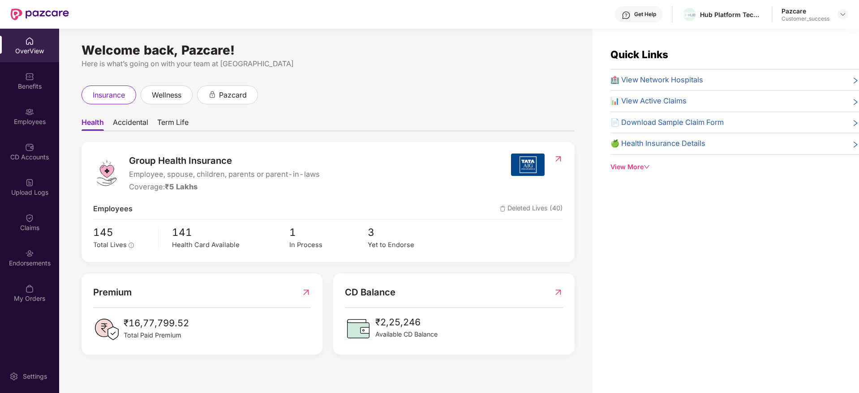
click at [39, 122] on div "Employees" at bounding box center [29, 121] width 59 height 9
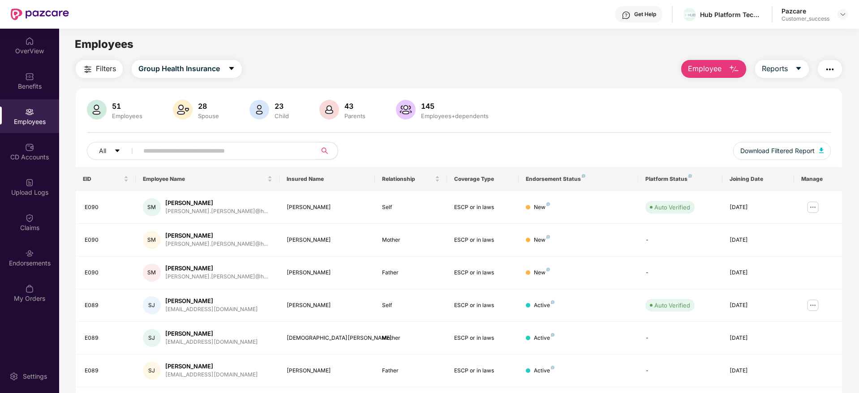
click at [102, 69] on span "Filters" at bounding box center [106, 68] width 20 height 11
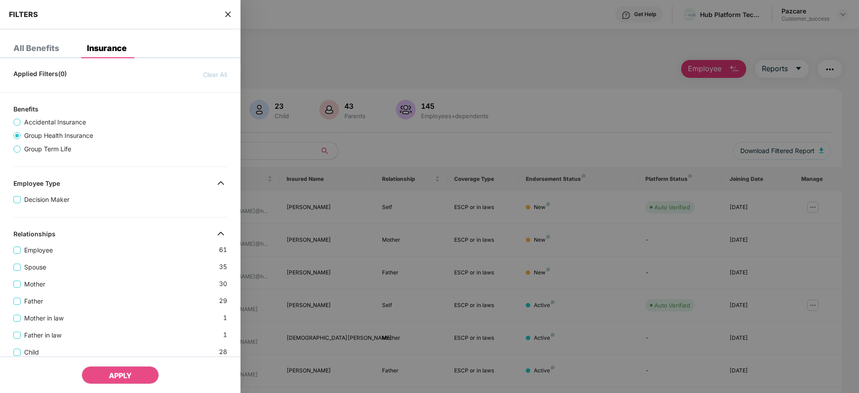
click at [128, 246] on div "Employee 61" at bounding box center [120, 246] width 214 height 17
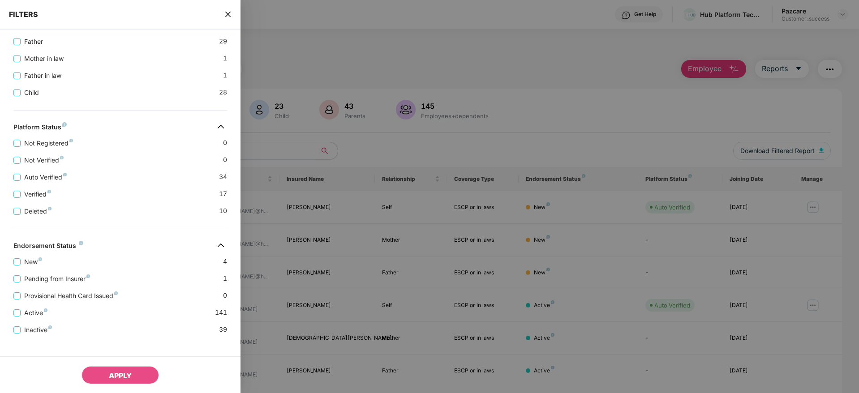
scroll to position [269, 0]
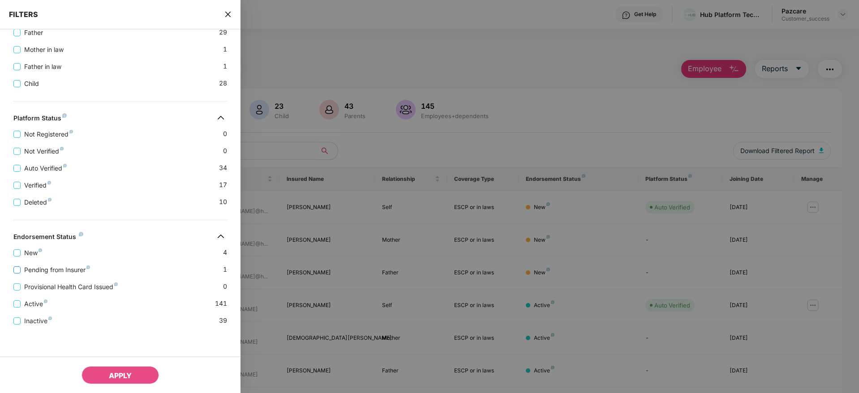
click at [69, 269] on span "Pending from Insurer" at bounding box center [57, 270] width 73 height 10
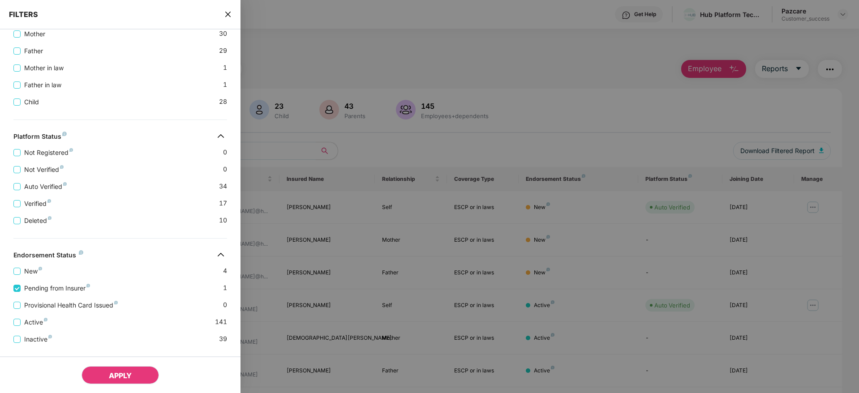
click at [122, 378] on span "APPLY" at bounding box center [120, 375] width 23 height 9
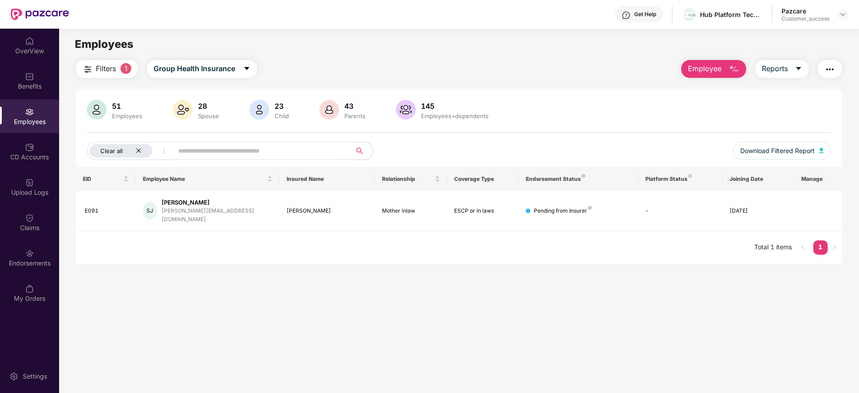
click at [141, 150] on icon "close" at bounding box center [139, 151] width 6 height 6
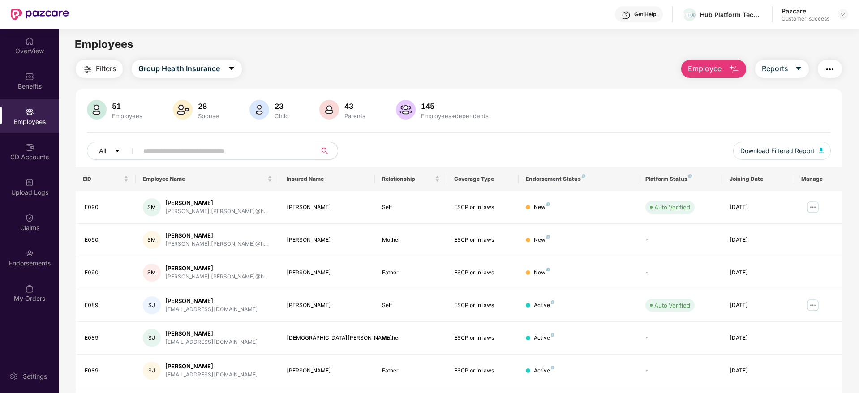
click at [97, 68] on span "Filters" at bounding box center [106, 68] width 20 height 11
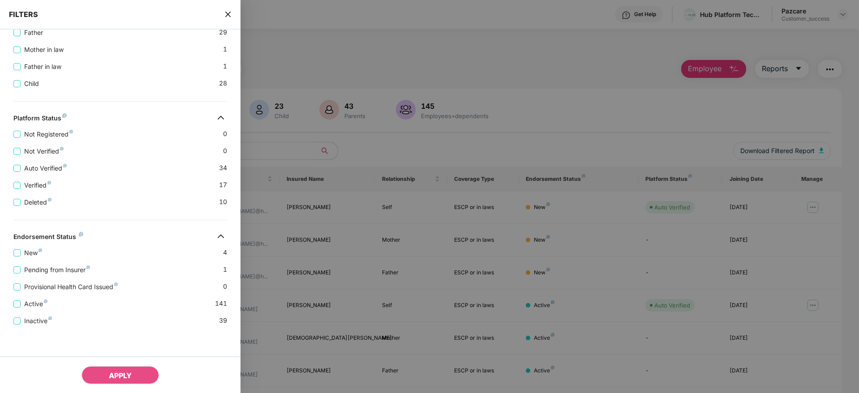
click at [226, 13] on icon "close" at bounding box center [227, 14] width 7 height 7
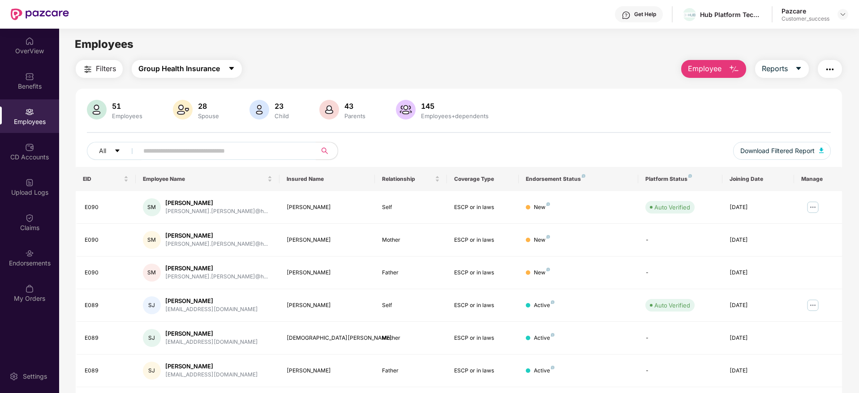
click at [205, 73] on span "Group Health Insurance" at bounding box center [179, 68] width 82 height 11
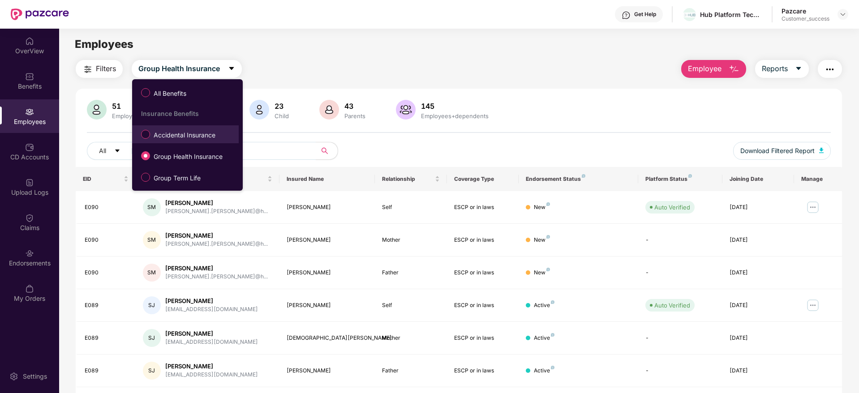
click at [180, 139] on span "Accidental Insurance" at bounding box center [184, 135] width 69 height 10
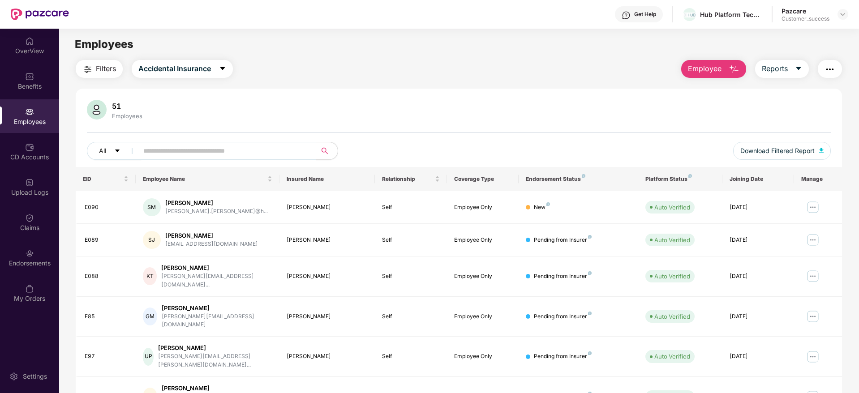
click at [104, 66] on span "Filters" at bounding box center [106, 68] width 20 height 11
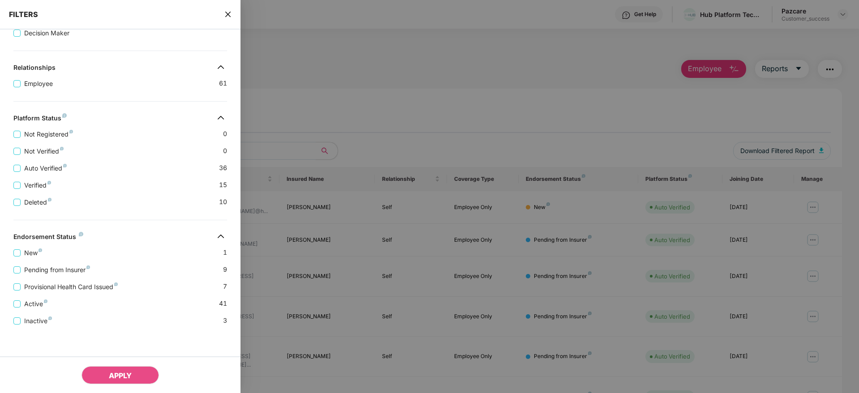
click at [145, 268] on div "Pending from Insurer 9" at bounding box center [120, 266] width 214 height 17
click at [69, 269] on span "Pending from Insurer" at bounding box center [57, 270] width 73 height 10
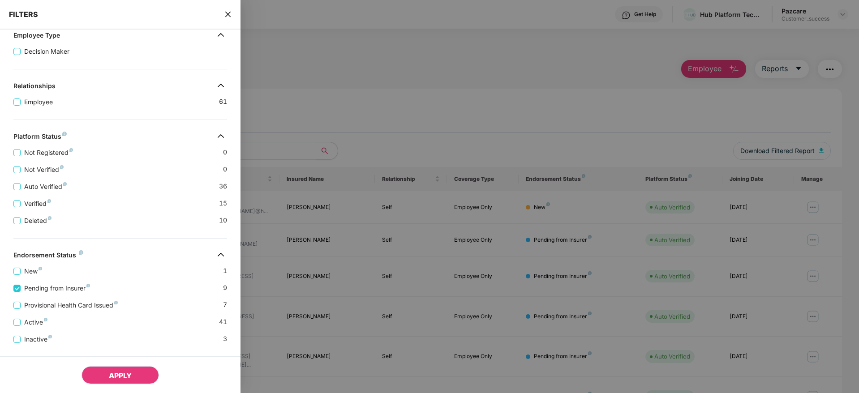
click at [120, 369] on button "APPLY" at bounding box center [120, 375] width 77 height 18
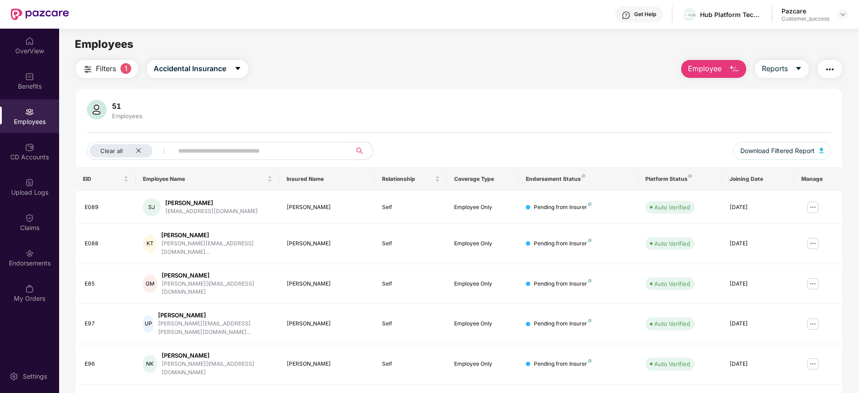
click at [429, 145] on div "Clear all" at bounding box center [304, 151] width 434 height 18
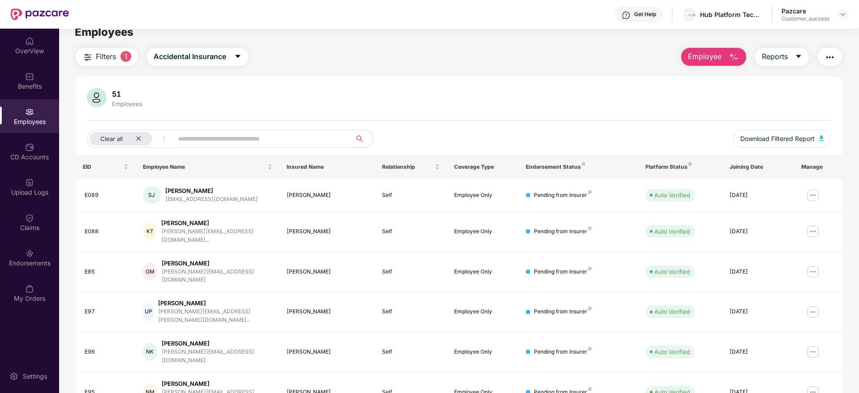
scroll to position [0, 0]
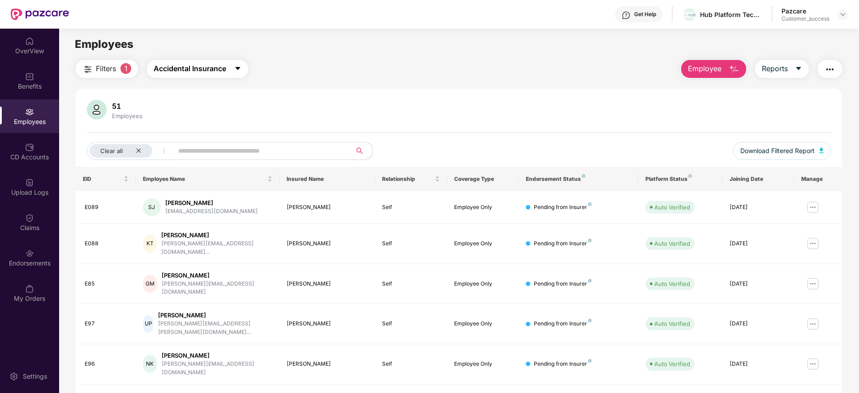
click at [214, 71] on span "Accidental Insurance" at bounding box center [190, 68] width 73 height 11
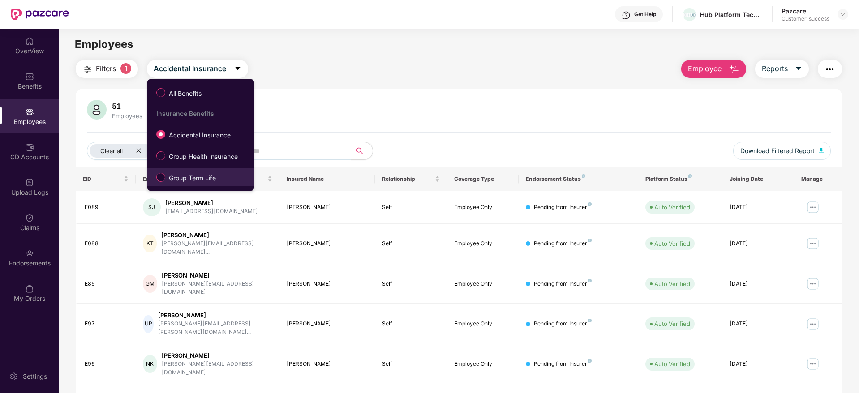
click at [194, 173] on span "Group Term Life" at bounding box center [192, 178] width 54 height 10
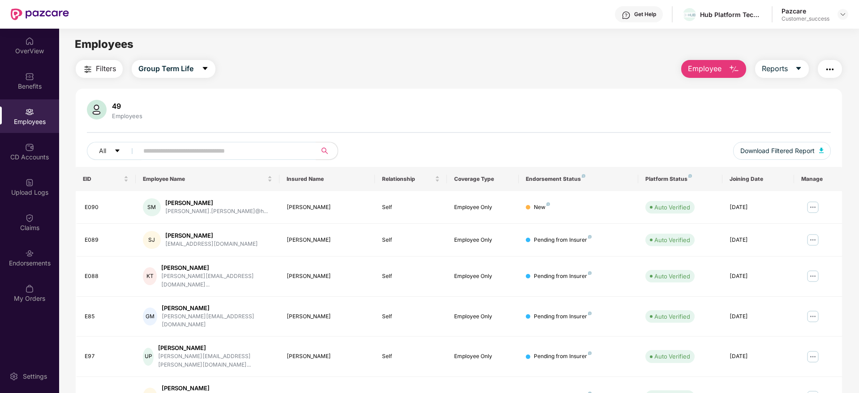
click at [103, 67] on span "Filters" at bounding box center [106, 68] width 20 height 11
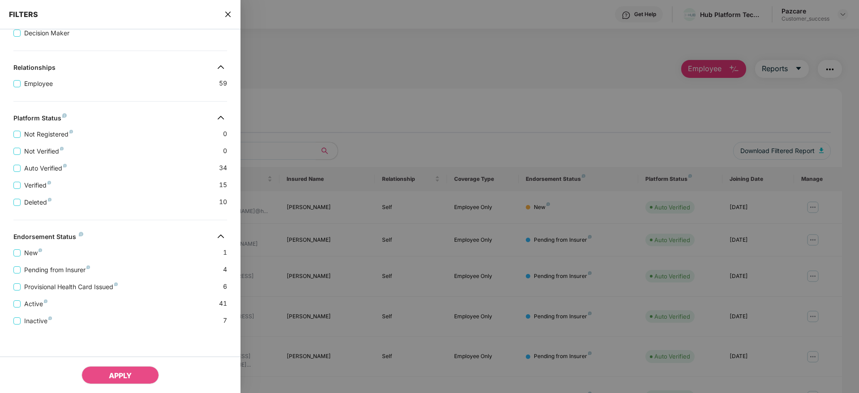
click at [115, 250] on div "New 1" at bounding box center [120, 249] width 214 height 17
click at [43, 270] on span "Pending from Insurer" at bounding box center [57, 270] width 73 height 10
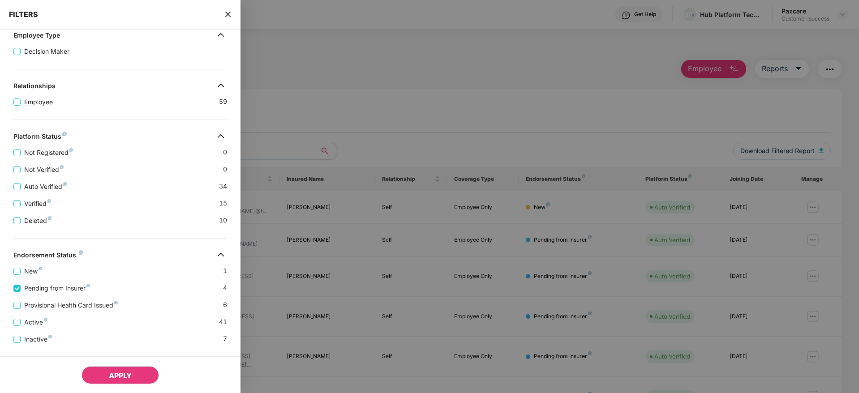
click at [118, 380] on span "APPLY" at bounding box center [120, 375] width 23 height 9
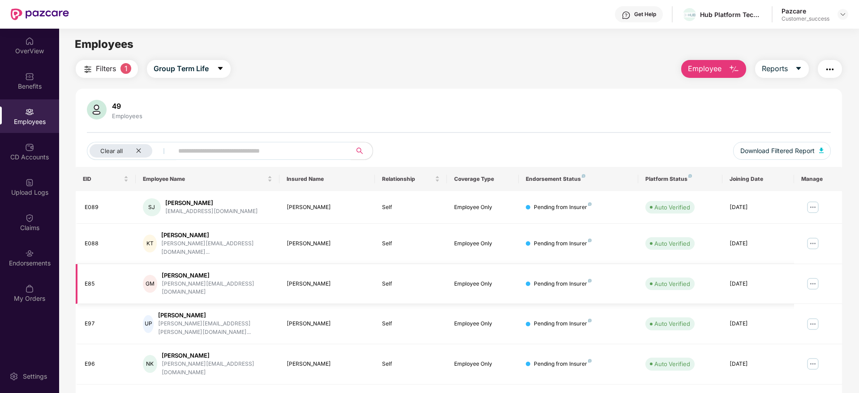
click at [371, 281] on td "[PERSON_NAME]" at bounding box center [328, 284] width 96 height 40
click at [138, 152] on icon "close" at bounding box center [139, 151] width 6 height 6
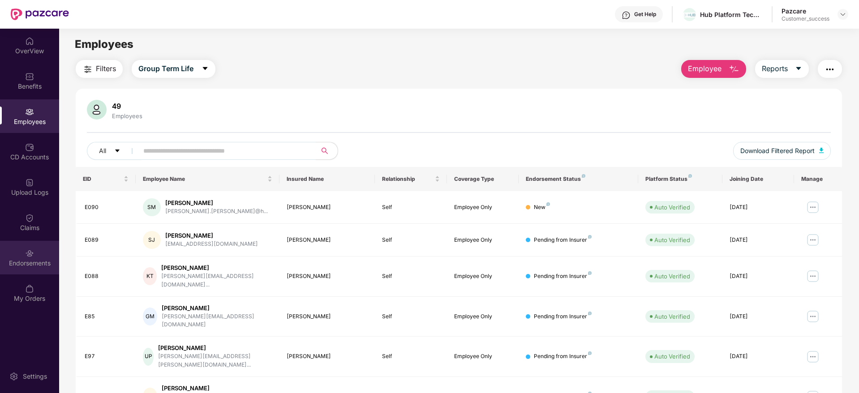
click at [35, 266] on div "Endorsements" at bounding box center [29, 263] width 59 height 9
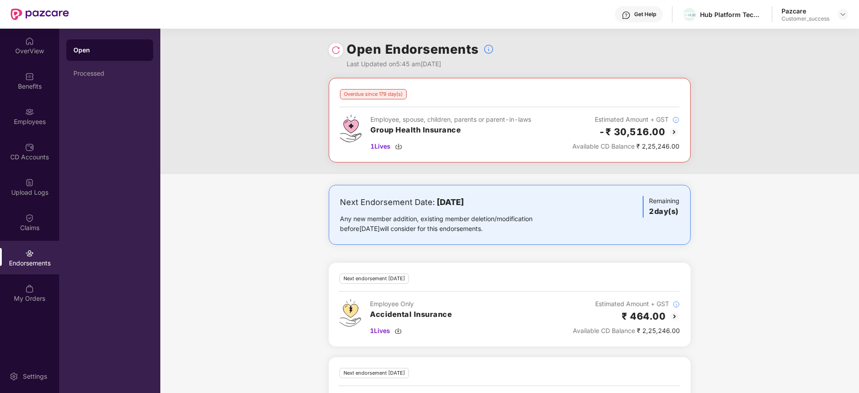
click at [237, 216] on div "Next Endorsement Date: [DATE] Any new member addition, existing member deletion…" at bounding box center [509, 365] width 699 height 361
click at [402, 146] on img at bounding box center [398, 146] width 7 height 7
click at [701, 198] on div "Next Endorsement Date: [DATE] Any new member addition, existing member deletion…" at bounding box center [509, 365] width 699 height 361
click at [37, 119] on div "Employees" at bounding box center [29, 121] width 59 height 9
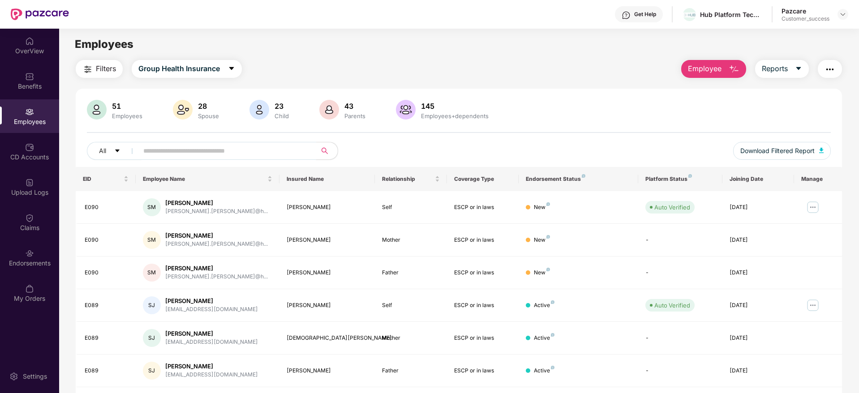
click at [198, 149] on input "text" at bounding box center [223, 150] width 161 height 13
type input "****"
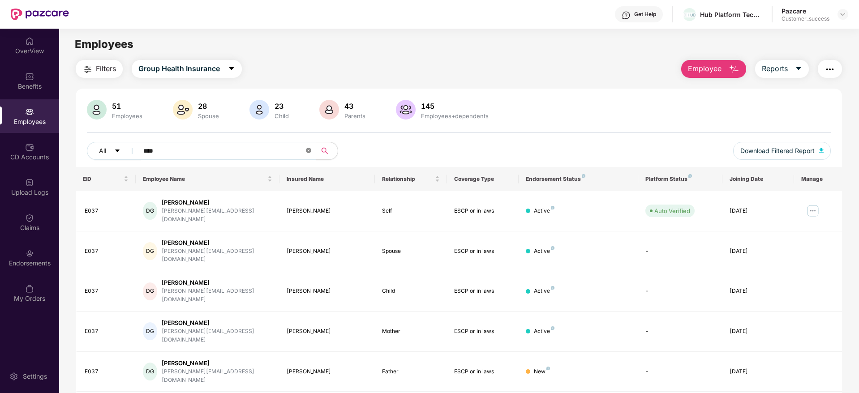
click at [310, 151] on icon "close-circle" at bounding box center [308, 150] width 5 height 5
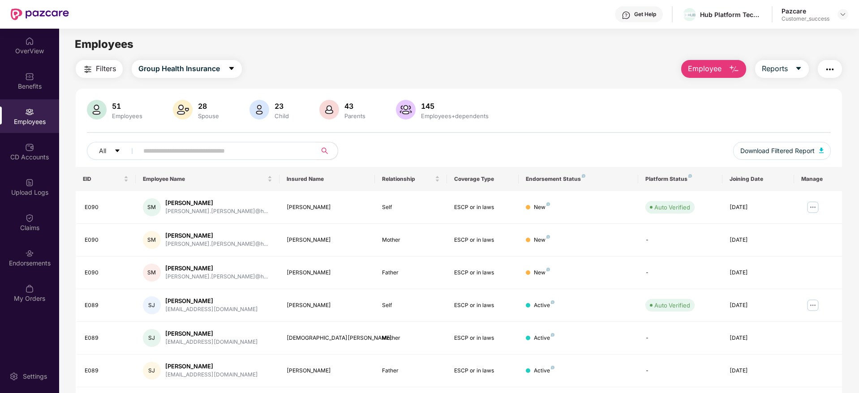
click at [227, 151] on input "text" at bounding box center [223, 150] width 161 height 13
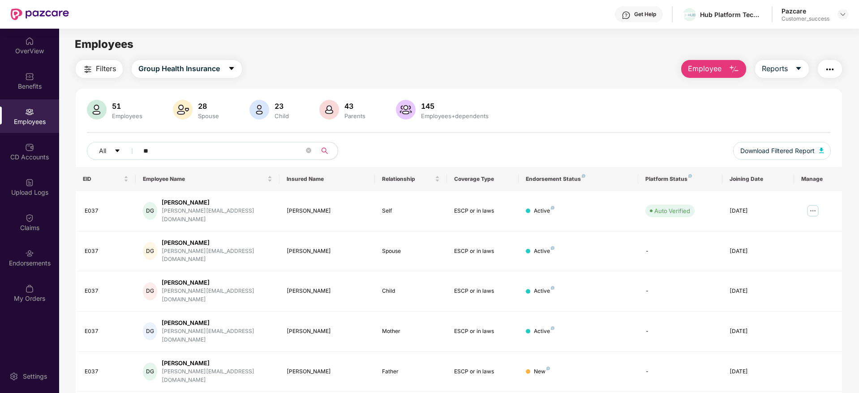
type input "*"
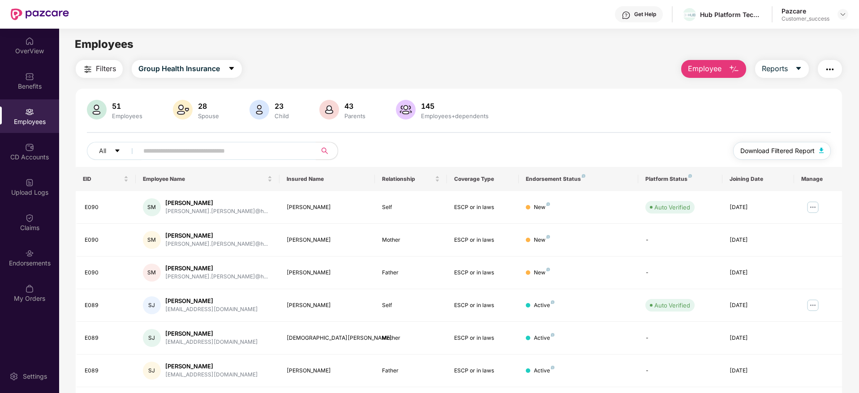
click at [779, 150] on span "Download Filtered Report" at bounding box center [777, 151] width 74 height 10
click at [839, 13] on img at bounding box center [842, 14] width 7 height 7
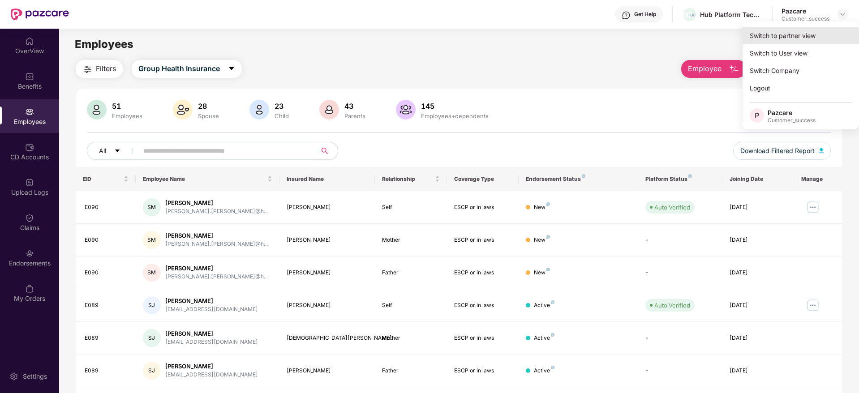
click at [787, 32] on div "Switch to partner view" at bounding box center [801, 35] width 116 height 17
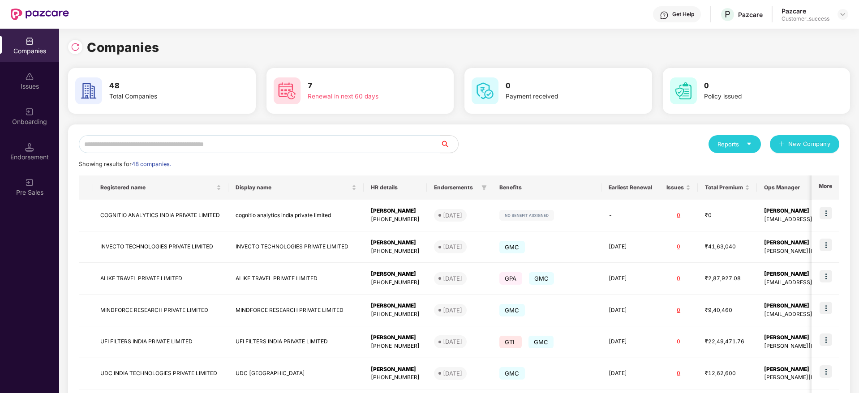
click at [276, 146] on input "text" at bounding box center [259, 144] width 361 height 18
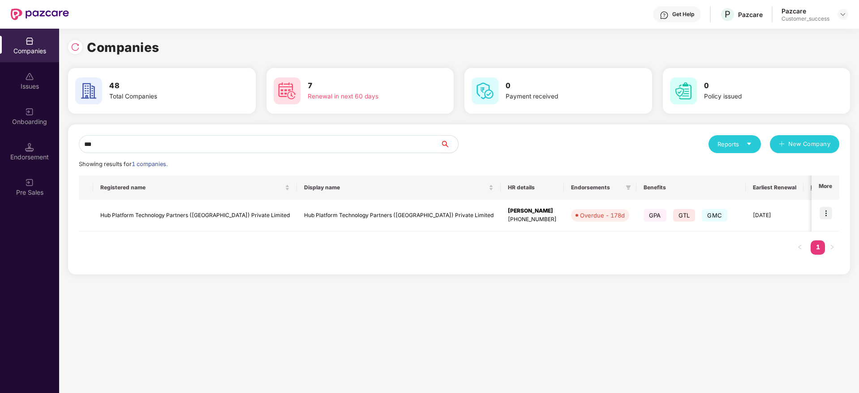
type input "***"
click at [421, 248] on div "Registered name Display name HR details Endorsements Benefits Earliest Renewal …" at bounding box center [459, 220] width 761 height 88
drag, startPoint x: 421, startPoint y: 248, endPoint x: 731, endPoint y: 250, distance: 310.4
click at [731, 250] on div "Registered name Display name HR details Endorsements Benefits Earliest Renewal …" at bounding box center [459, 220] width 761 height 88
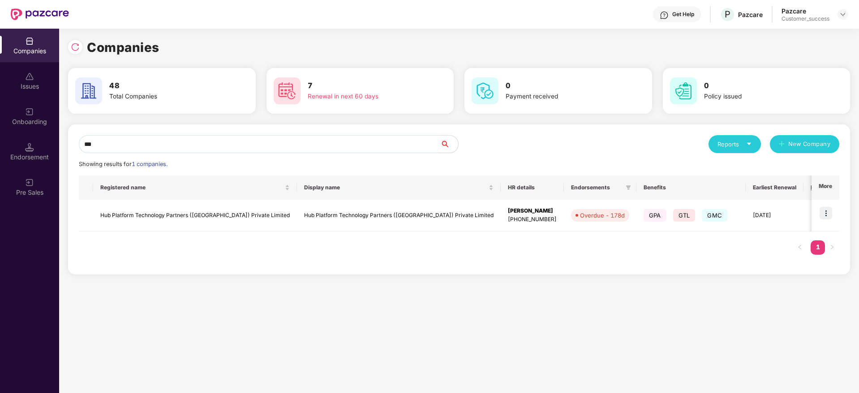
click at [780, 263] on div "Registered name Display name HR details Endorsements Benefits Earliest Renewal …" at bounding box center [459, 220] width 761 height 88
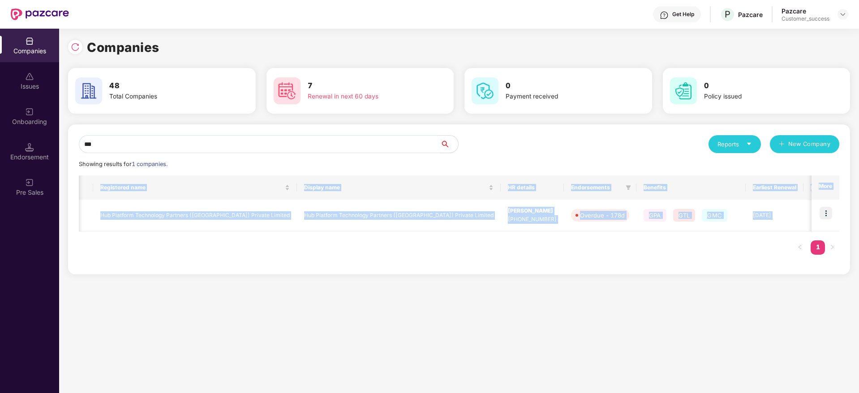
scroll to position [0, 82]
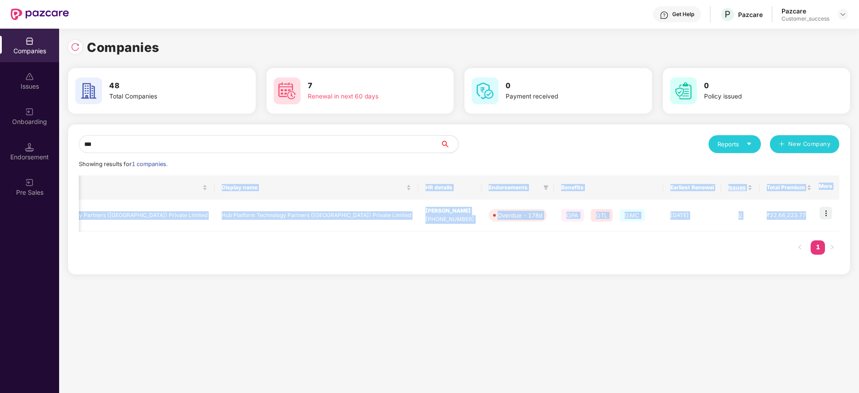
drag, startPoint x: 799, startPoint y: 229, endPoint x: 860, endPoint y: 226, distance: 61.0
click at [859, 226] on html "Get Help P Pazcare Pazcare Customer_success Companies Issues Onboarding Endorse…" at bounding box center [429, 196] width 859 height 393
click at [714, 250] on div "Registered name Display name HR details Endorsements Benefits Earliest Renewal …" at bounding box center [459, 220] width 761 height 88
